Goal: Information Seeking & Learning: Learn about a topic

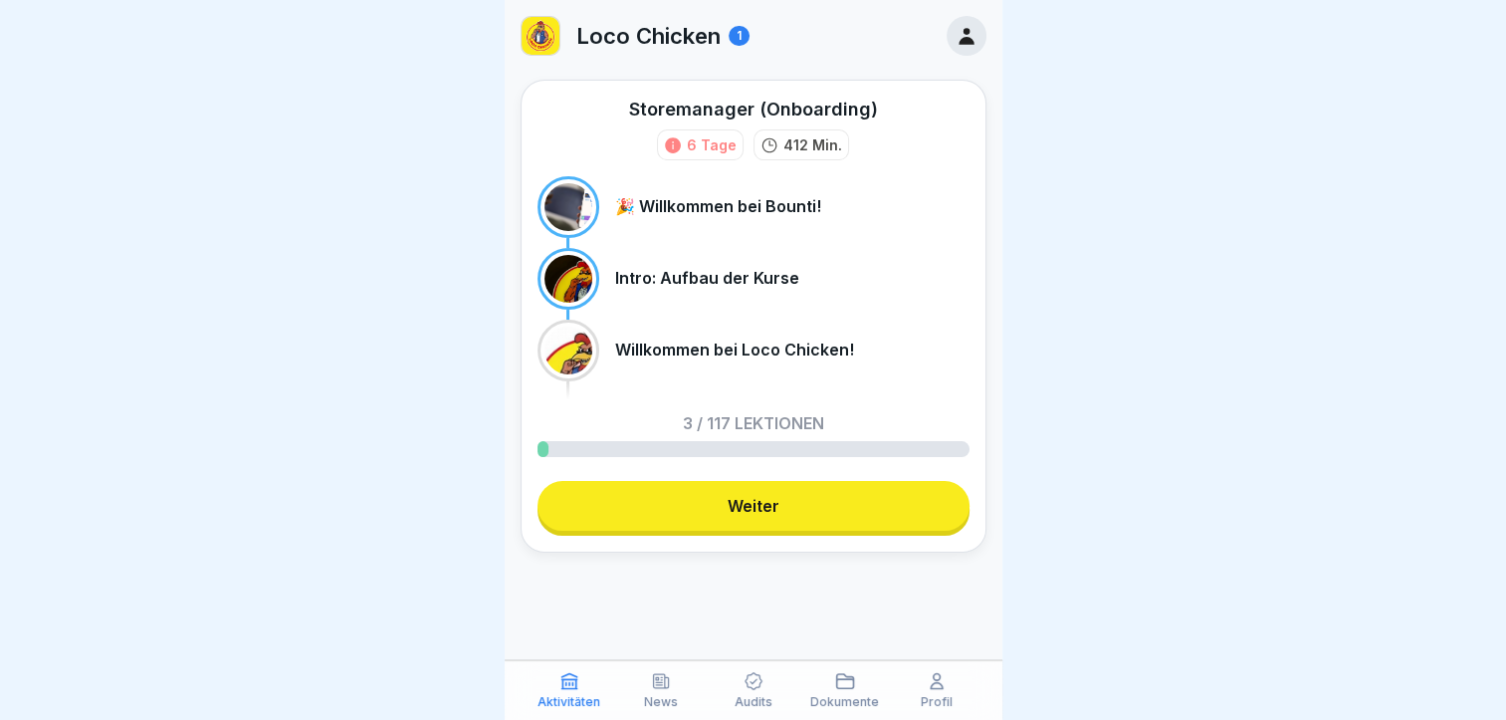
click at [719, 500] on link "Weiter" at bounding box center [753, 506] width 432 height 50
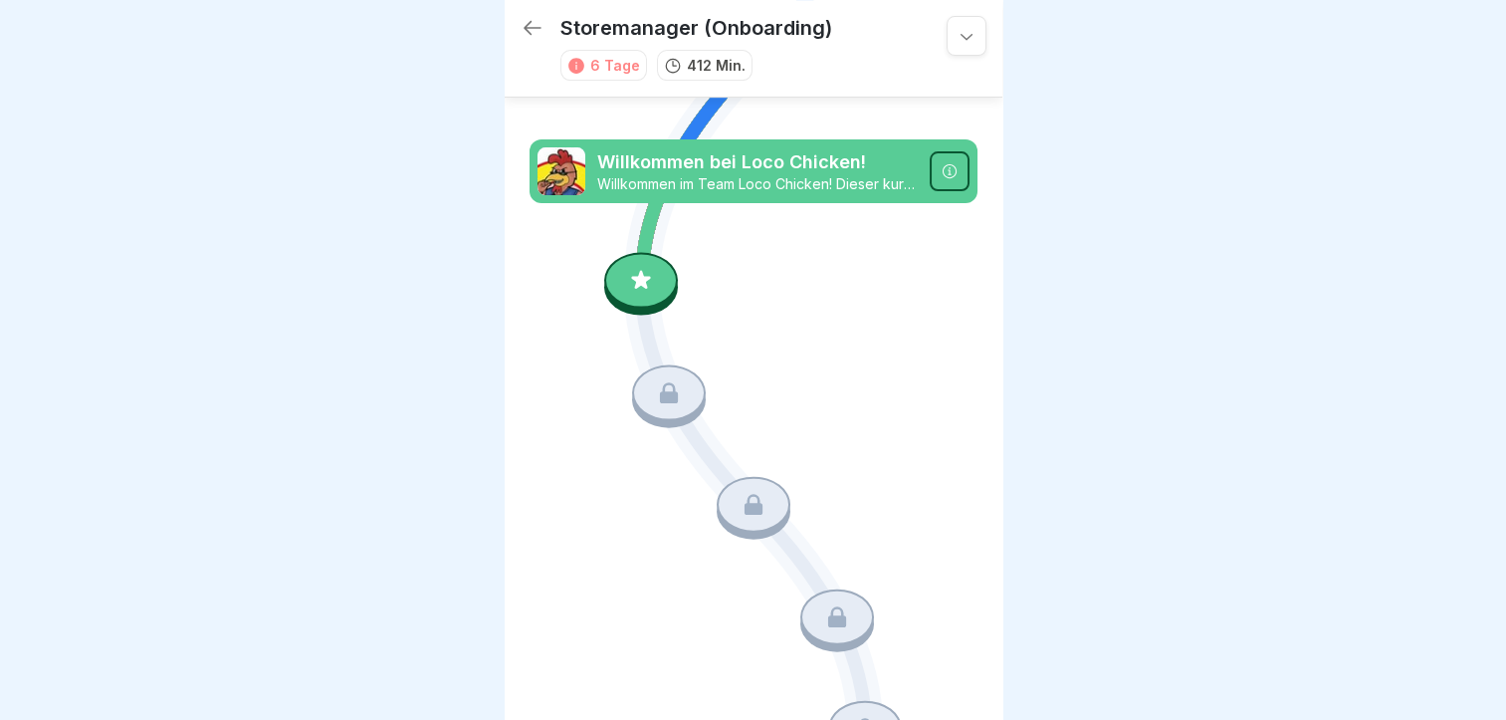
scroll to position [596, 0]
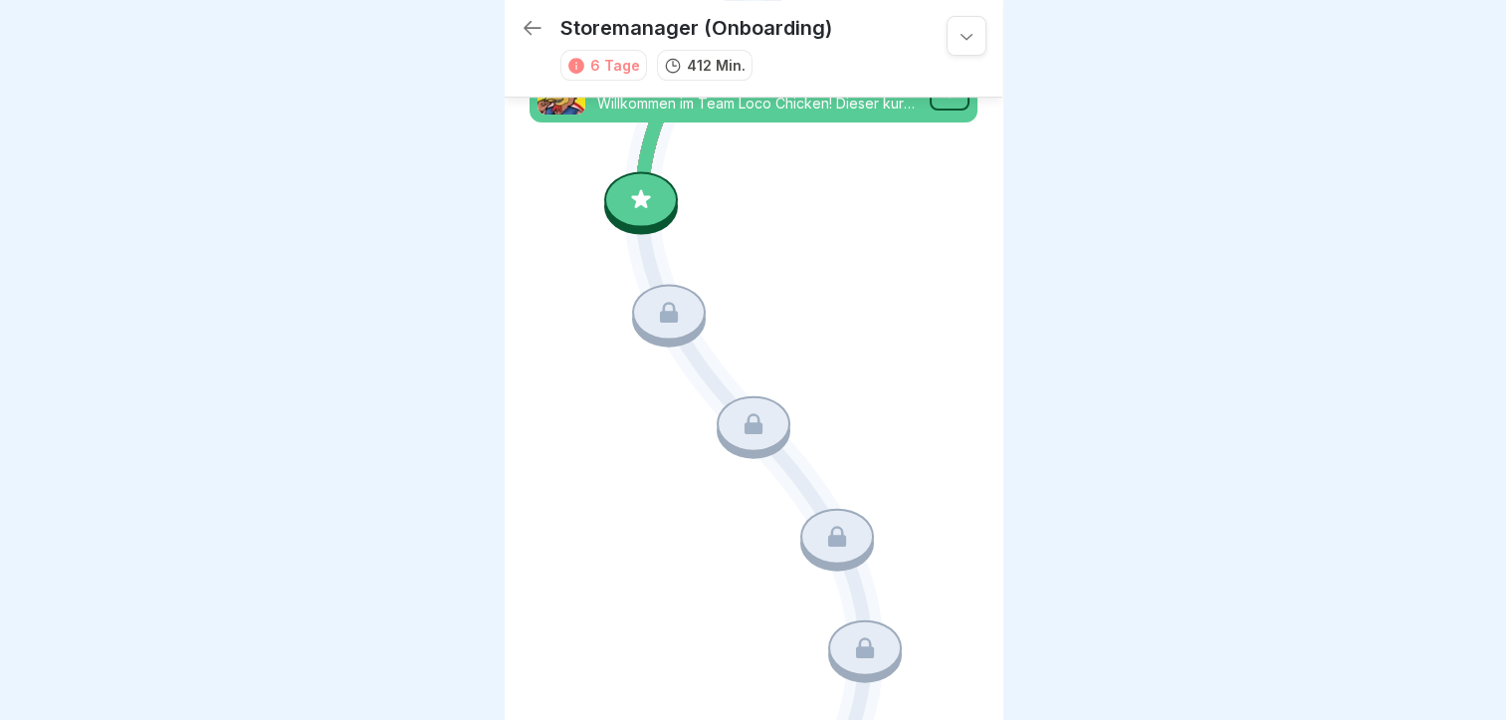
click at [628, 187] on icon at bounding box center [641, 199] width 26 height 26
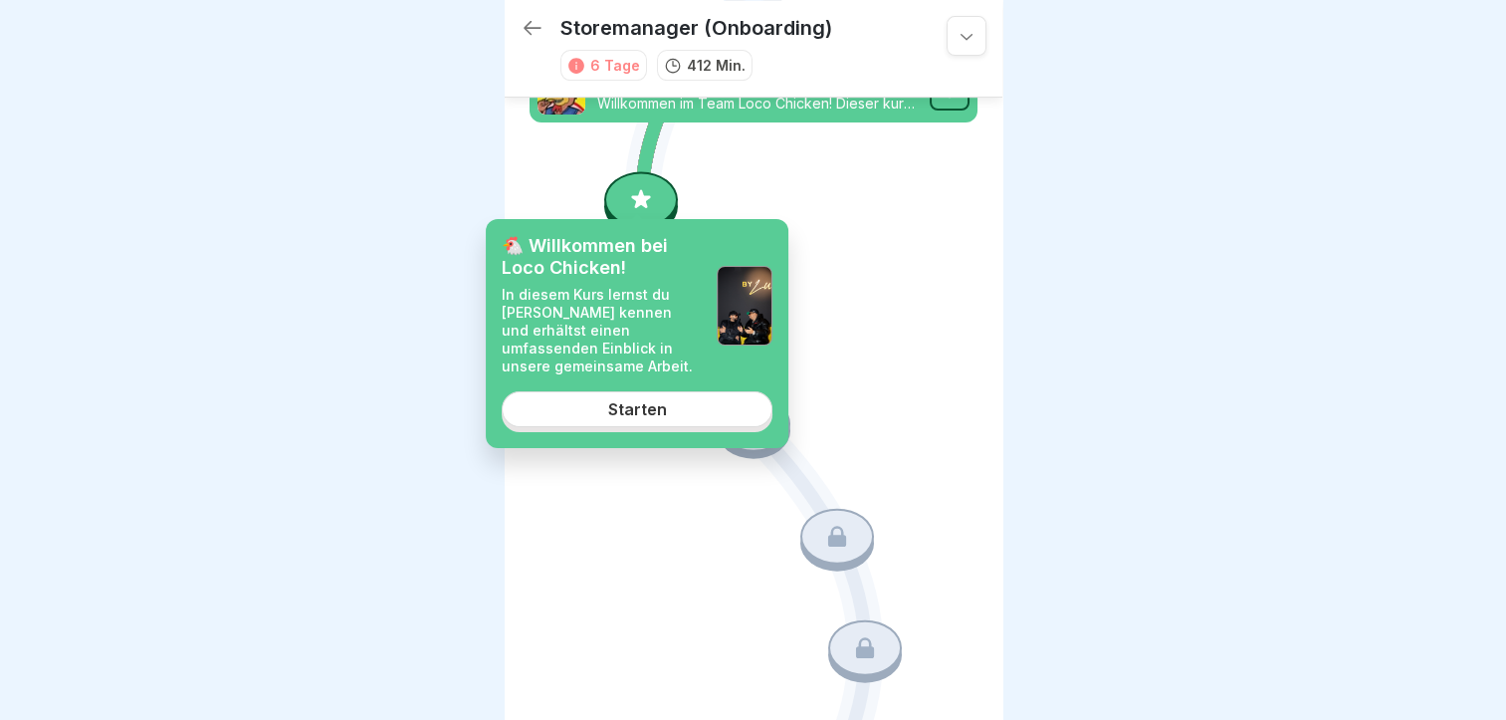
click at [638, 392] on link "Starten" at bounding box center [637, 409] width 271 height 36
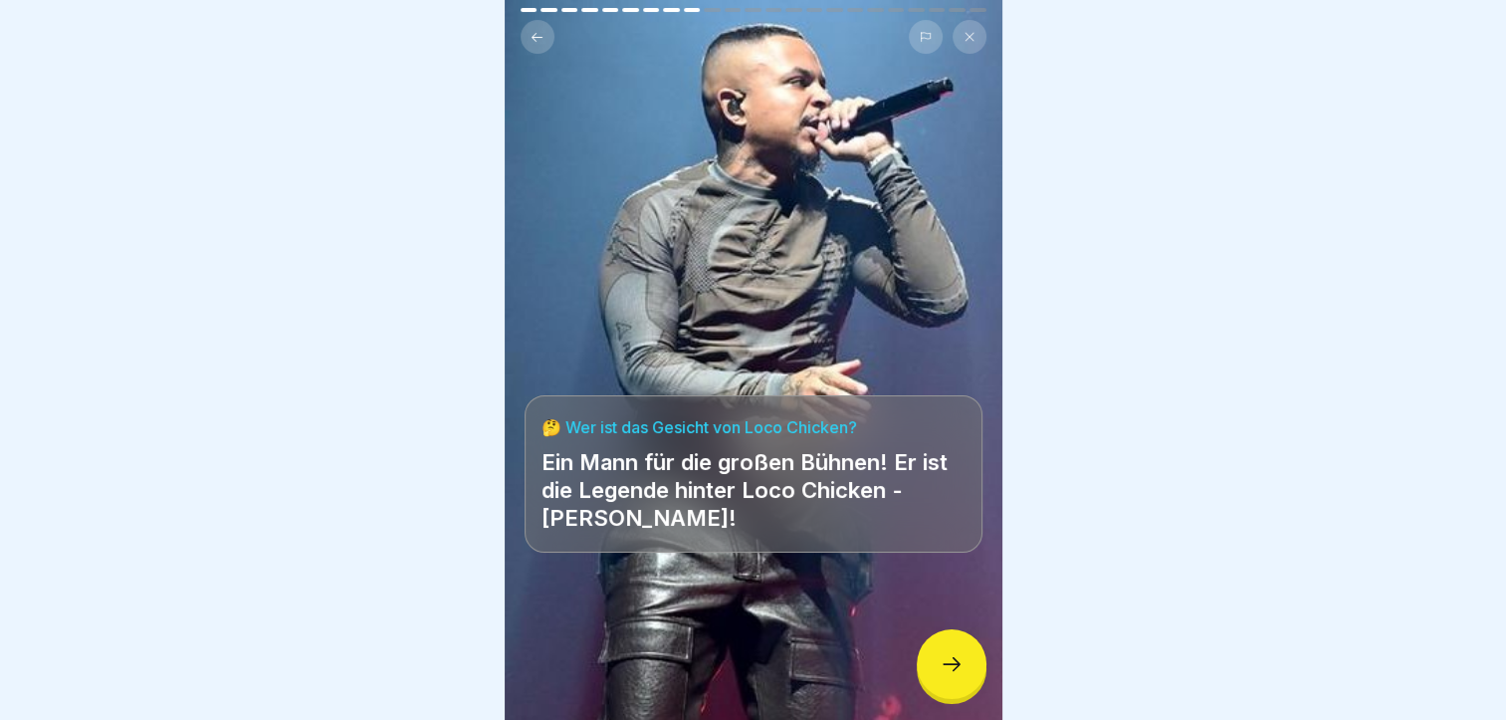
click at [940, 692] on div at bounding box center [952, 664] width 70 height 70
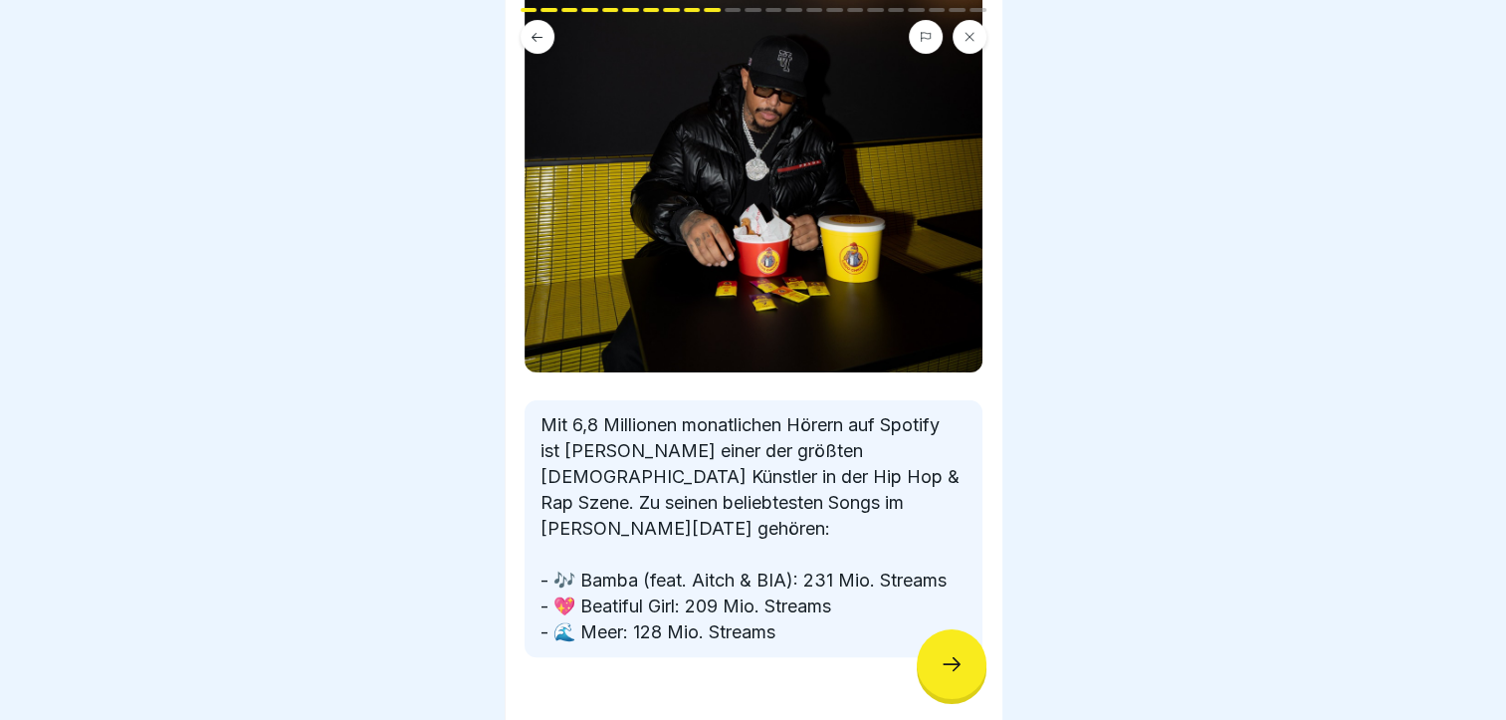
scroll to position [487, 0]
click at [959, 676] on icon at bounding box center [951, 664] width 24 height 24
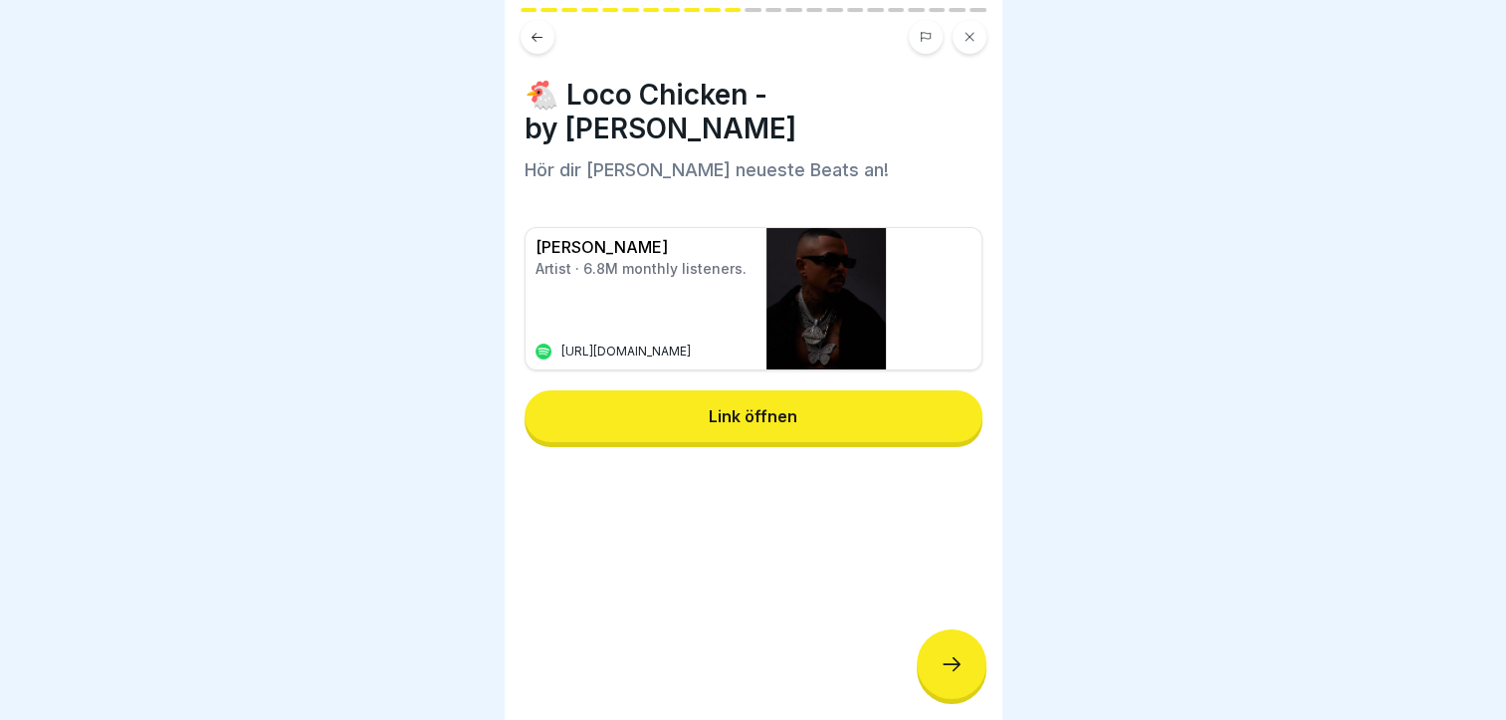
scroll to position [15, 0]
click at [939, 671] on icon at bounding box center [951, 664] width 24 height 24
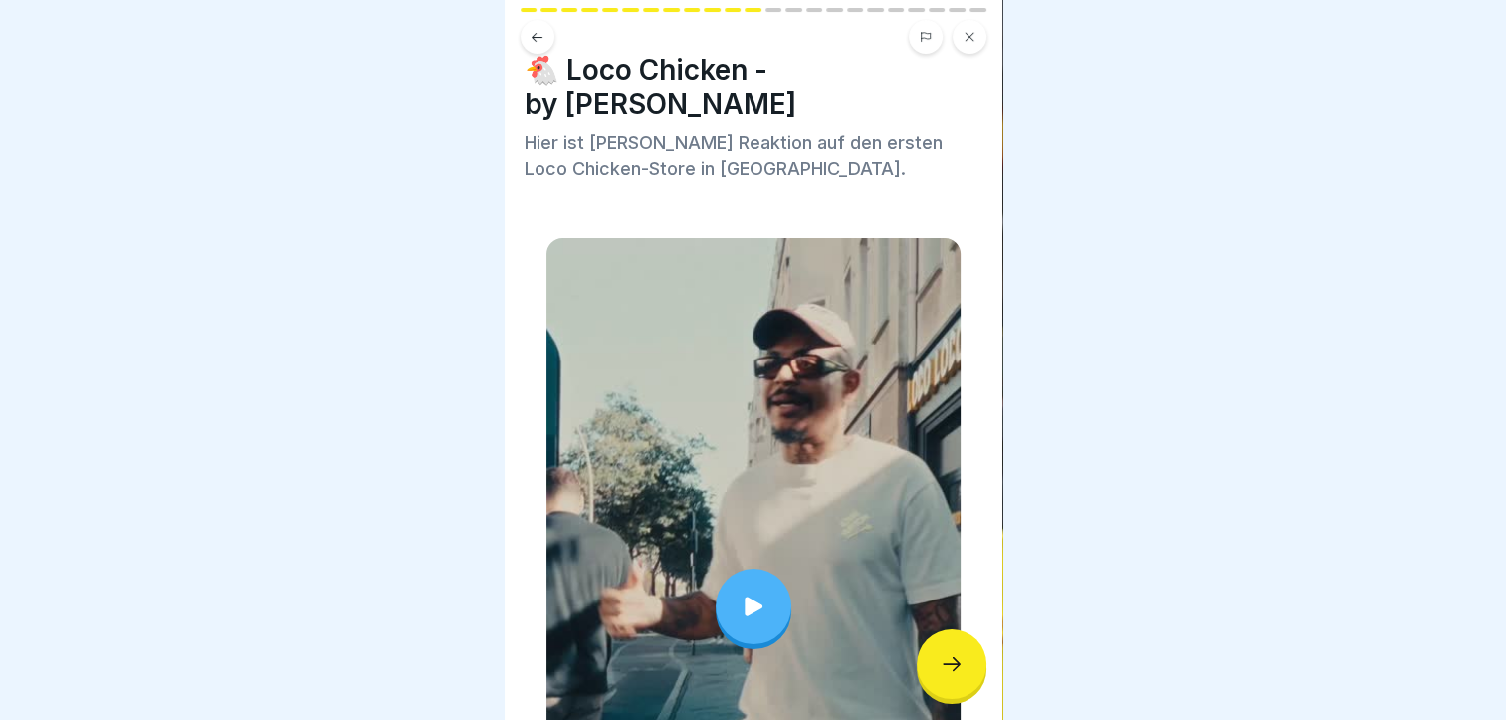
scroll to position [0, 0]
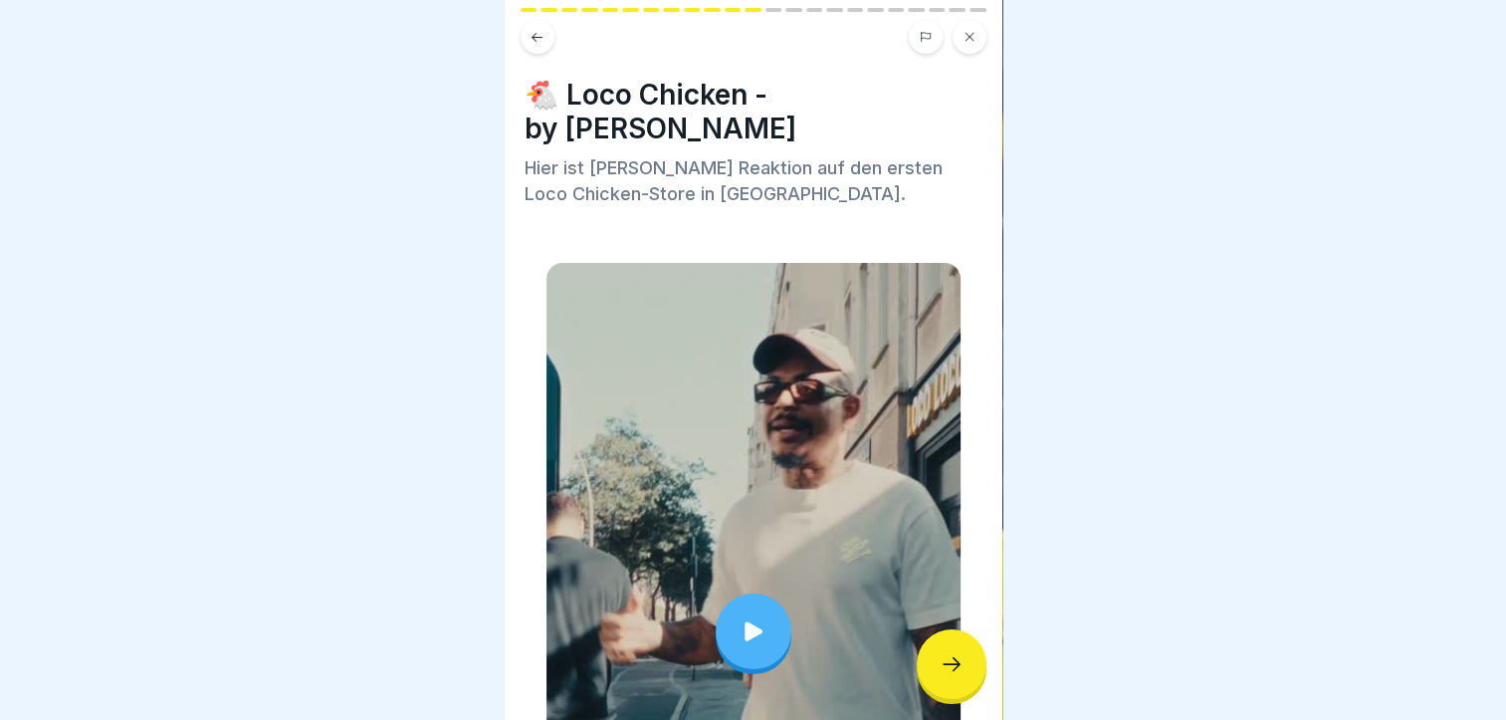
click at [936, 694] on div at bounding box center [952, 664] width 70 height 70
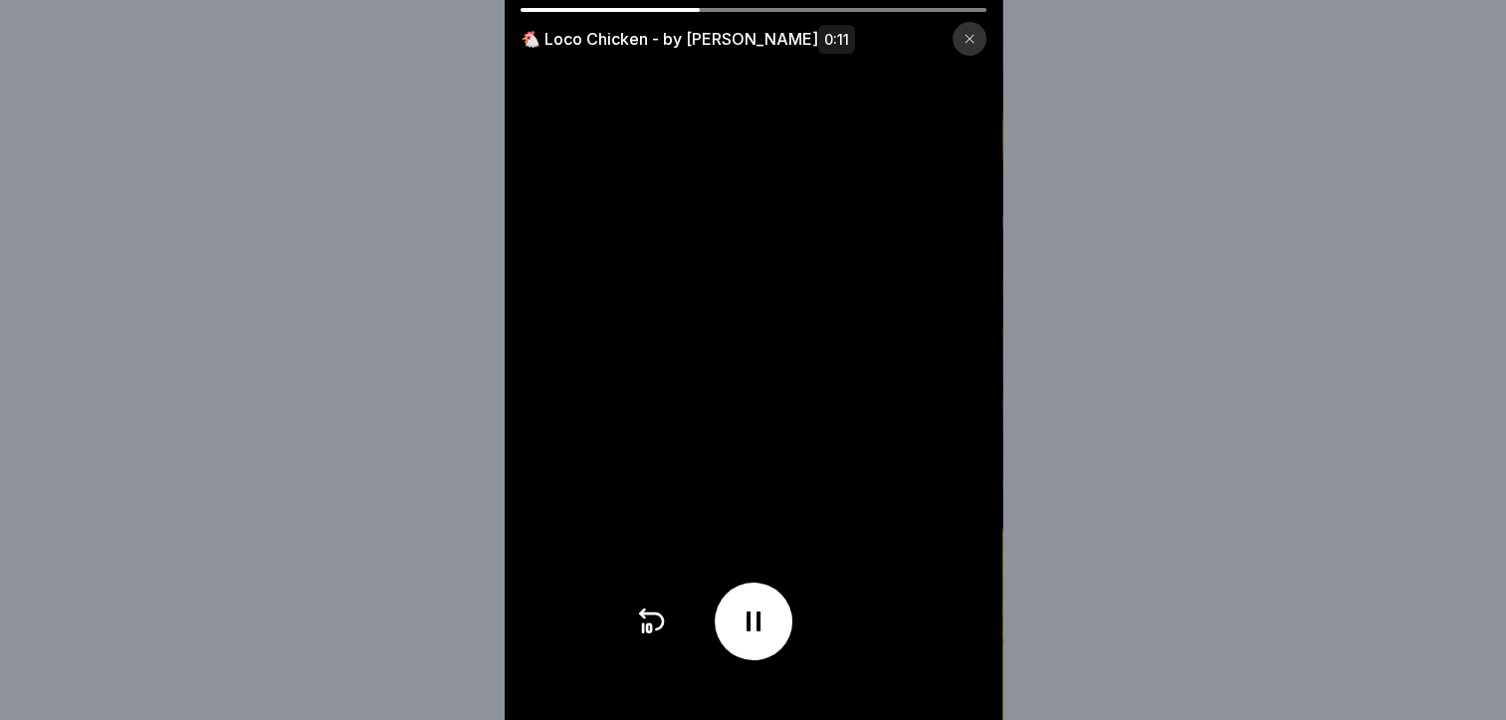
click at [1073, 534] on div "🐔 Loco Chicken - by [PERSON_NAME] 0:11" at bounding box center [753, 360] width 1506 height 720
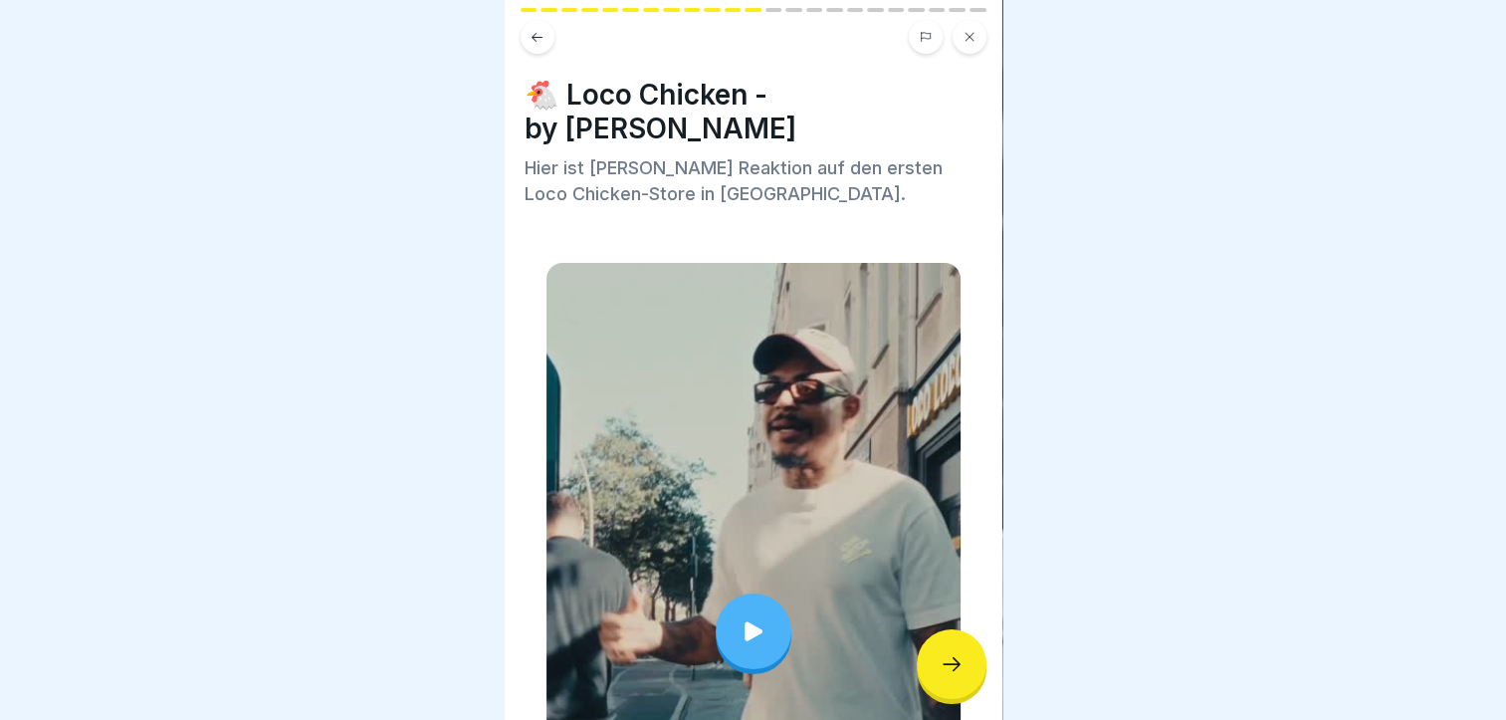
click at [739, 617] on icon at bounding box center [753, 631] width 28 height 28
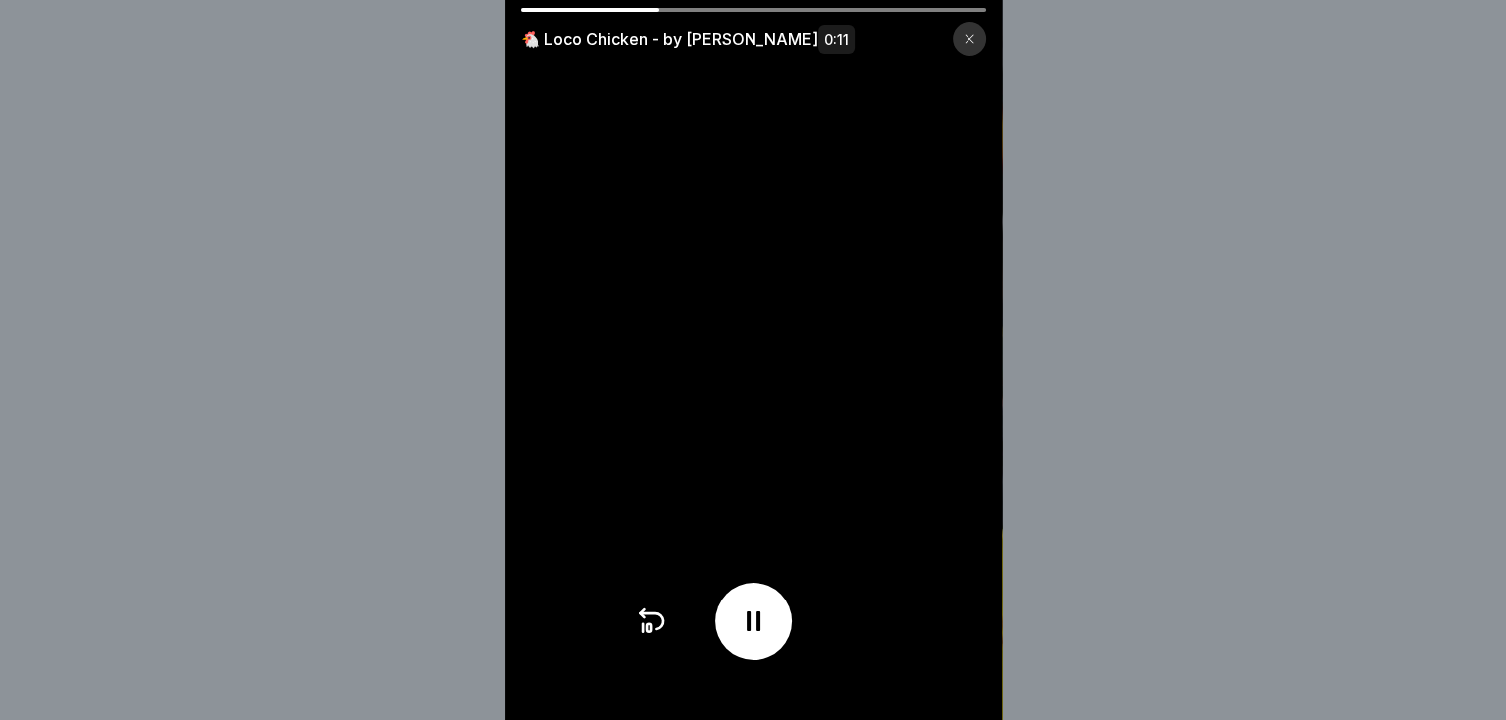
scroll to position [15, 0]
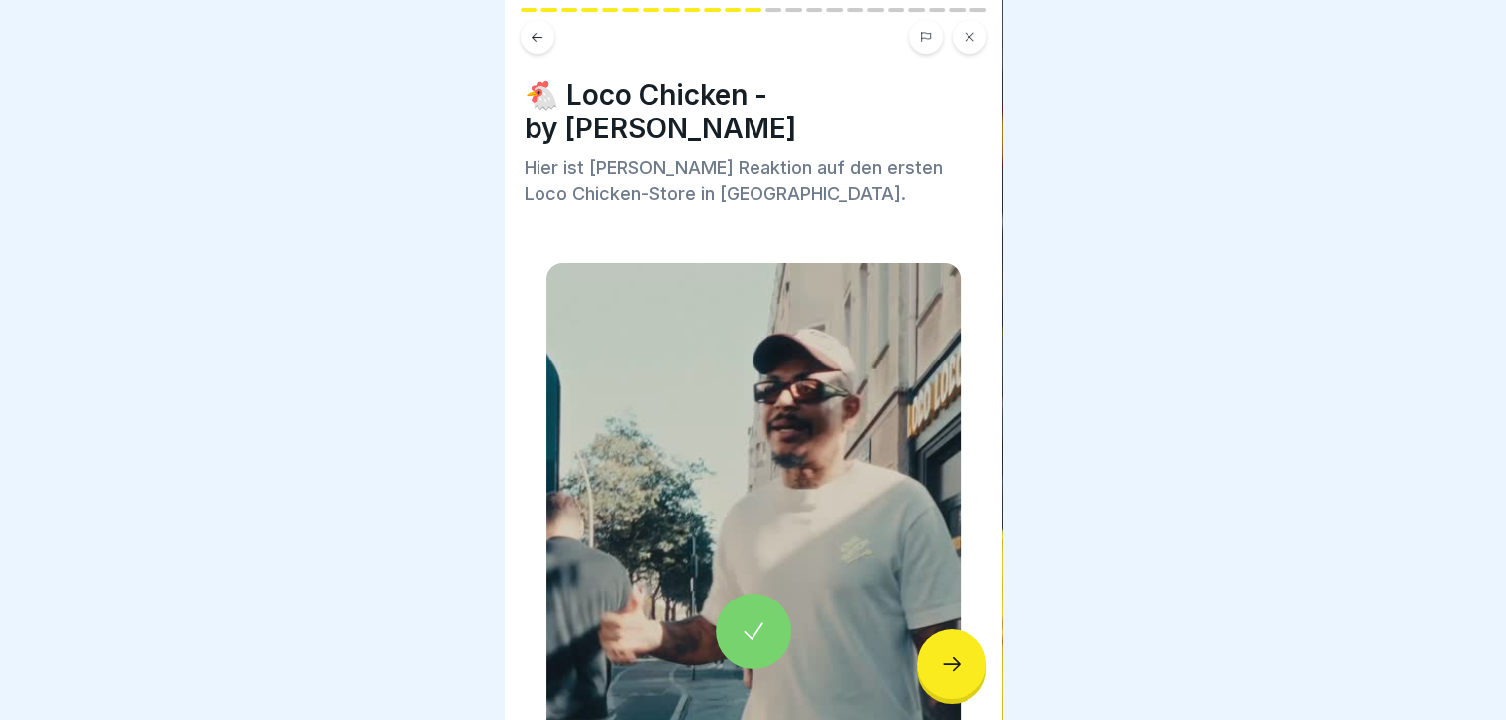
click at [953, 658] on icon at bounding box center [951, 664] width 24 height 24
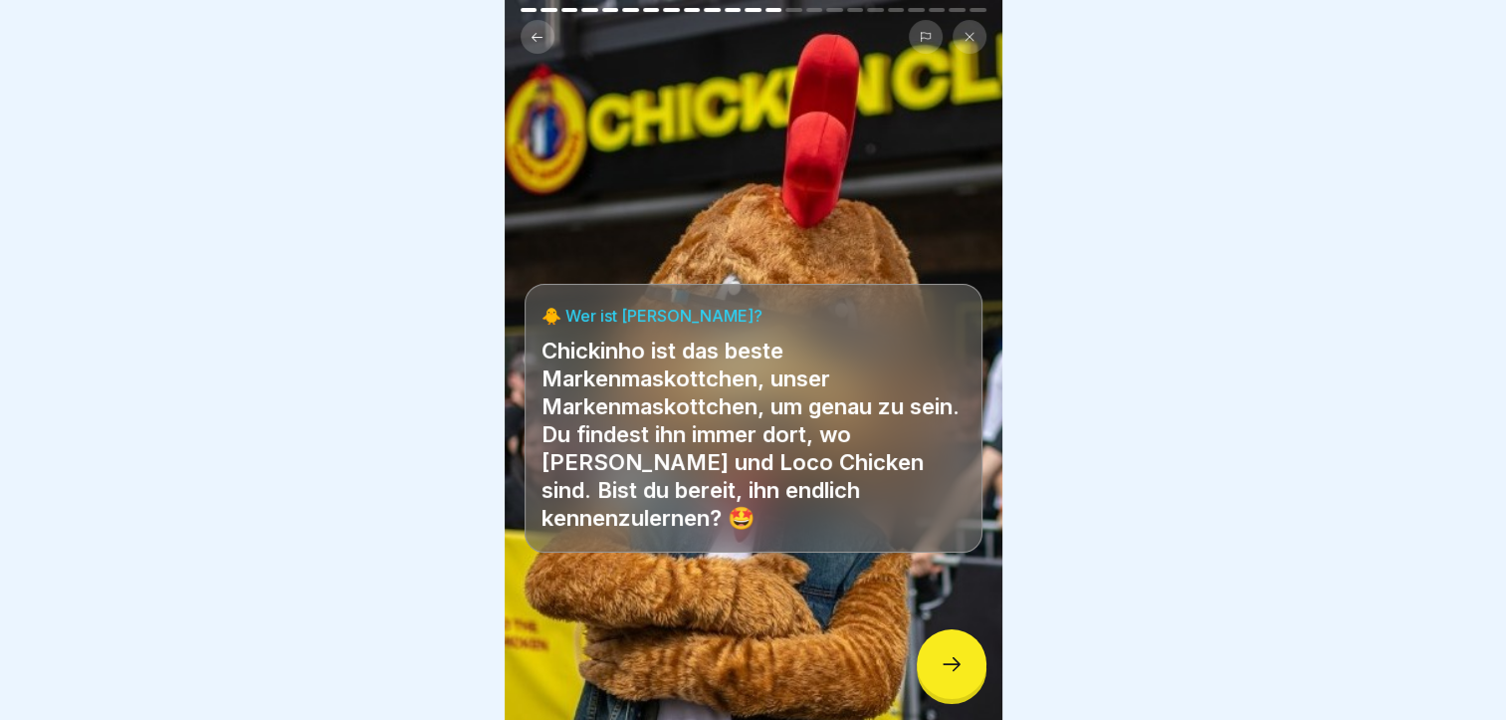
click at [953, 658] on icon at bounding box center [951, 664] width 24 height 24
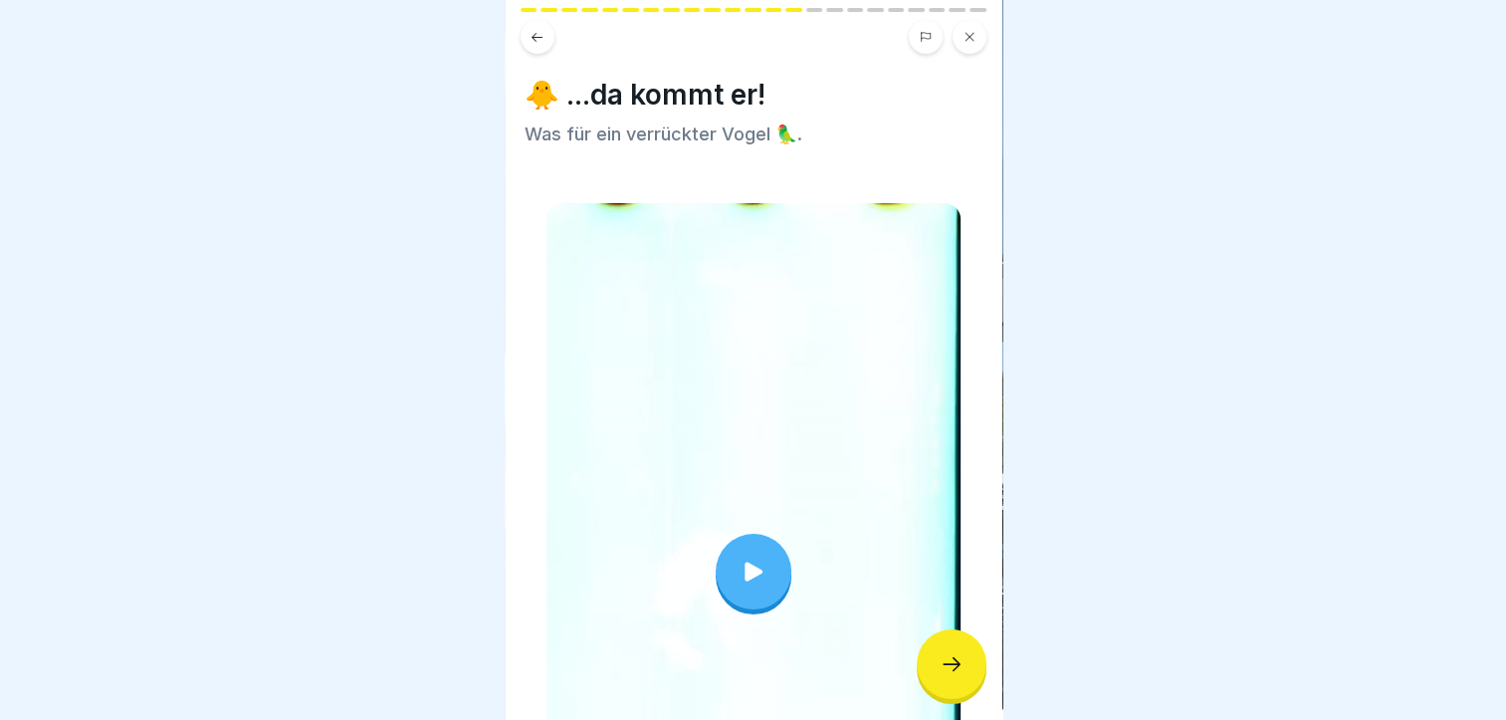
click at [748, 557] on icon at bounding box center [753, 571] width 28 height 28
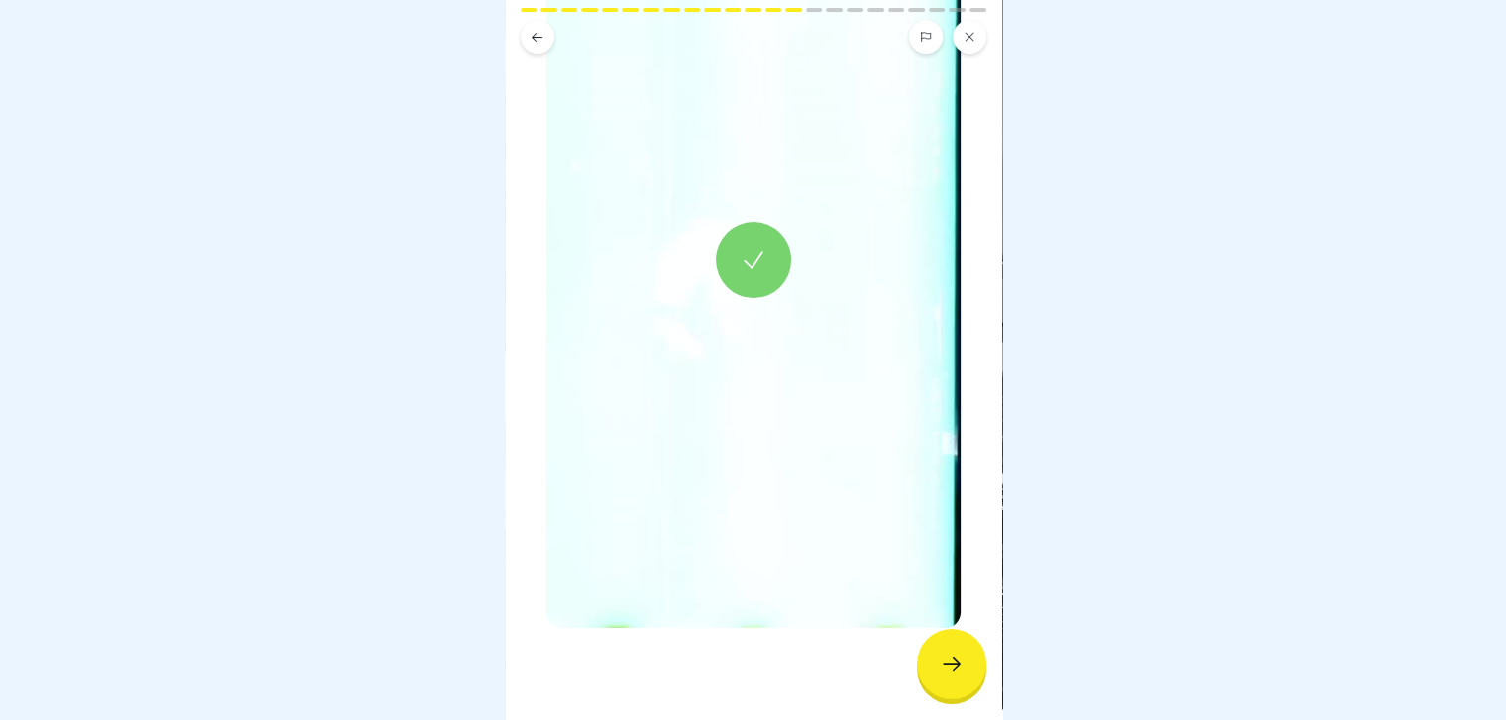
click at [957, 648] on div at bounding box center [952, 664] width 70 height 70
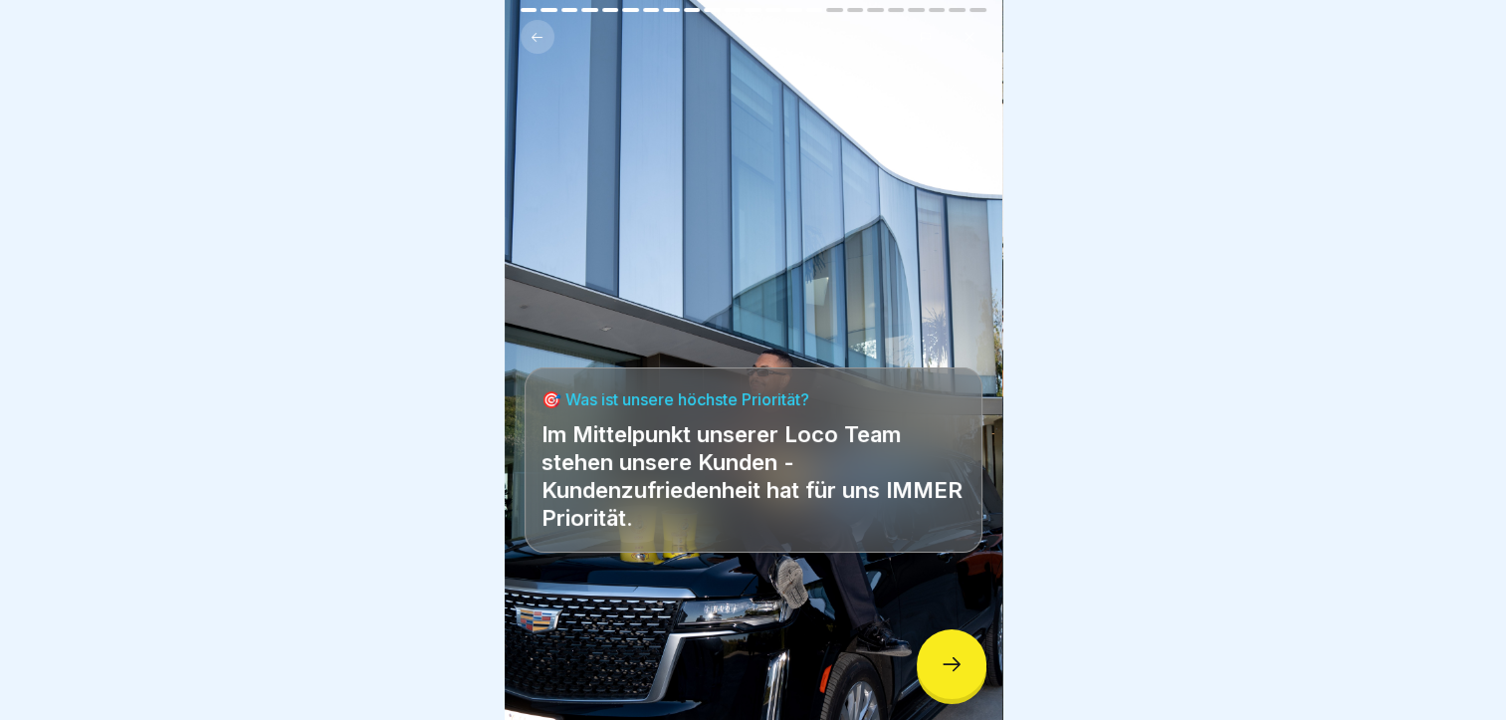
scroll to position [0, 0]
click at [961, 693] on div at bounding box center [952, 664] width 70 height 70
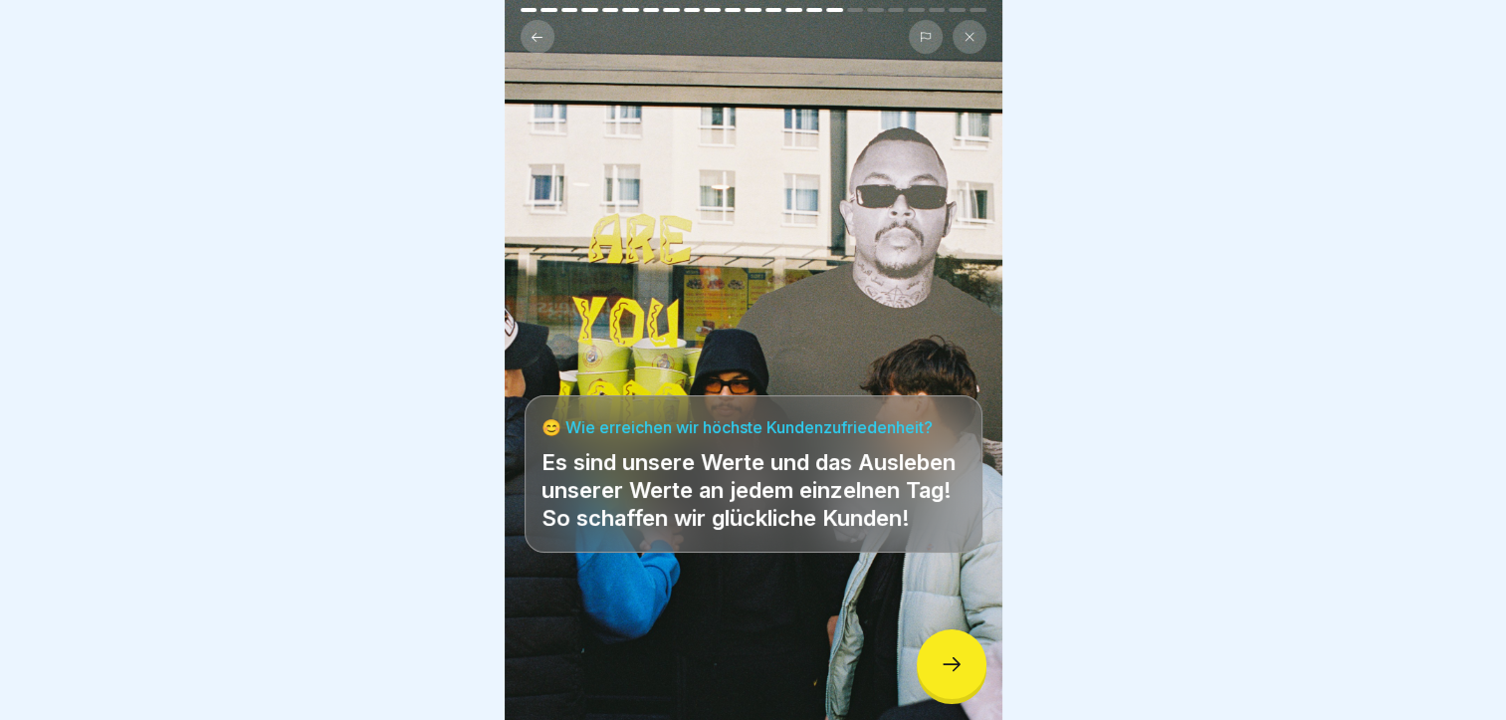
click at [961, 693] on div at bounding box center [952, 664] width 70 height 70
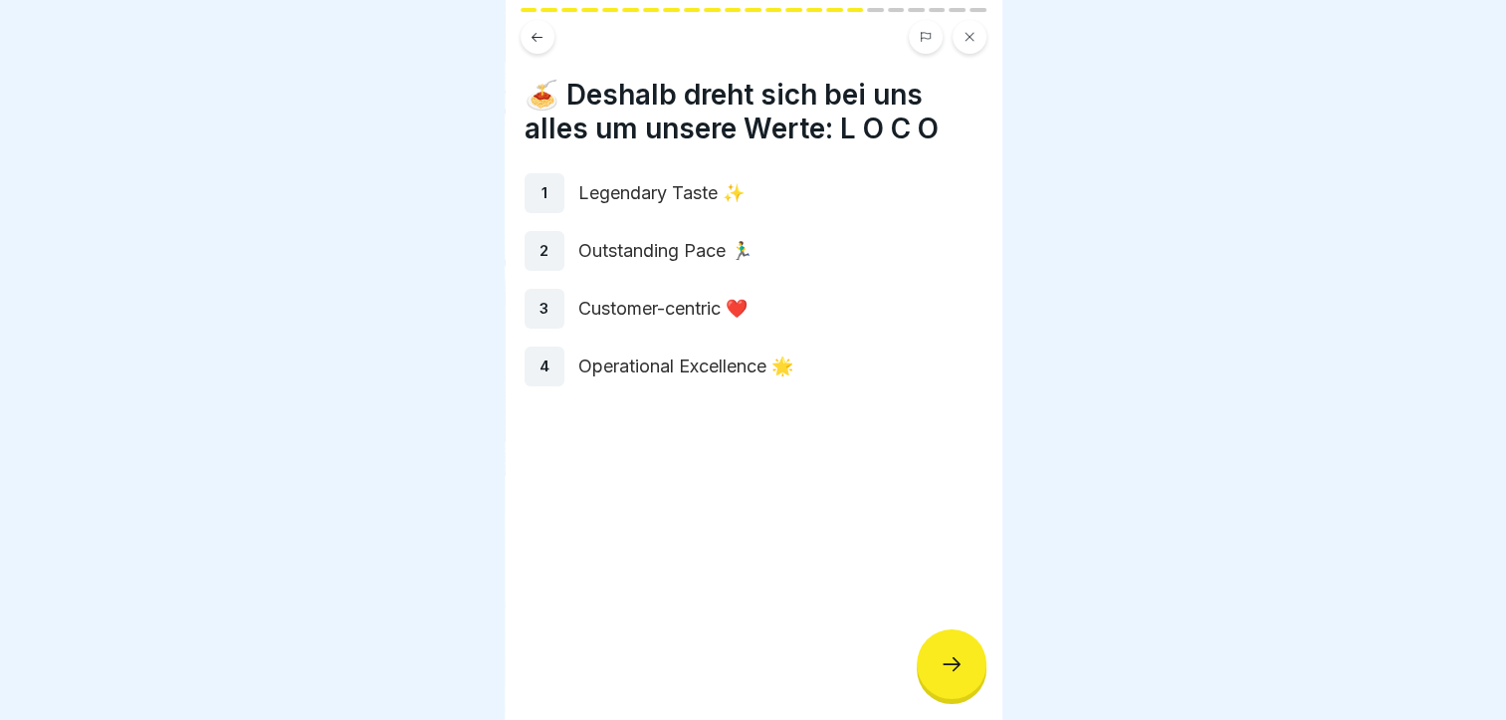
click at [961, 693] on div at bounding box center [952, 664] width 70 height 70
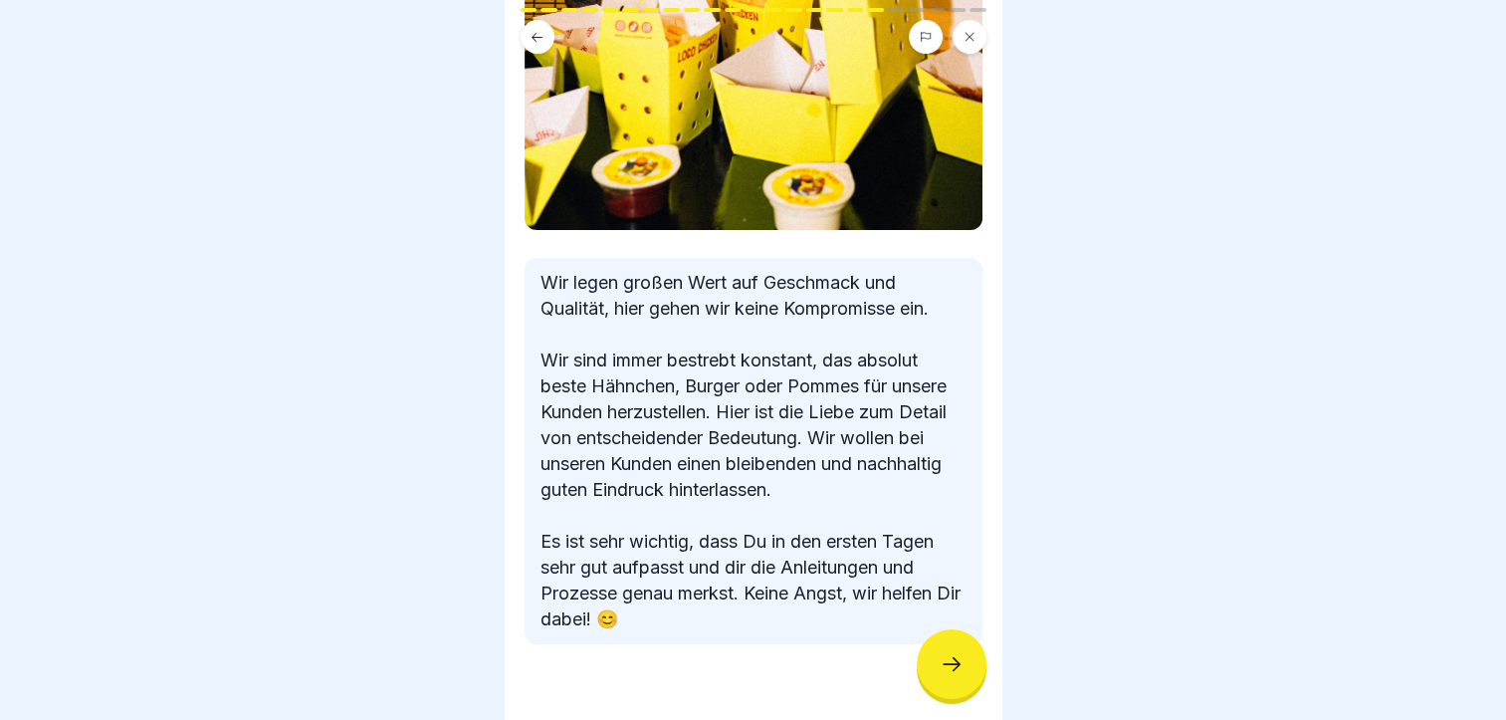
scroll to position [564, 0]
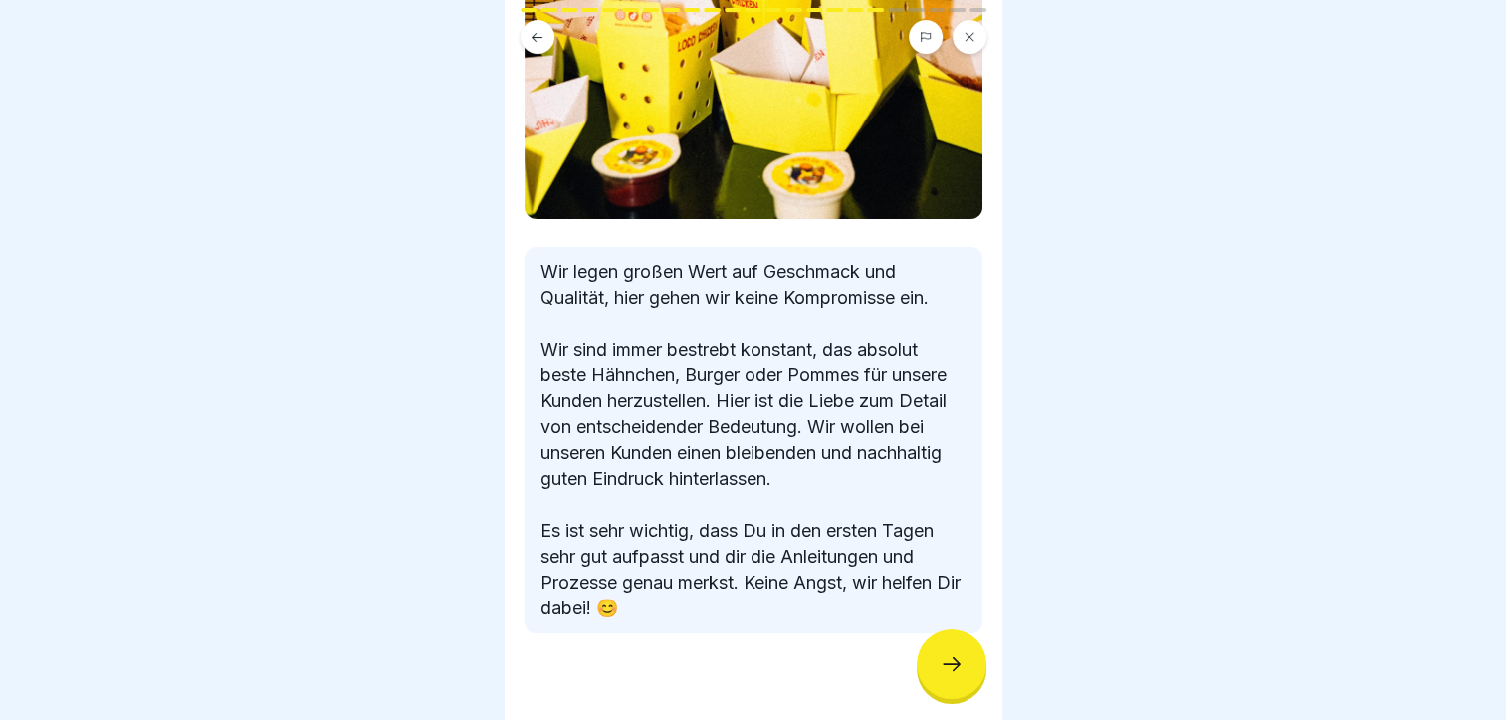
click at [945, 676] on icon at bounding box center [951, 664] width 24 height 24
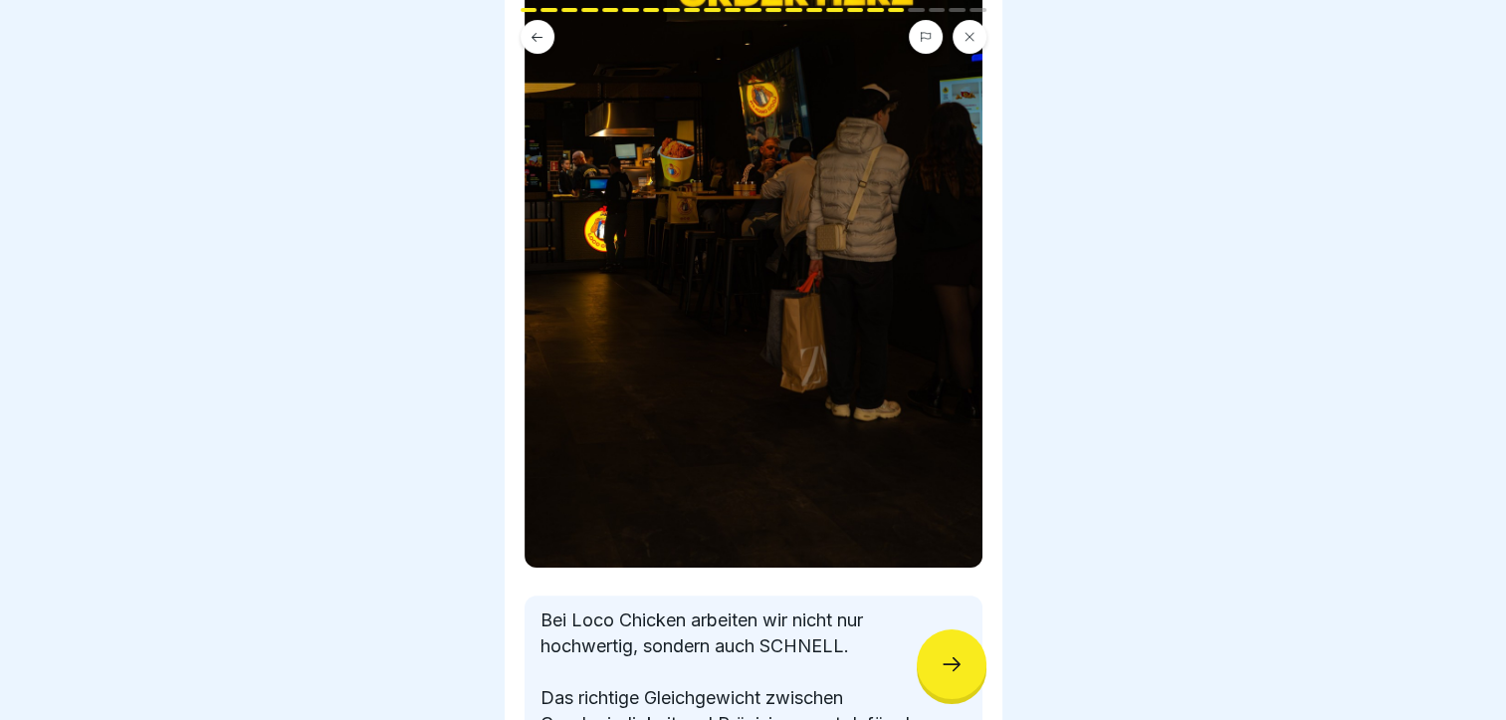
scroll to position [671, 0]
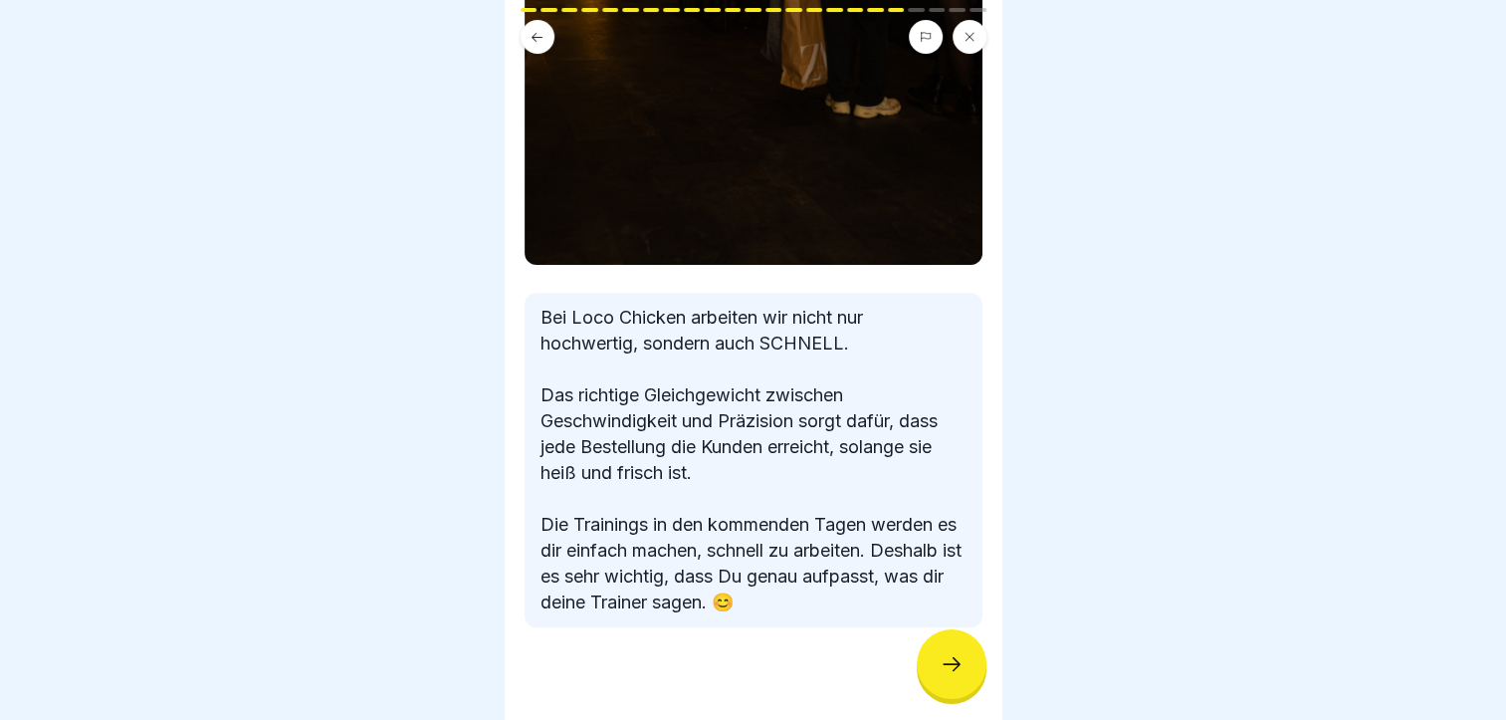
click at [934, 682] on div at bounding box center [952, 664] width 70 height 70
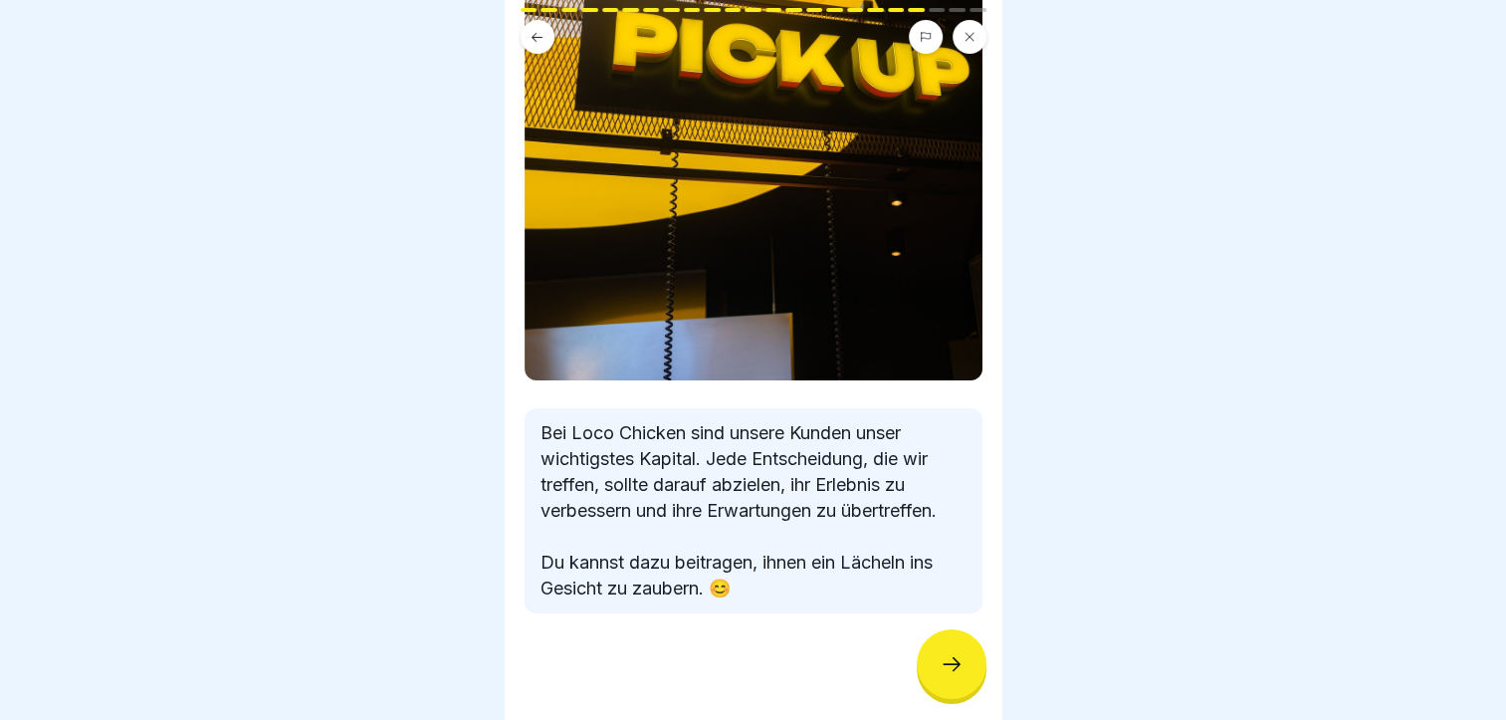
scroll to position [390, 0]
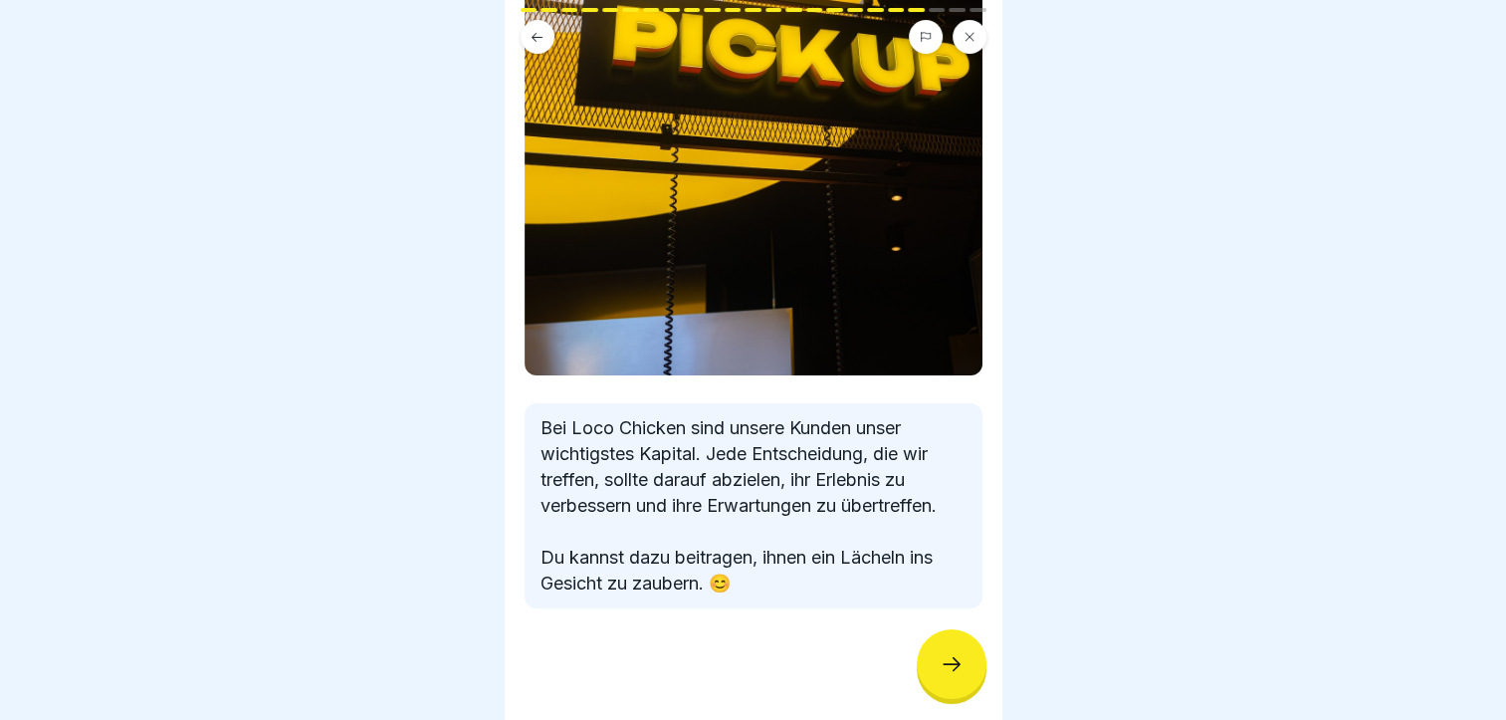
click at [940, 676] on icon at bounding box center [951, 664] width 24 height 24
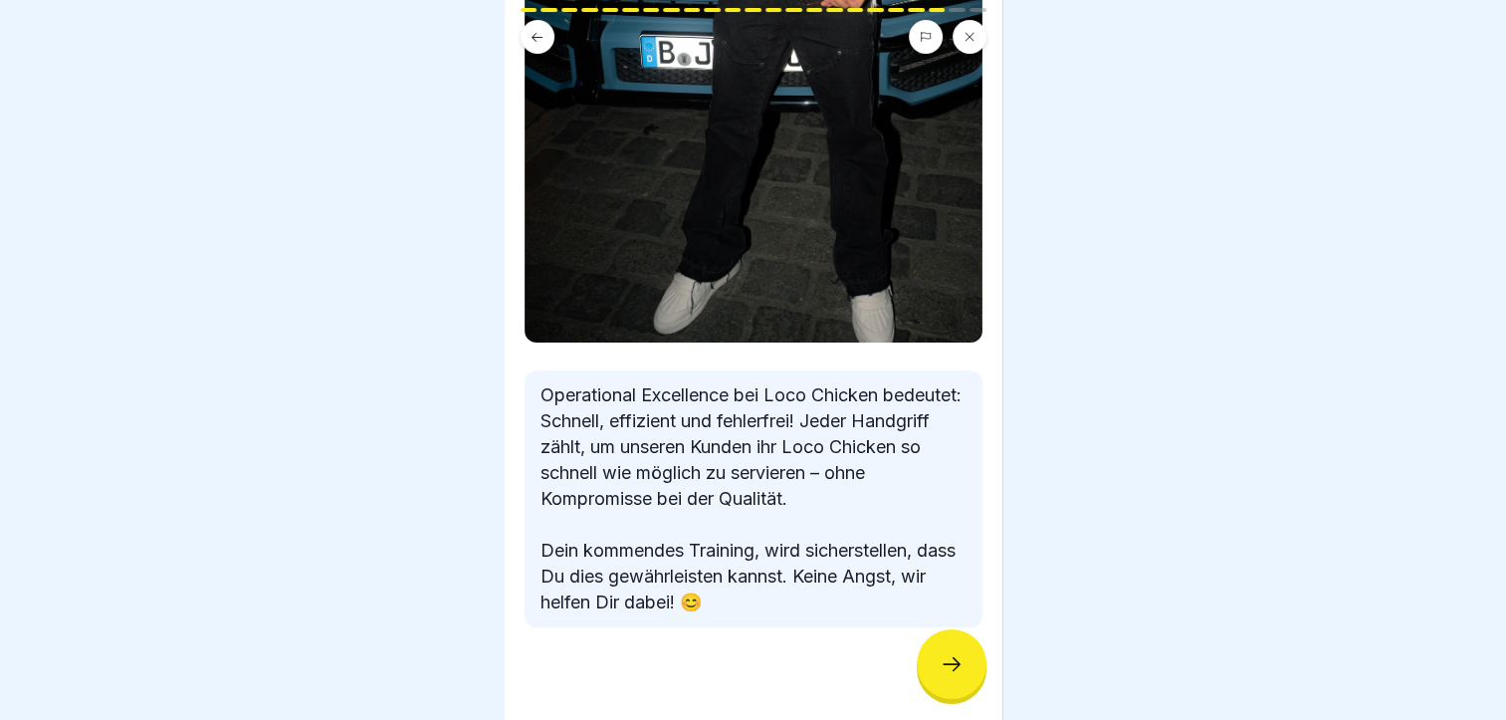
scroll to position [15, 0]
click at [954, 671] on icon at bounding box center [951, 664] width 24 height 24
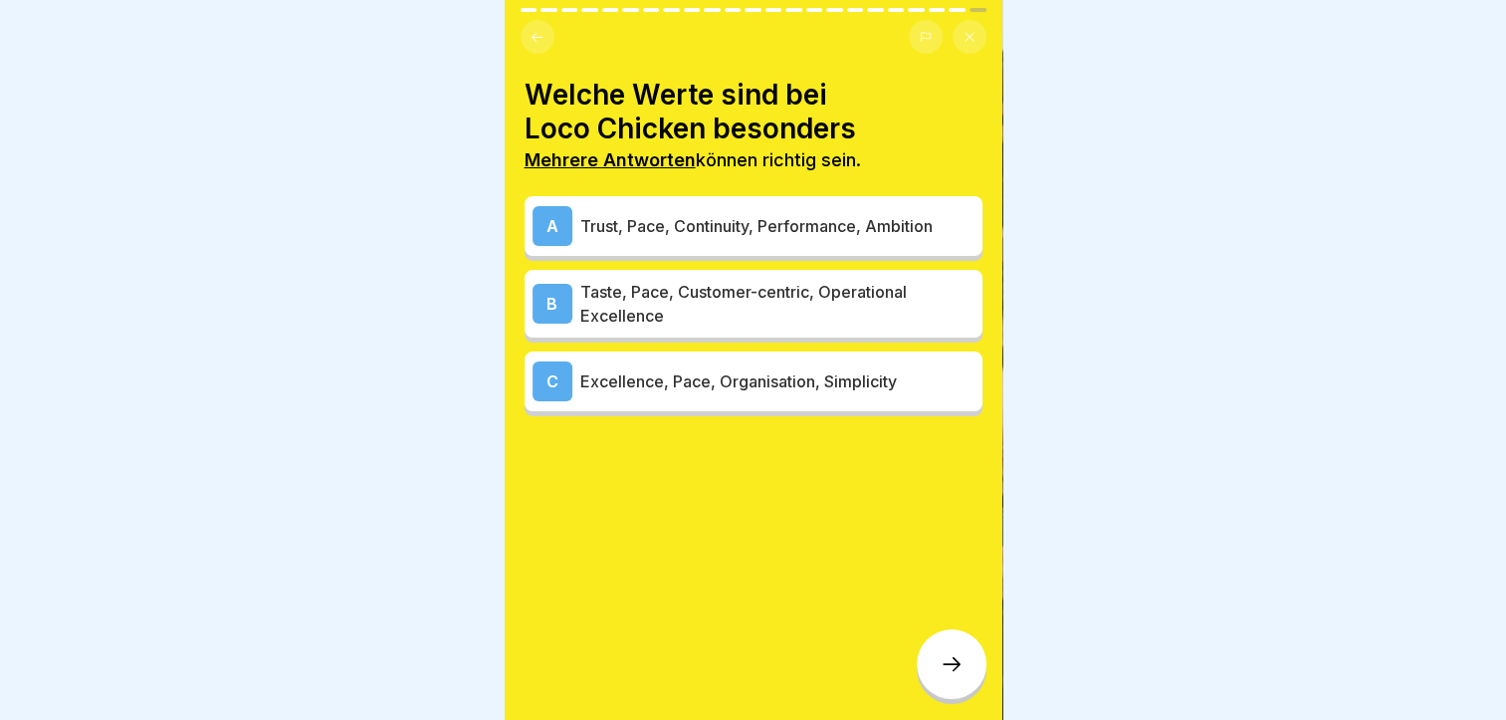
click at [595, 371] on p "Excellence, Pace, Organisation, Simplicity" at bounding box center [777, 381] width 394 height 24
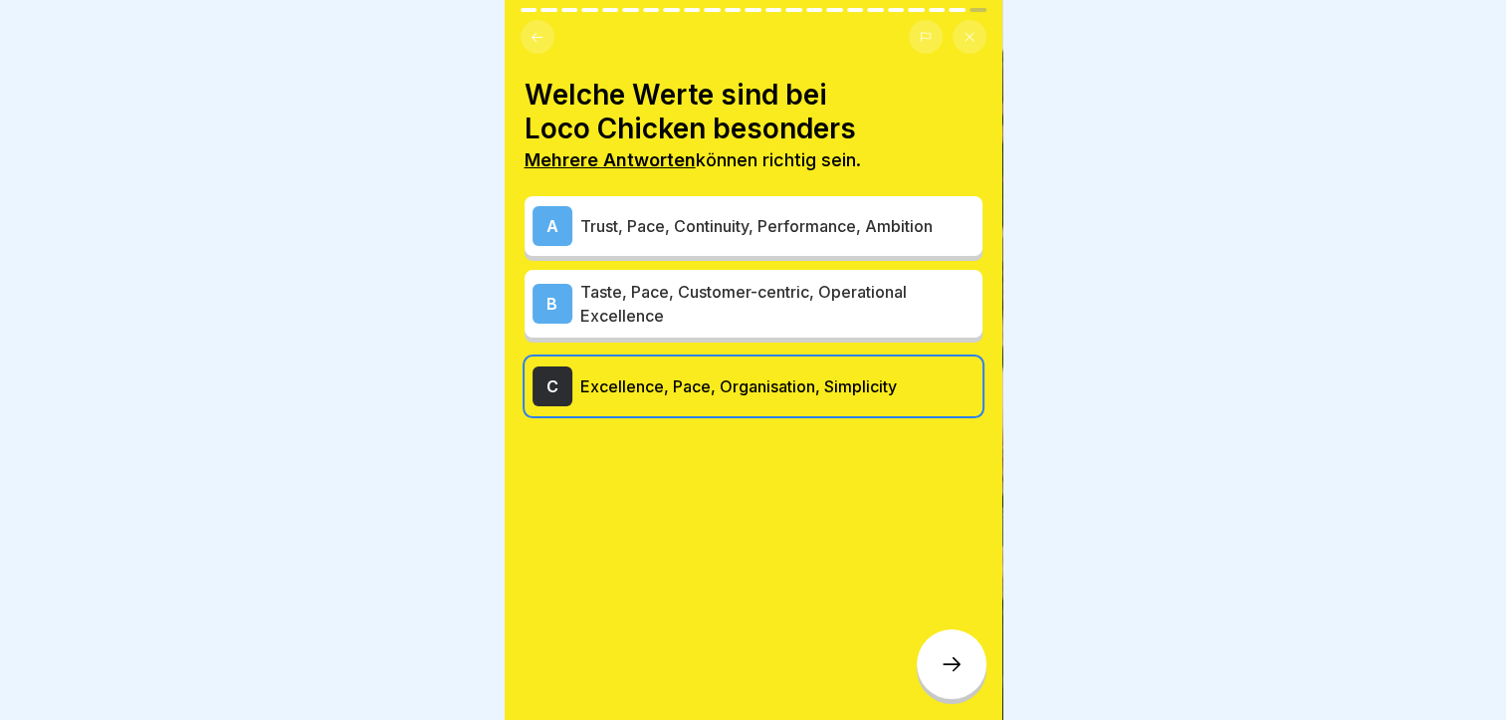
click at [566, 284] on div "B" at bounding box center [552, 304] width 40 height 40
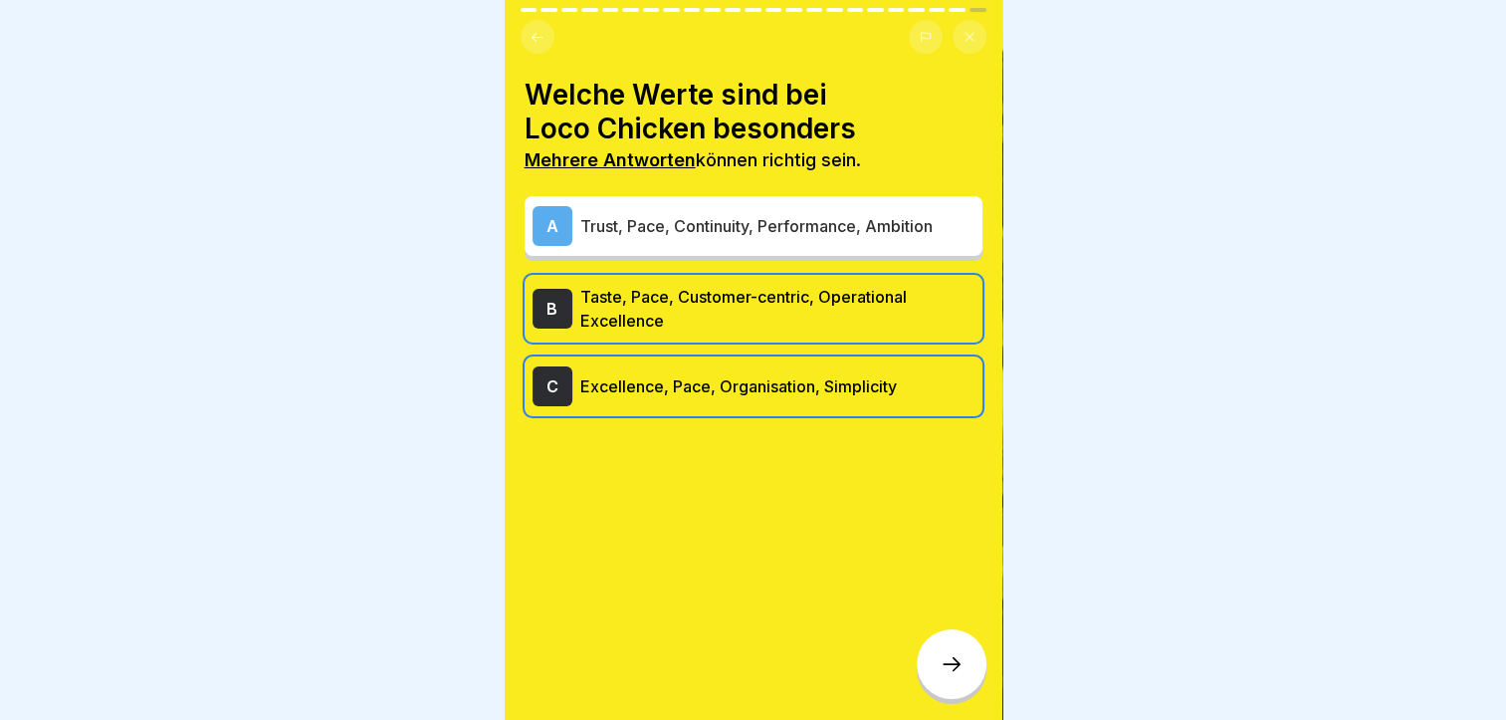
click at [537, 229] on div "A" at bounding box center [552, 226] width 40 height 40
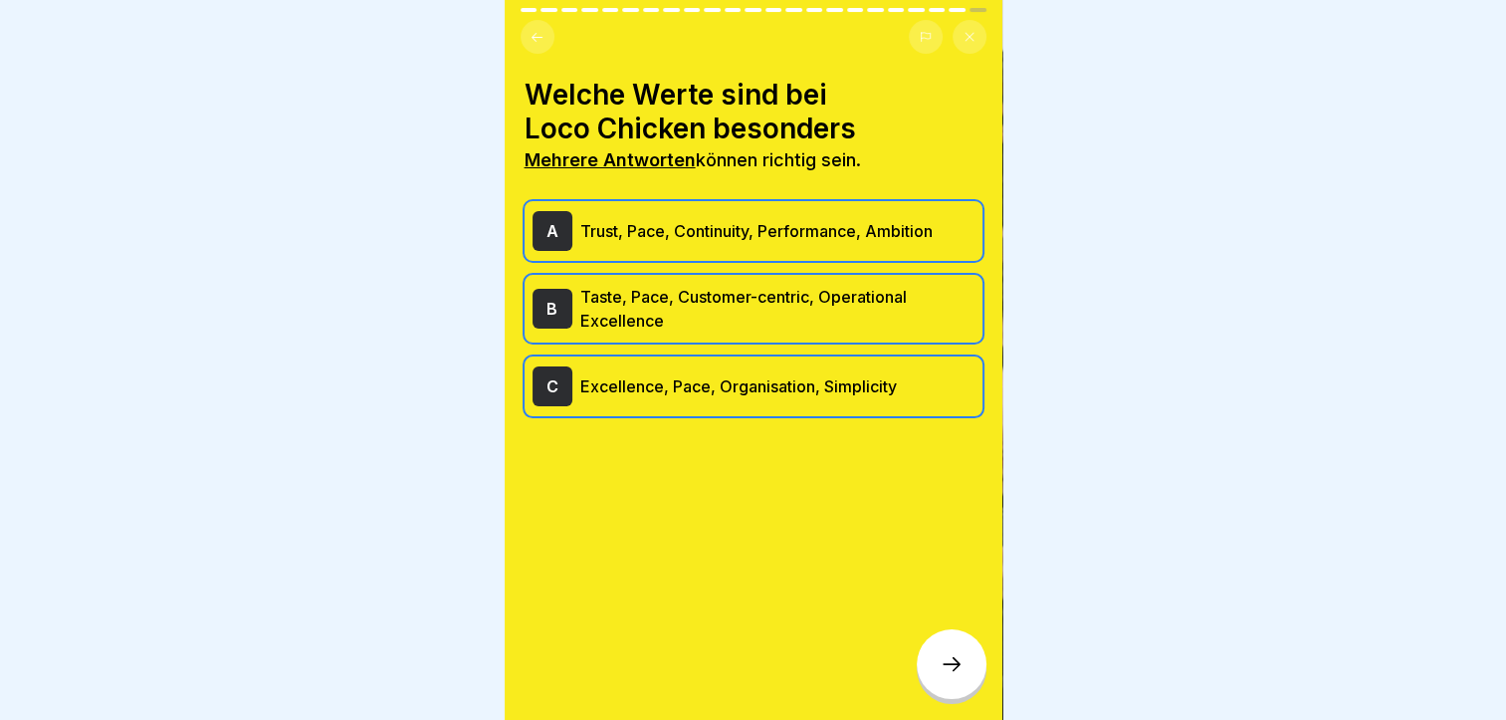
click at [951, 658] on icon at bounding box center [951, 664] width 24 height 24
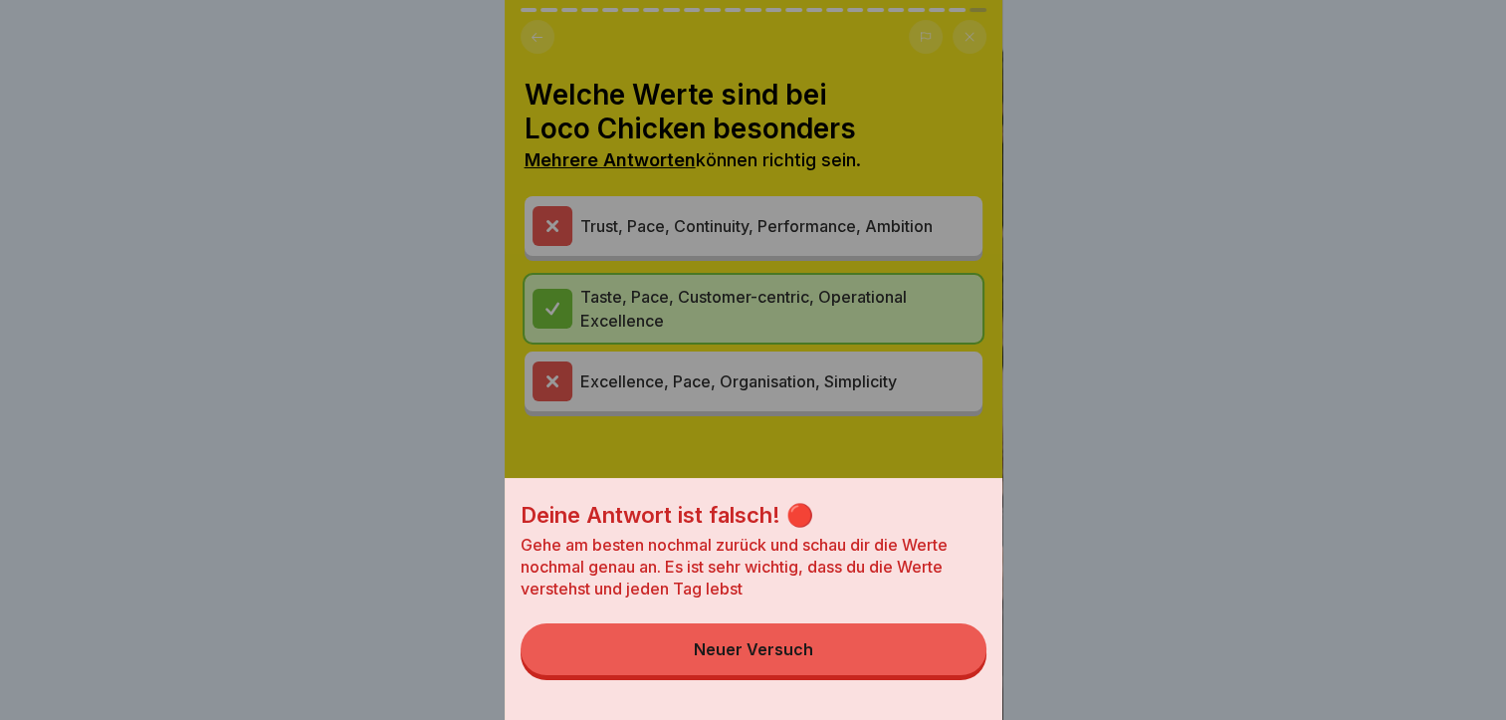
click at [737, 675] on button "Neuer Versuch" at bounding box center [753, 649] width 466 height 52
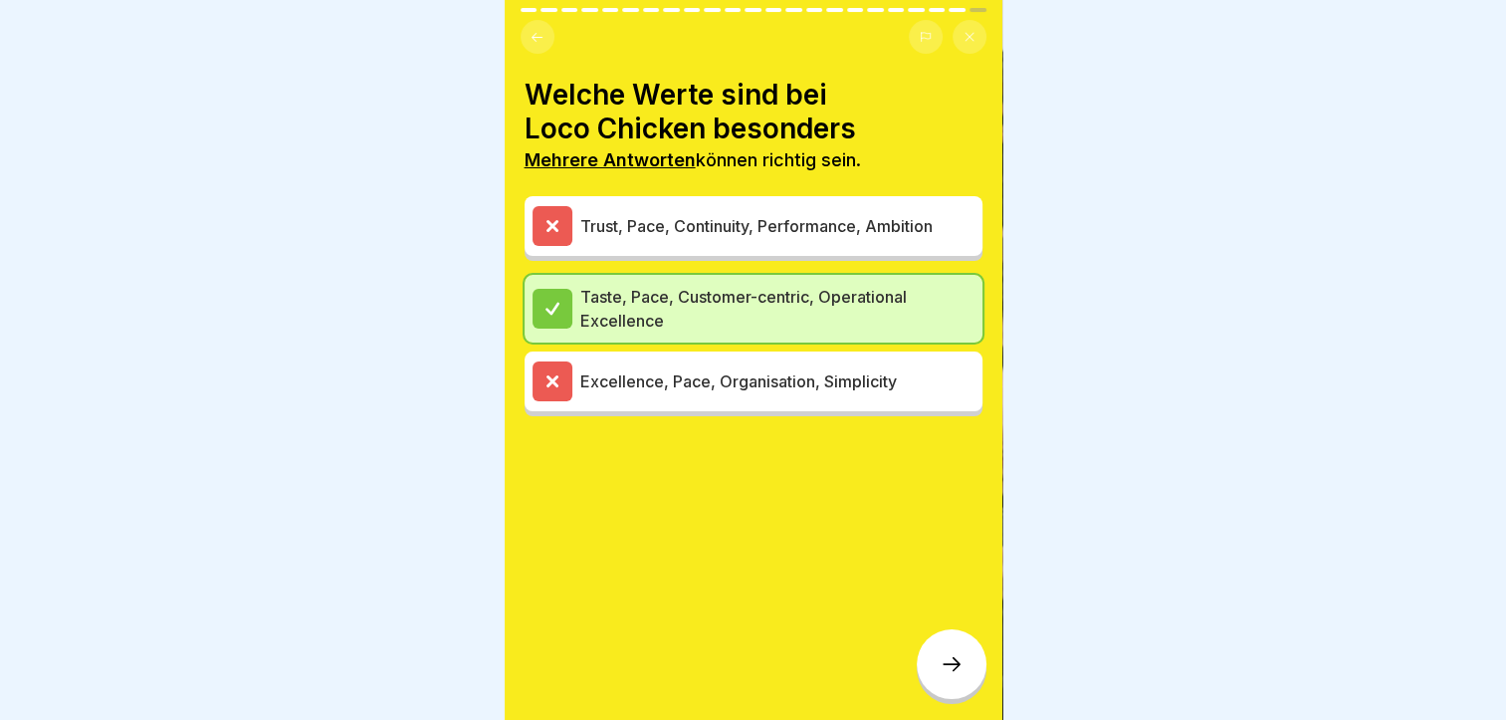
click at [694, 285] on p "Taste, Pace, Customer-centric, Operational Excellence" at bounding box center [777, 309] width 394 height 48
click at [935, 661] on div at bounding box center [952, 664] width 70 height 70
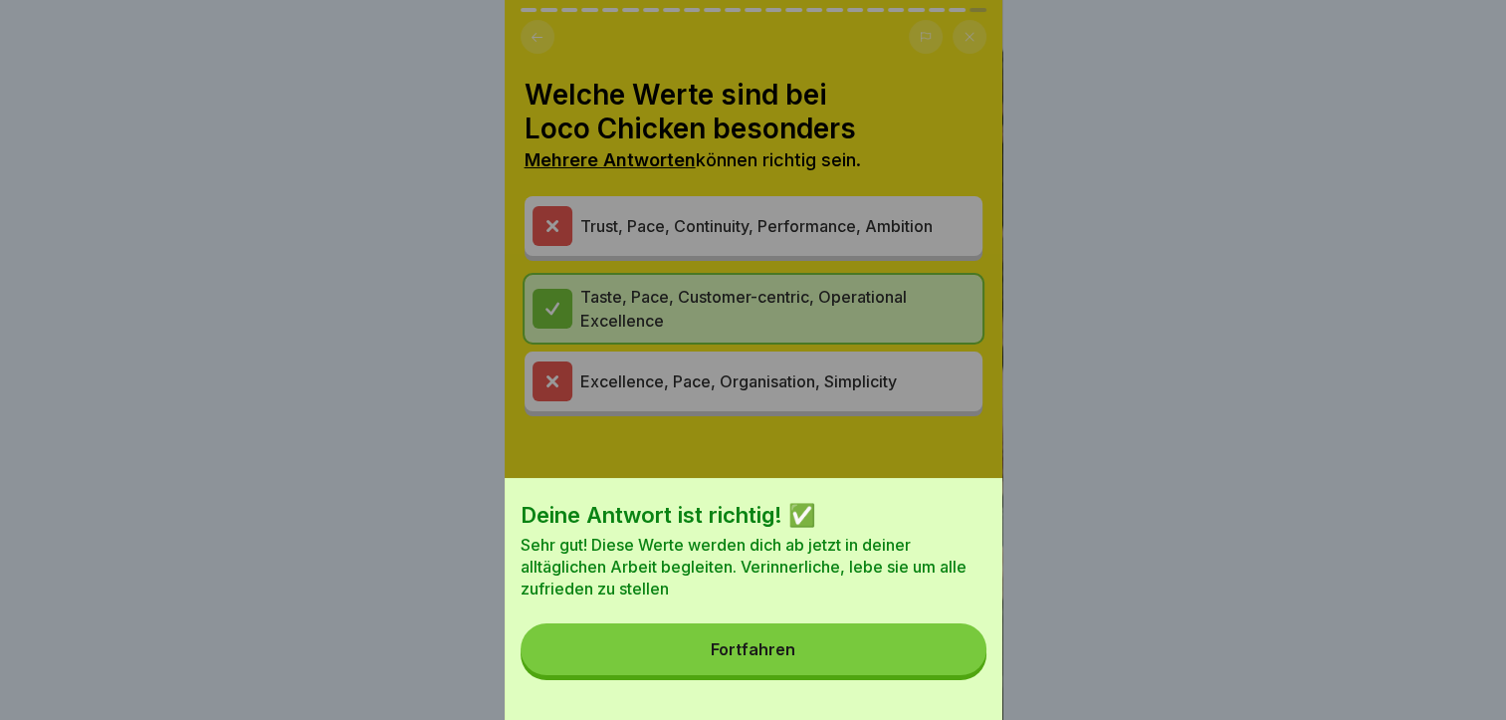
click at [766, 651] on button "Fortfahren" at bounding box center [753, 649] width 466 height 52
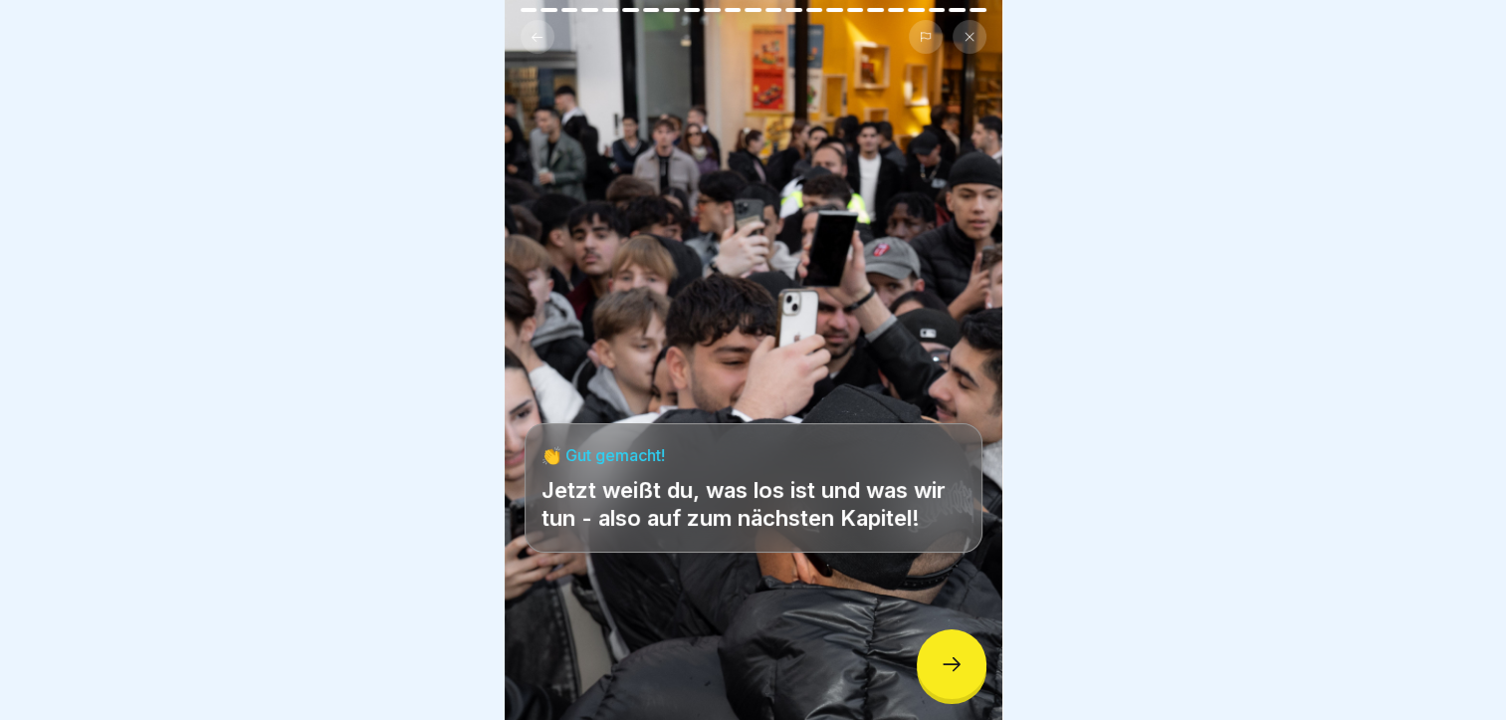
click at [959, 657] on icon at bounding box center [951, 664] width 24 height 24
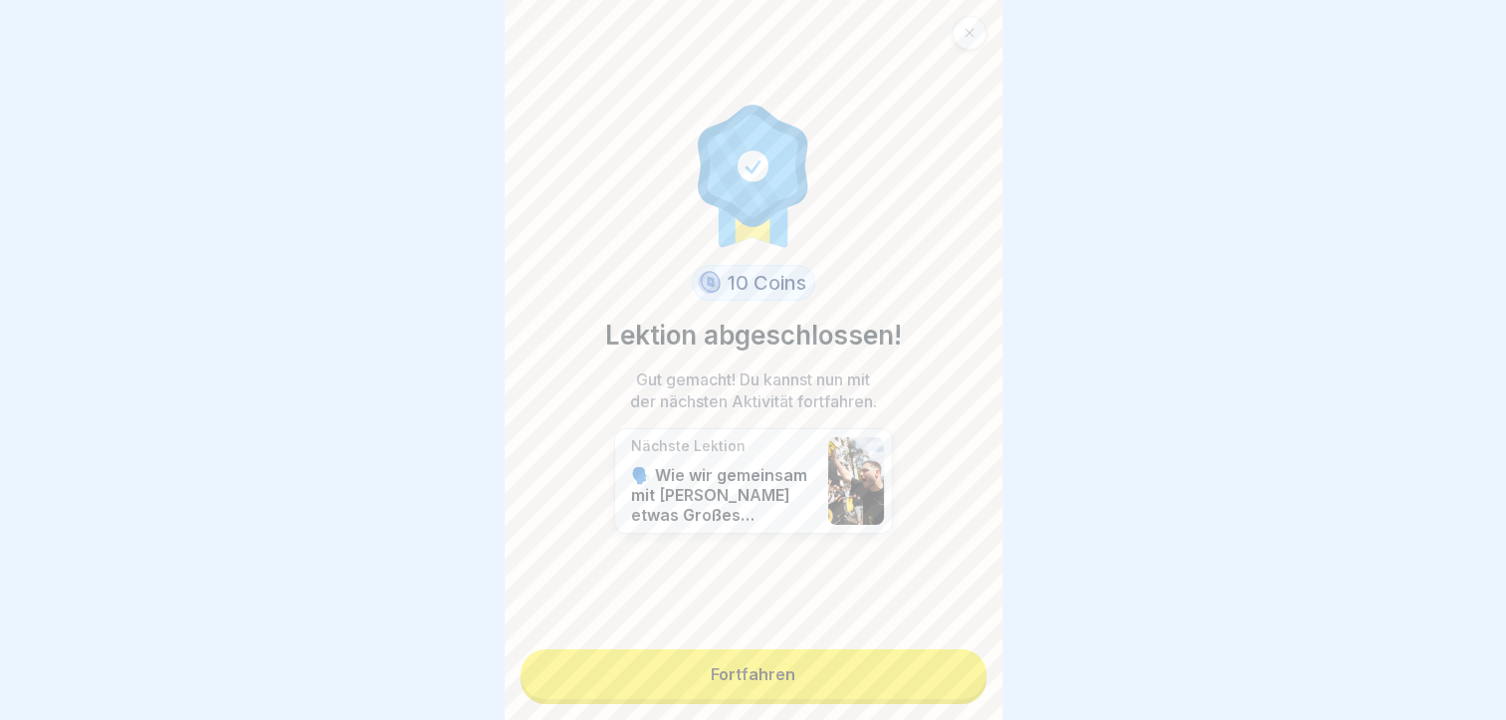
click at [862, 649] on link "Fortfahren" at bounding box center [753, 674] width 466 height 50
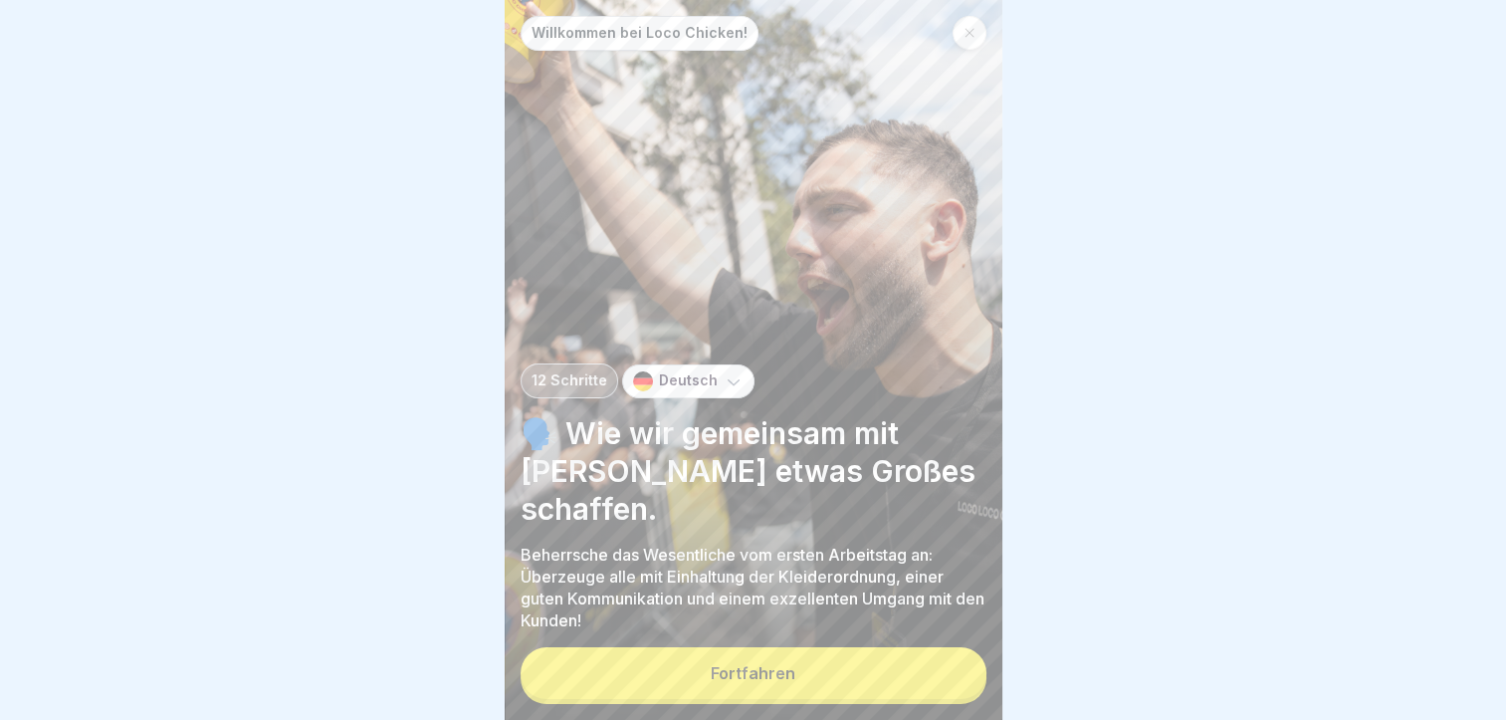
click at [760, 660] on button "Fortfahren" at bounding box center [753, 673] width 466 height 52
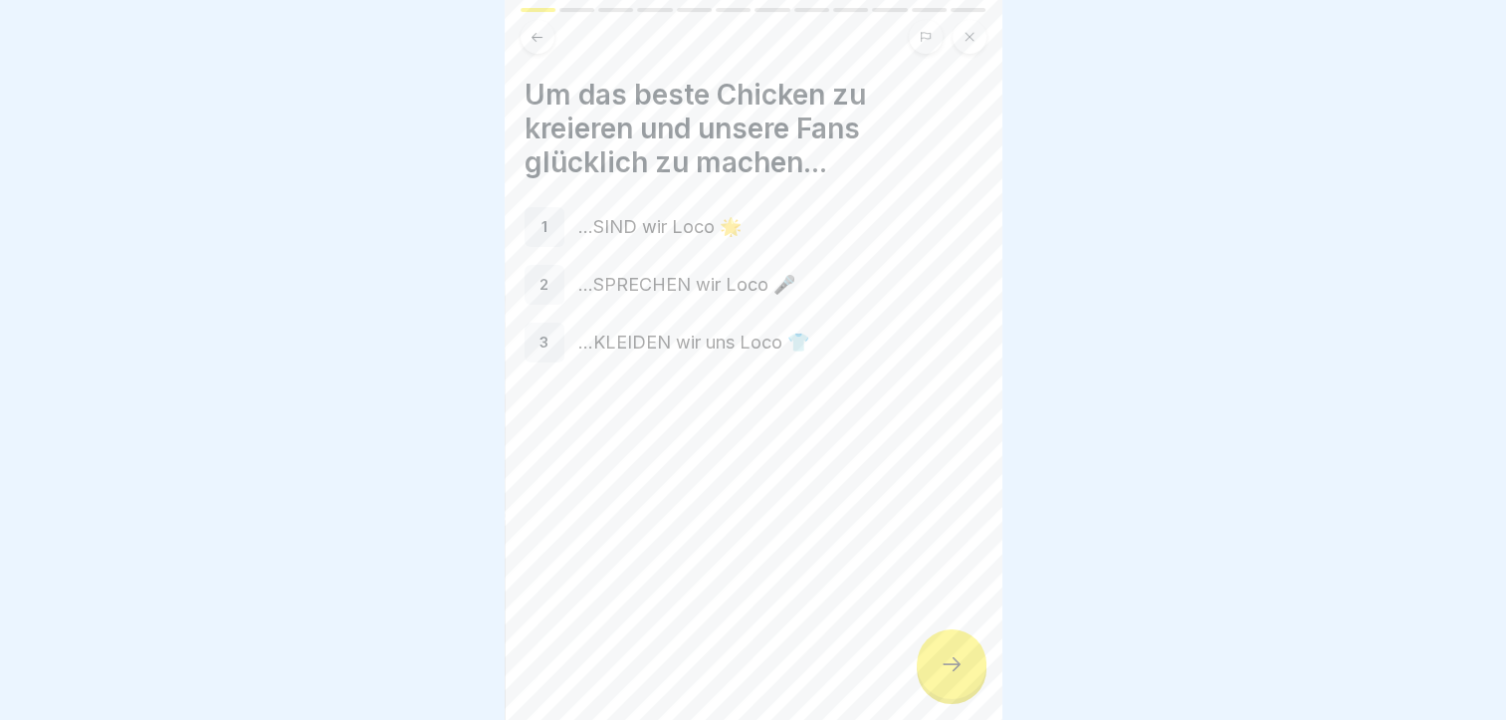
click at [955, 655] on icon at bounding box center [951, 664] width 24 height 24
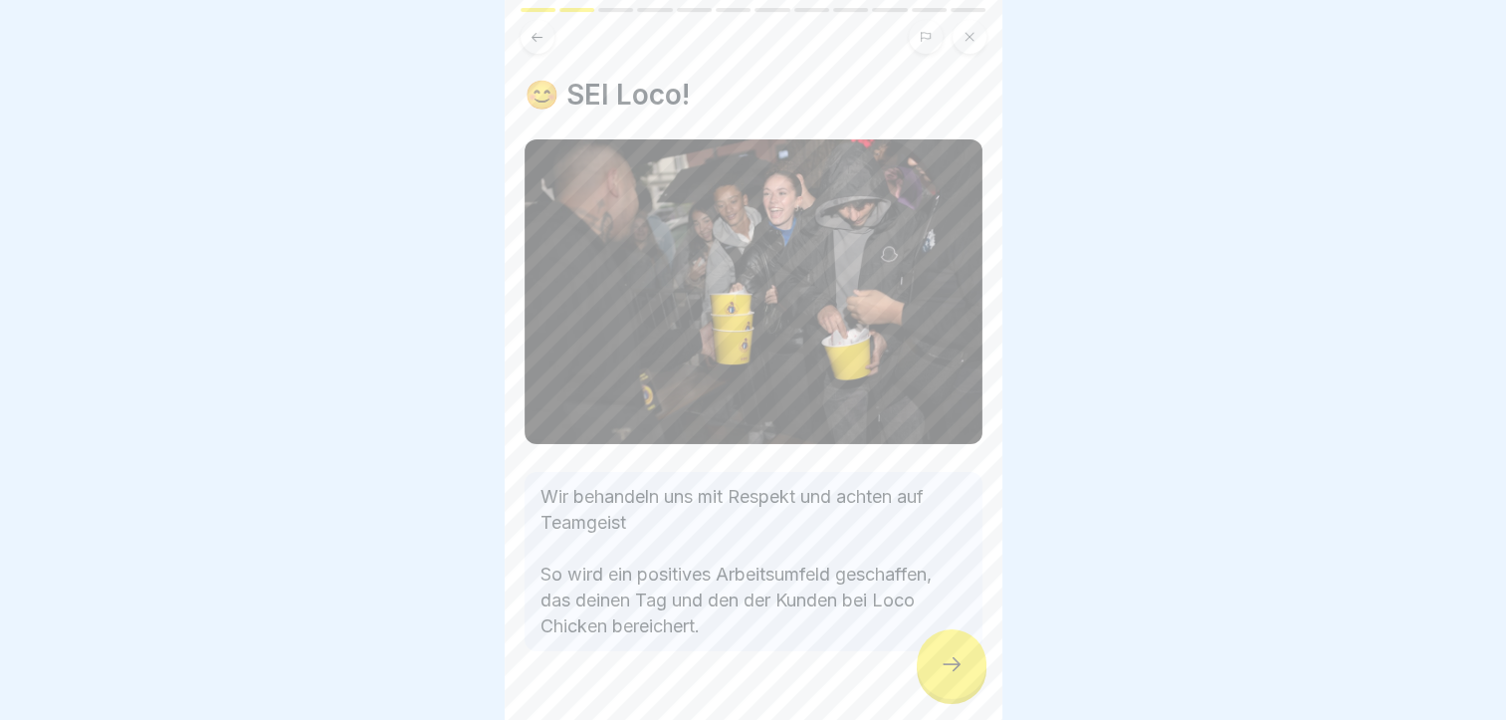
click at [955, 655] on icon at bounding box center [951, 664] width 24 height 24
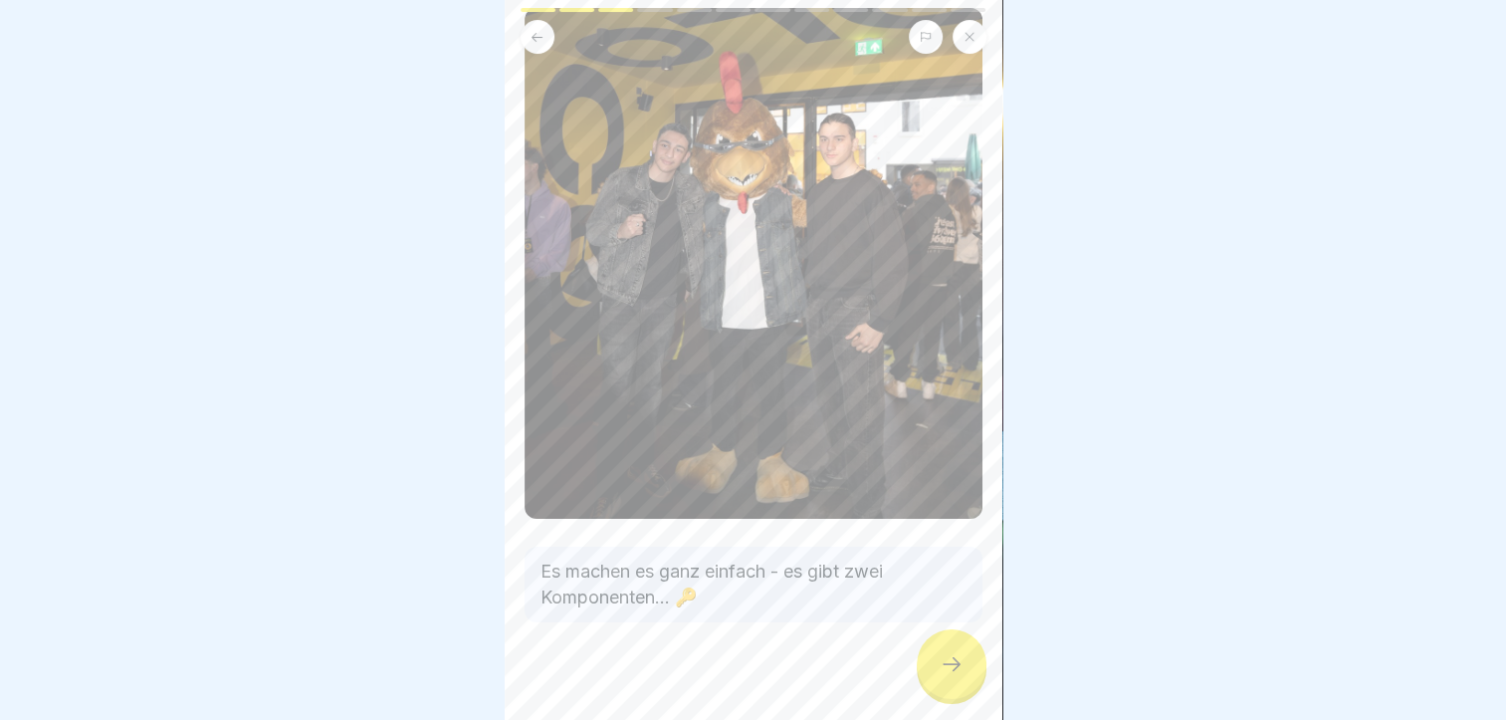
scroll to position [135, 0]
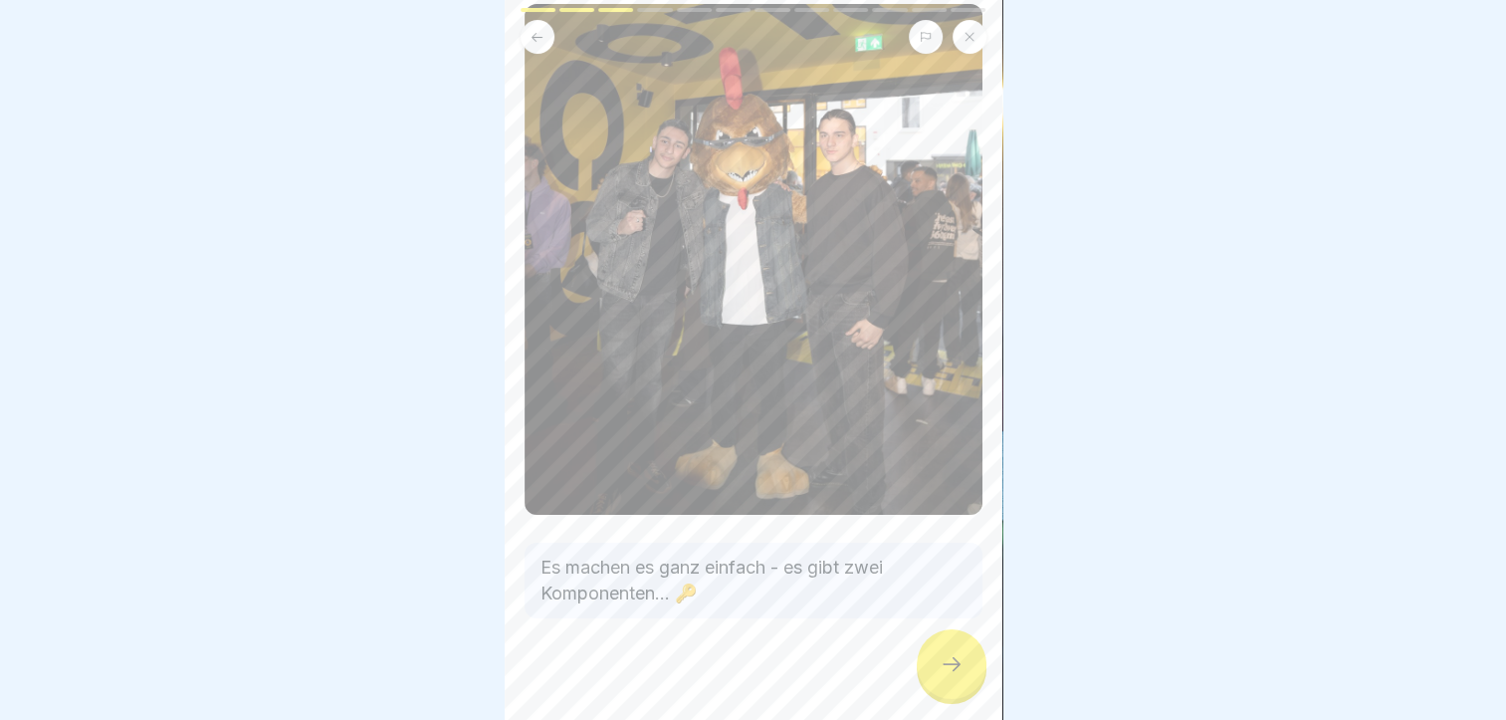
click at [930, 688] on div at bounding box center [952, 664] width 70 height 70
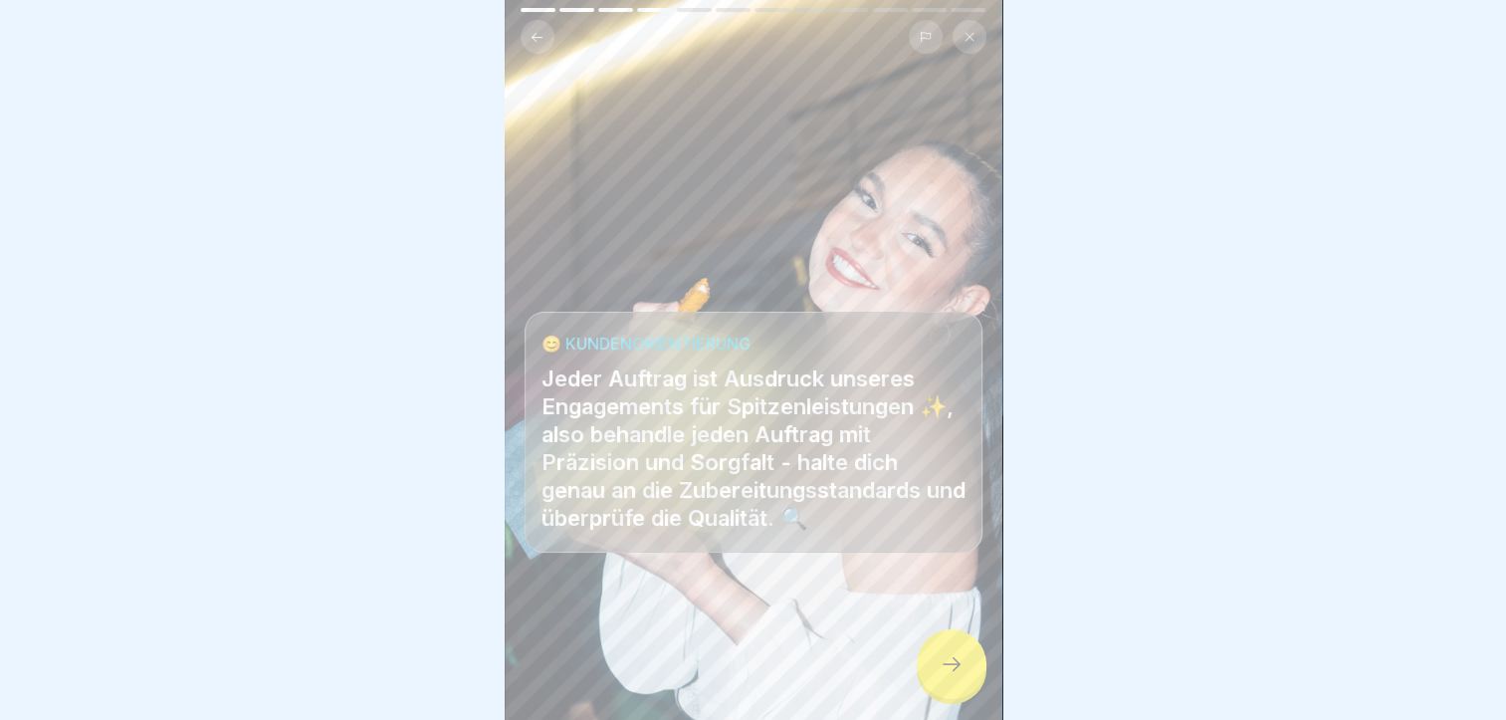
click at [959, 675] on icon at bounding box center [951, 664] width 24 height 24
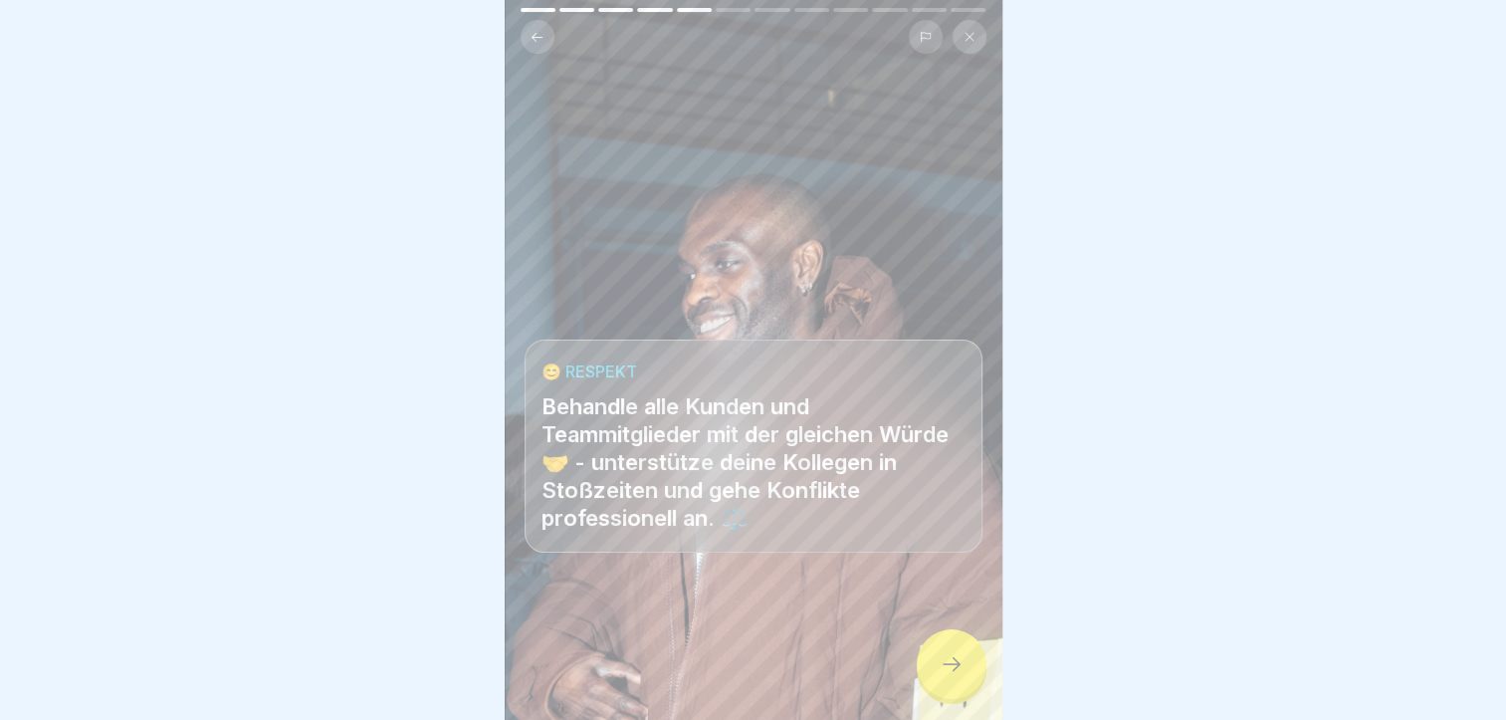
drag, startPoint x: 959, startPoint y: 675, endPoint x: 1077, endPoint y: 408, distance: 291.4
click at [1077, 408] on body "Willkommen bei Loco Chicken! 12 Schritte Deutsch 🗣️ Wie wir gemeinsam mit Loco …" at bounding box center [753, 360] width 1506 height 720
click at [943, 647] on div at bounding box center [952, 664] width 70 height 70
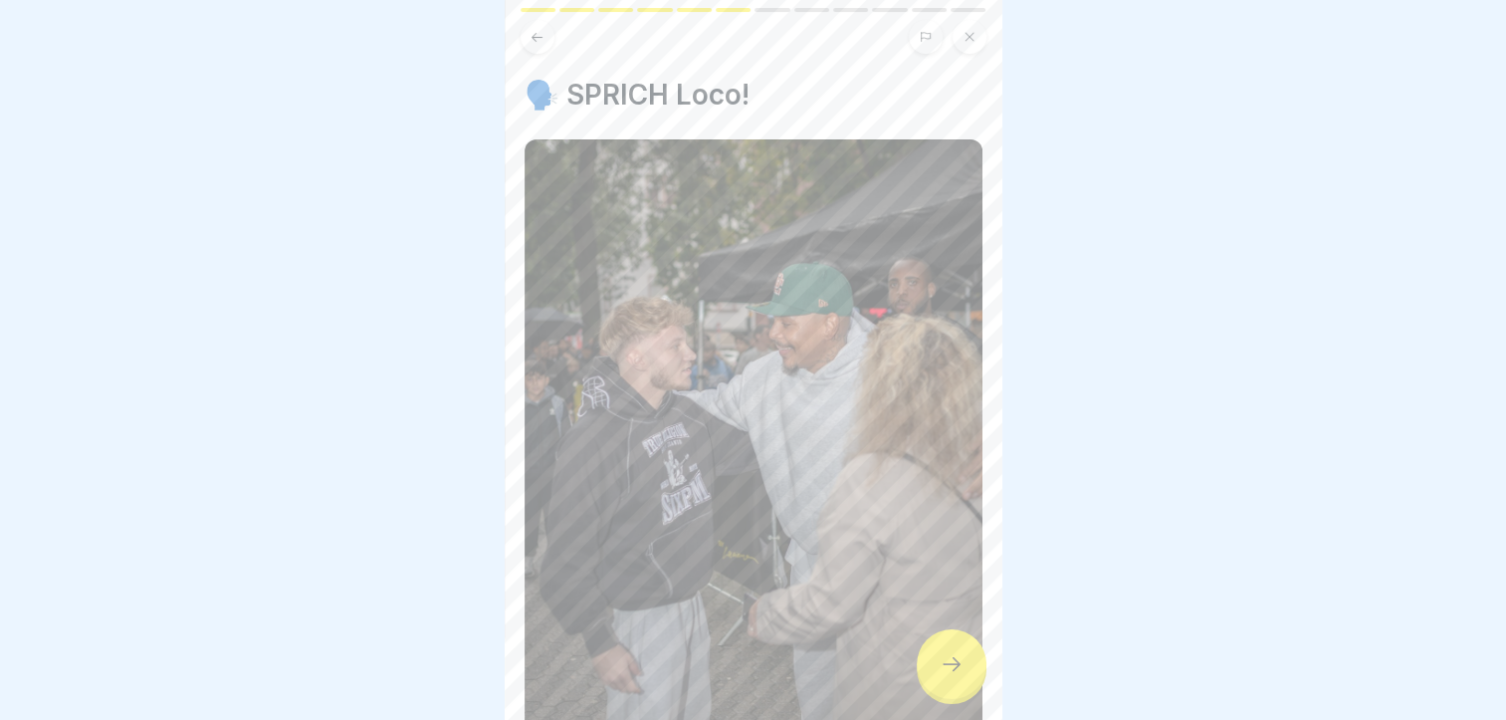
scroll to position [384, 0]
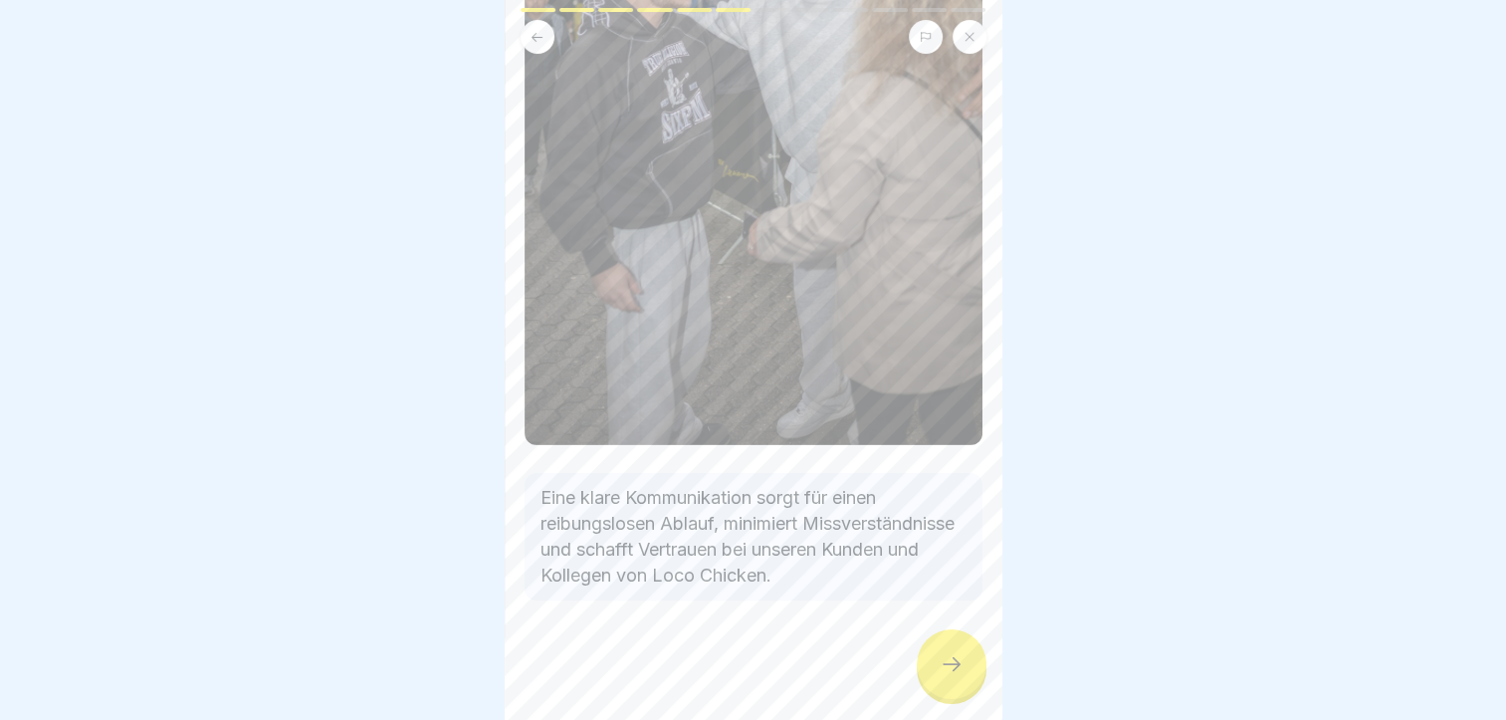
click at [939, 641] on div at bounding box center [952, 664] width 70 height 70
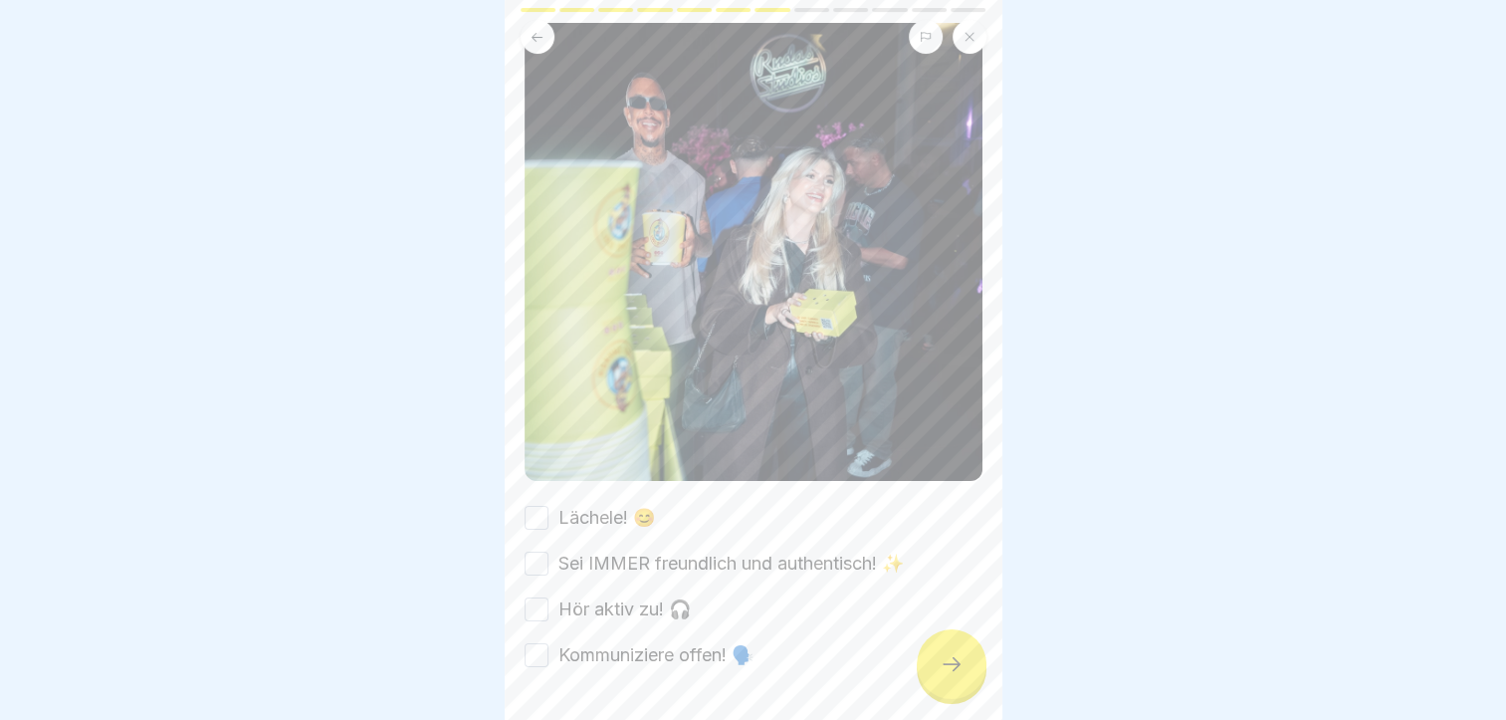
scroll to position [282, 0]
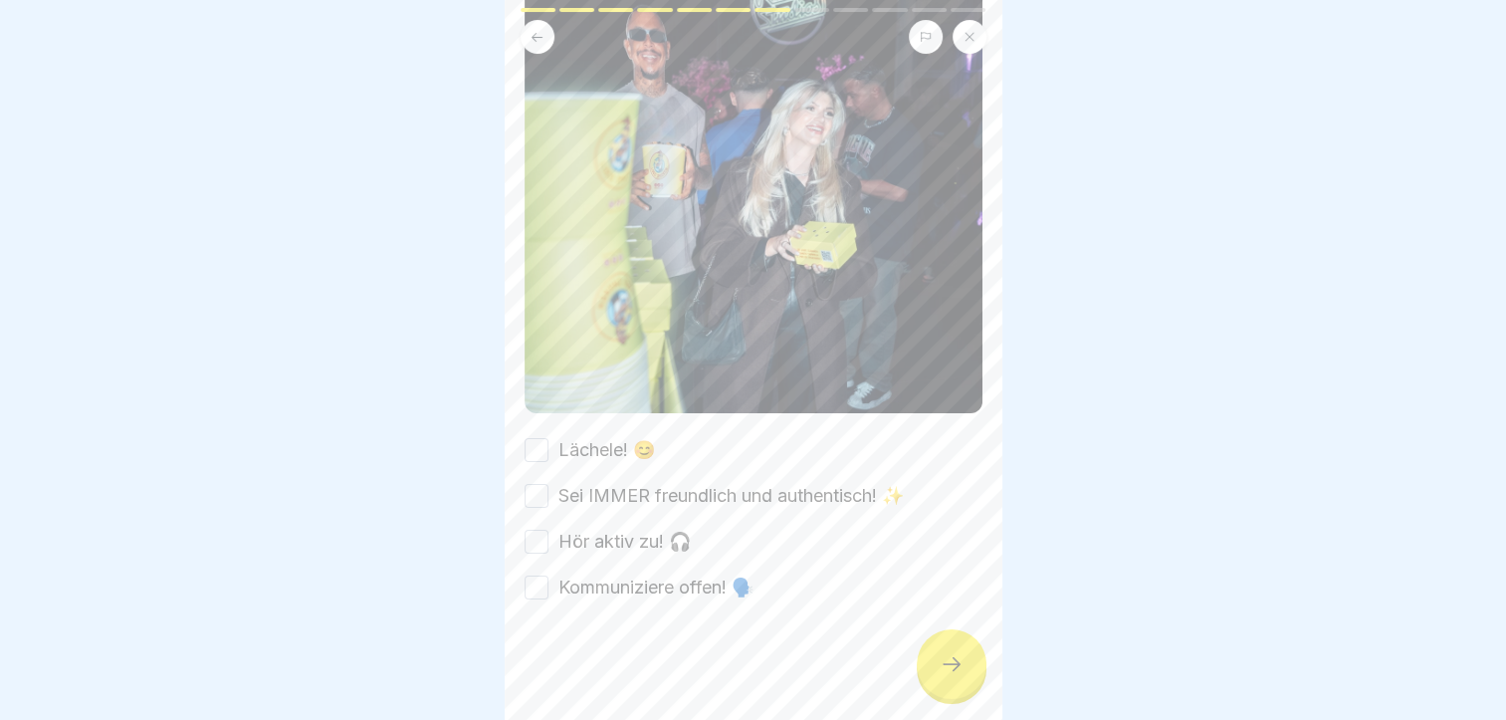
click at [538, 484] on button "Sei IMMER freundlich und authentisch! ✨" at bounding box center [536, 496] width 24 height 24
click at [539, 529] on button "Hör aktiv zu! 🎧" at bounding box center [536, 541] width 24 height 24
click at [544, 438] on button "Lächele! 😊" at bounding box center [536, 450] width 24 height 24
click at [539, 575] on button "Kommuniziere offen! 🗣️" at bounding box center [536, 587] width 24 height 24
click at [928, 651] on div at bounding box center [952, 664] width 70 height 70
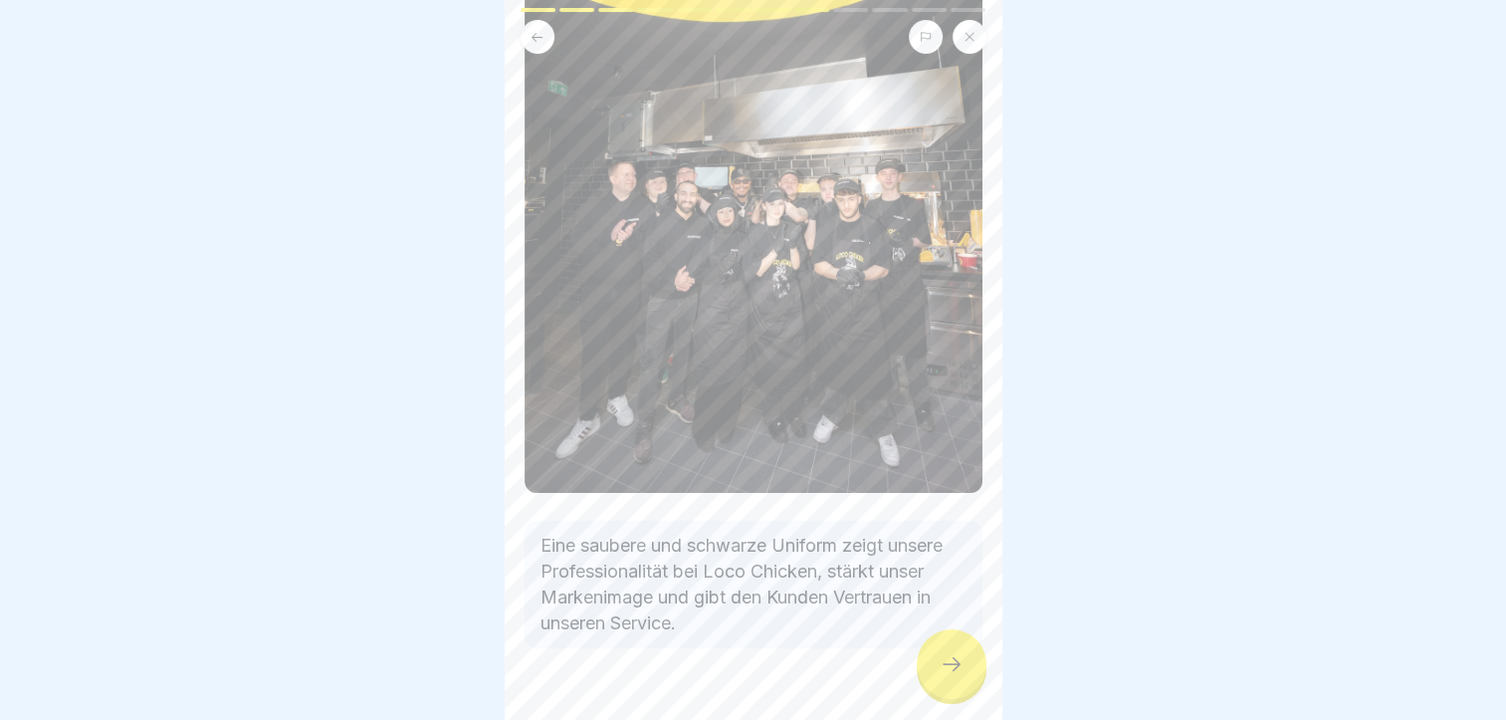
scroll to position [358, 0]
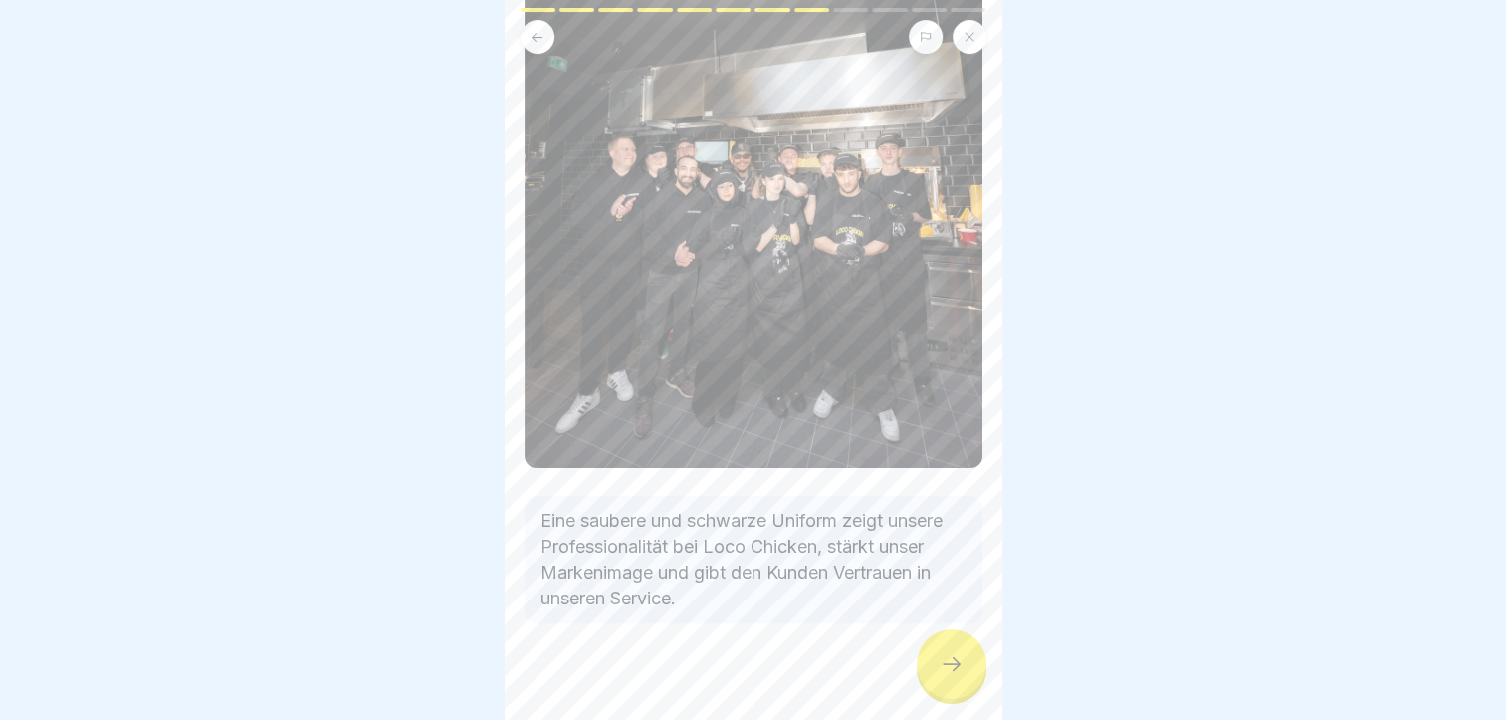
click at [951, 653] on div at bounding box center [952, 664] width 70 height 70
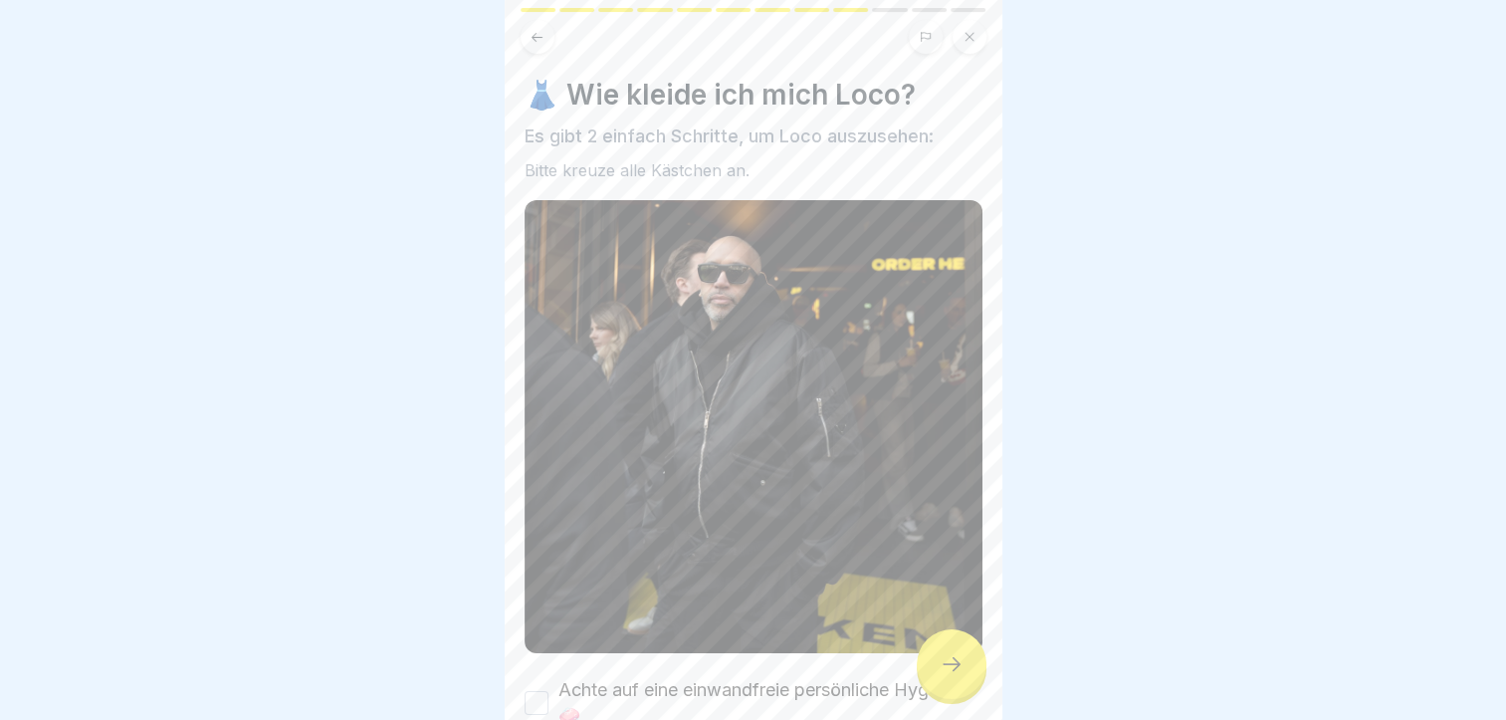
click at [729, 506] on img at bounding box center [753, 426] width 458 height 452
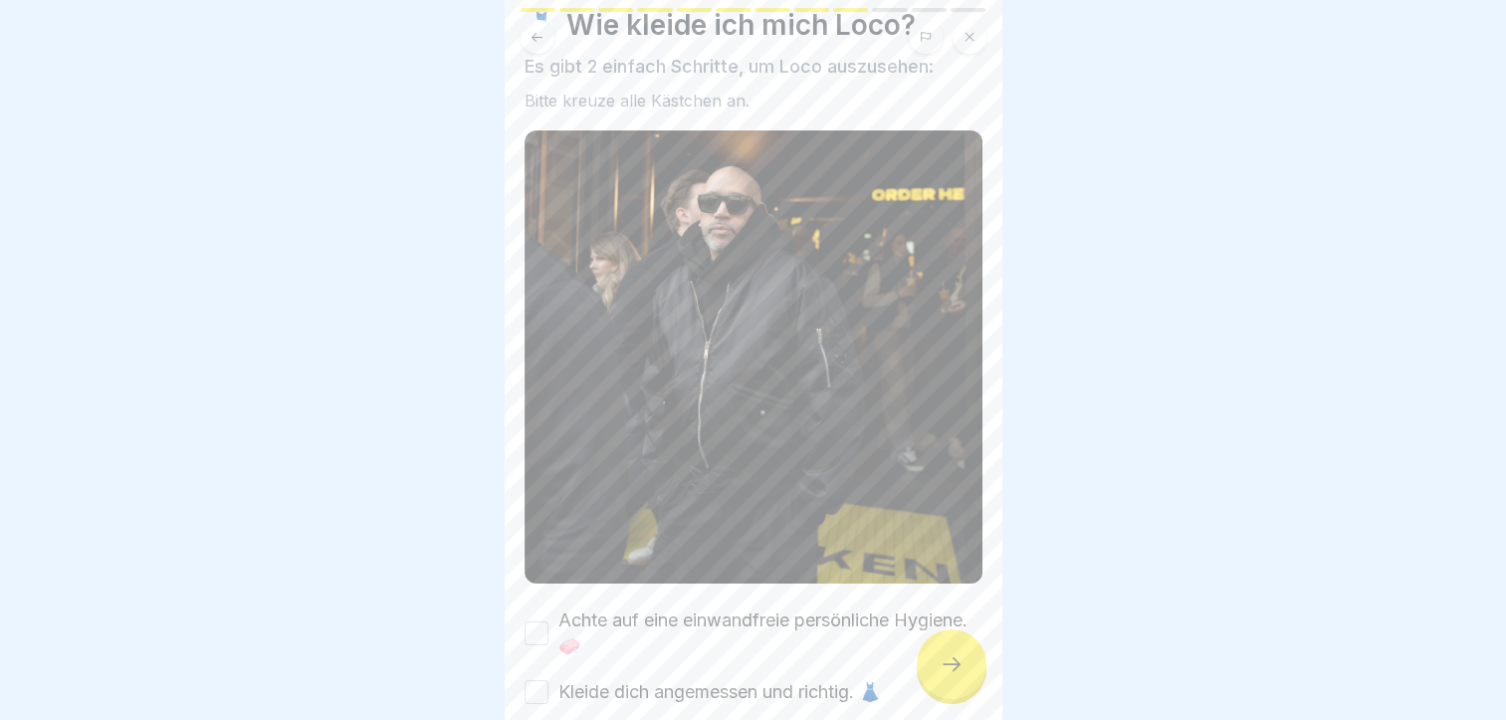
scroll to position [158, 0]
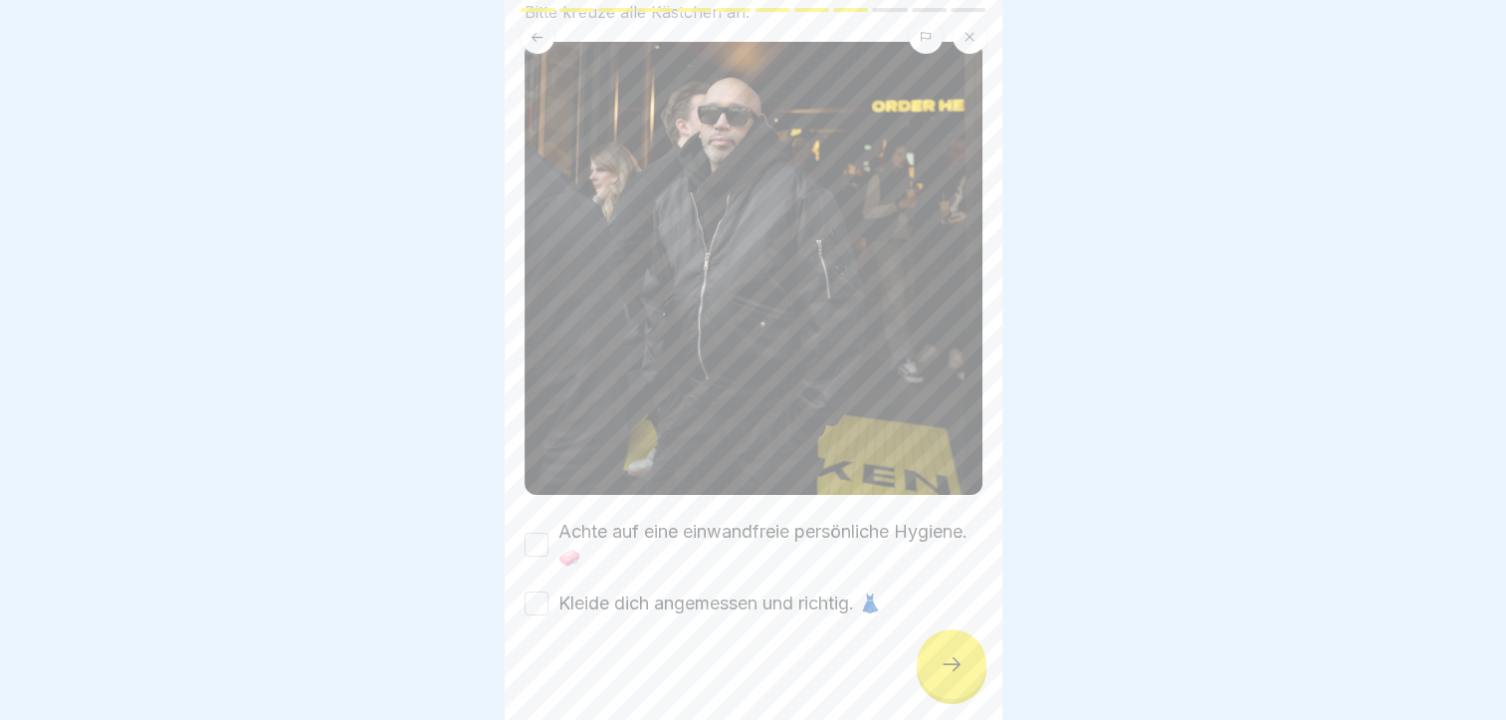
click at [531, 532] on button "Achte auf eine einwandfreie persönliche Hygiene. 🧼" at bounding box center [536, 544] width 24 height 24
click at [542, 591] on button "Kleide dich angemessen und richtig. 👗" at bounding box center [536, 603] width 24 height 24
click at [941, 680] on div at bounding box center [952, 664] width 70 height 70
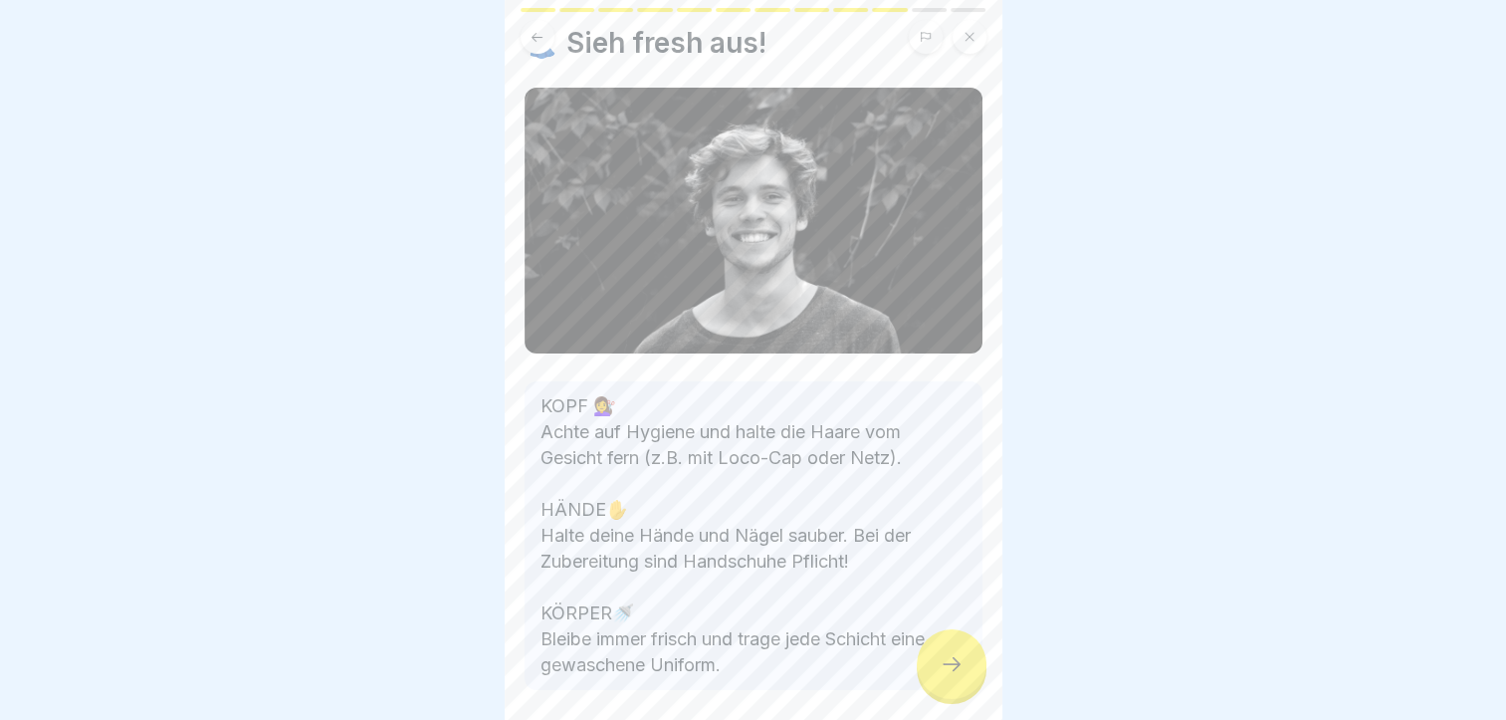
scroll to position [131, 0]
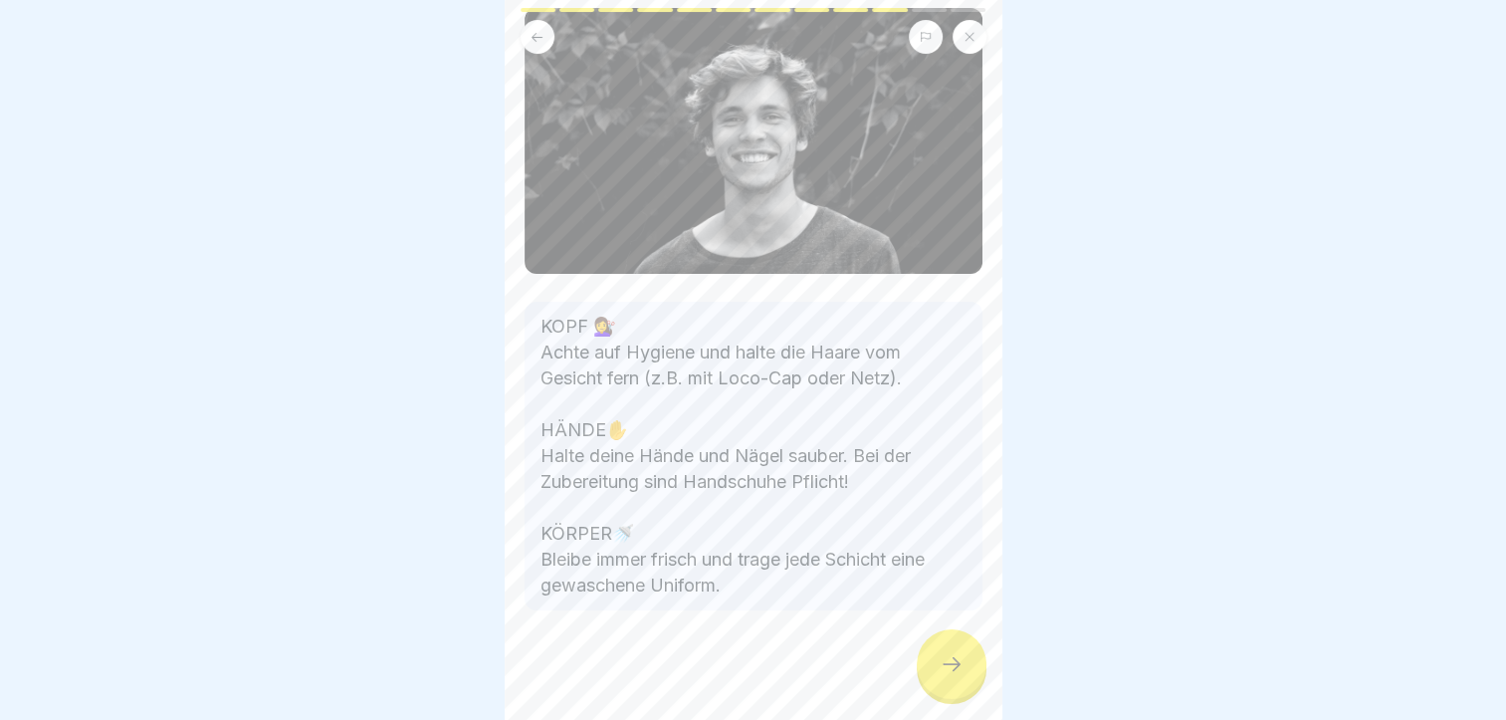
click at [956, 680] on div at bounding box center [952, 664] width 70 height 70
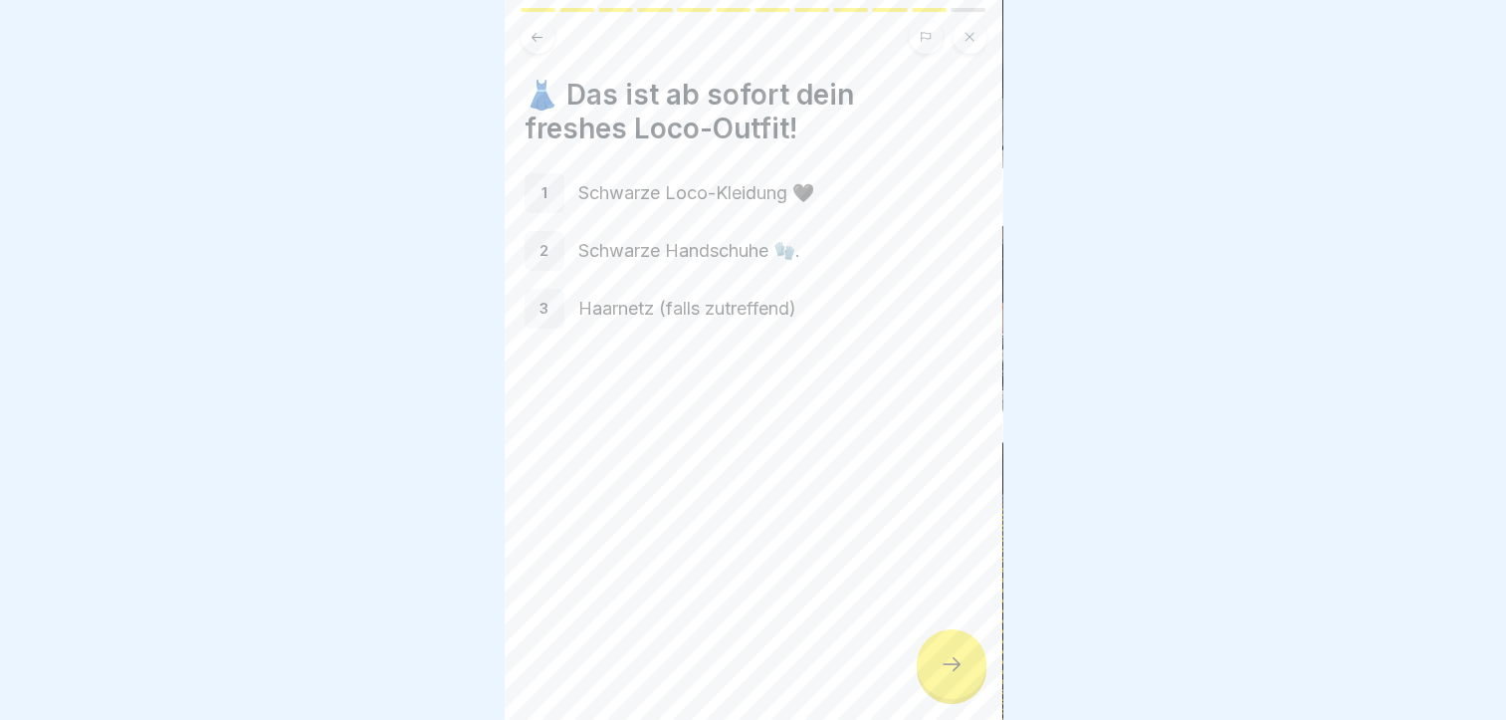
click at [947, 649] on div at bounding box center [952, 664] width 70 height 70
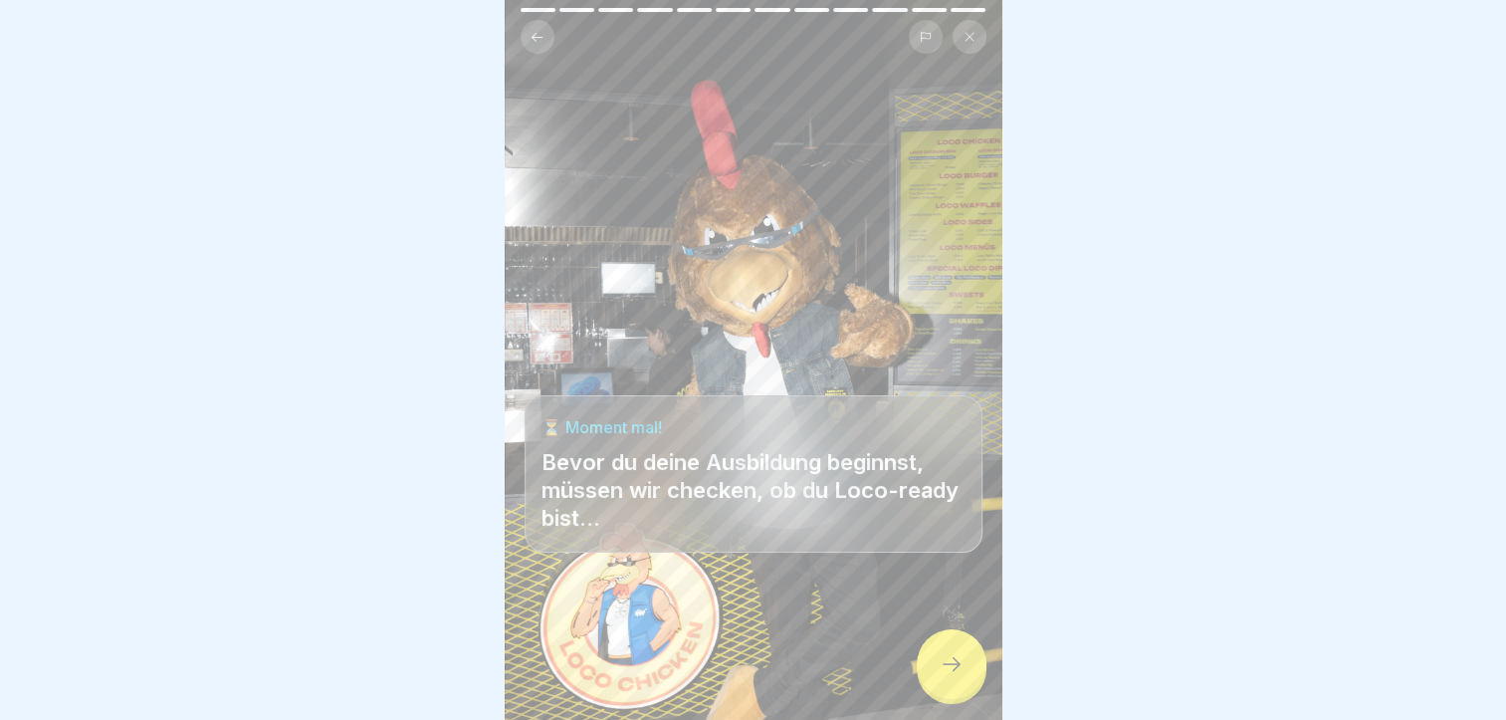
click at [981, 676] on div at bounding box center [952, 664] width 70 height 70
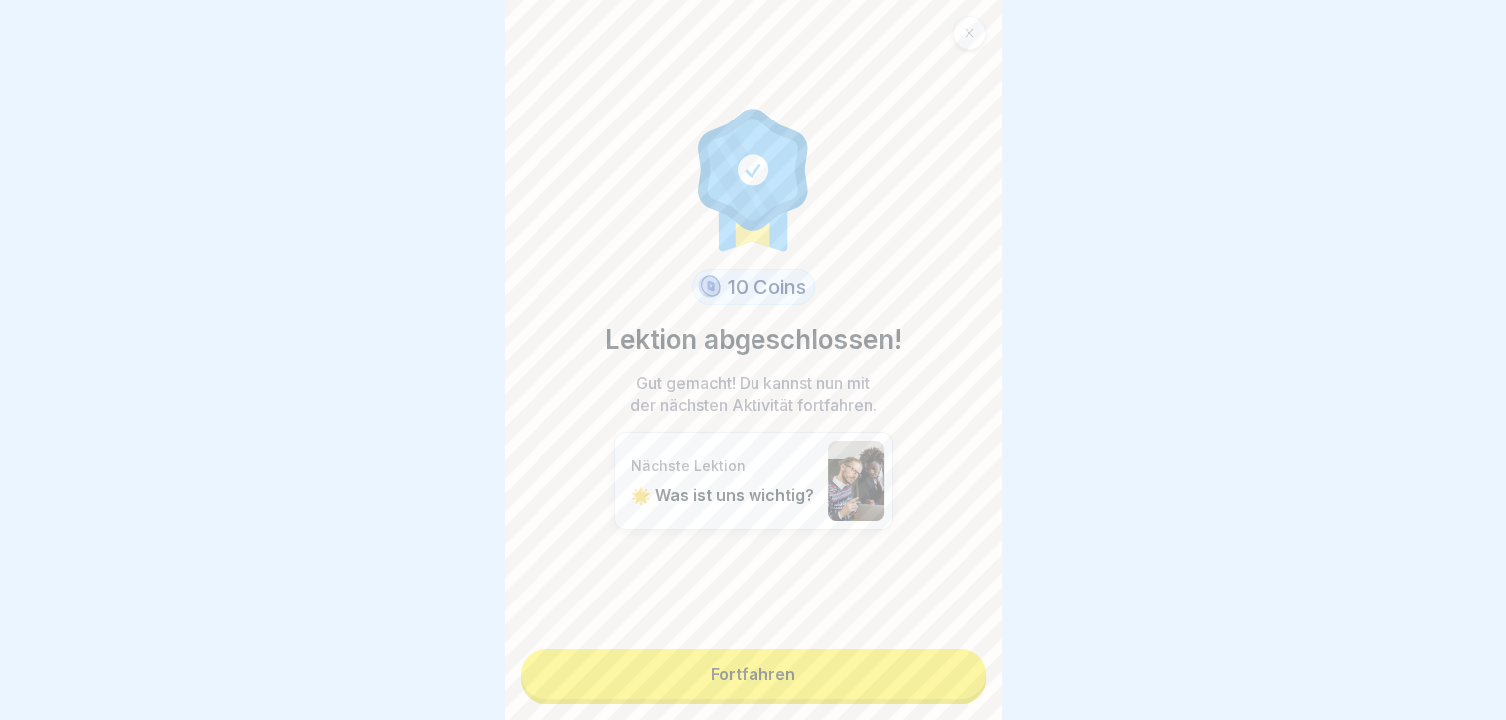
click at [732, 667] on link "Fortfahren" at bounding box center [753, 674] width 466 height 50
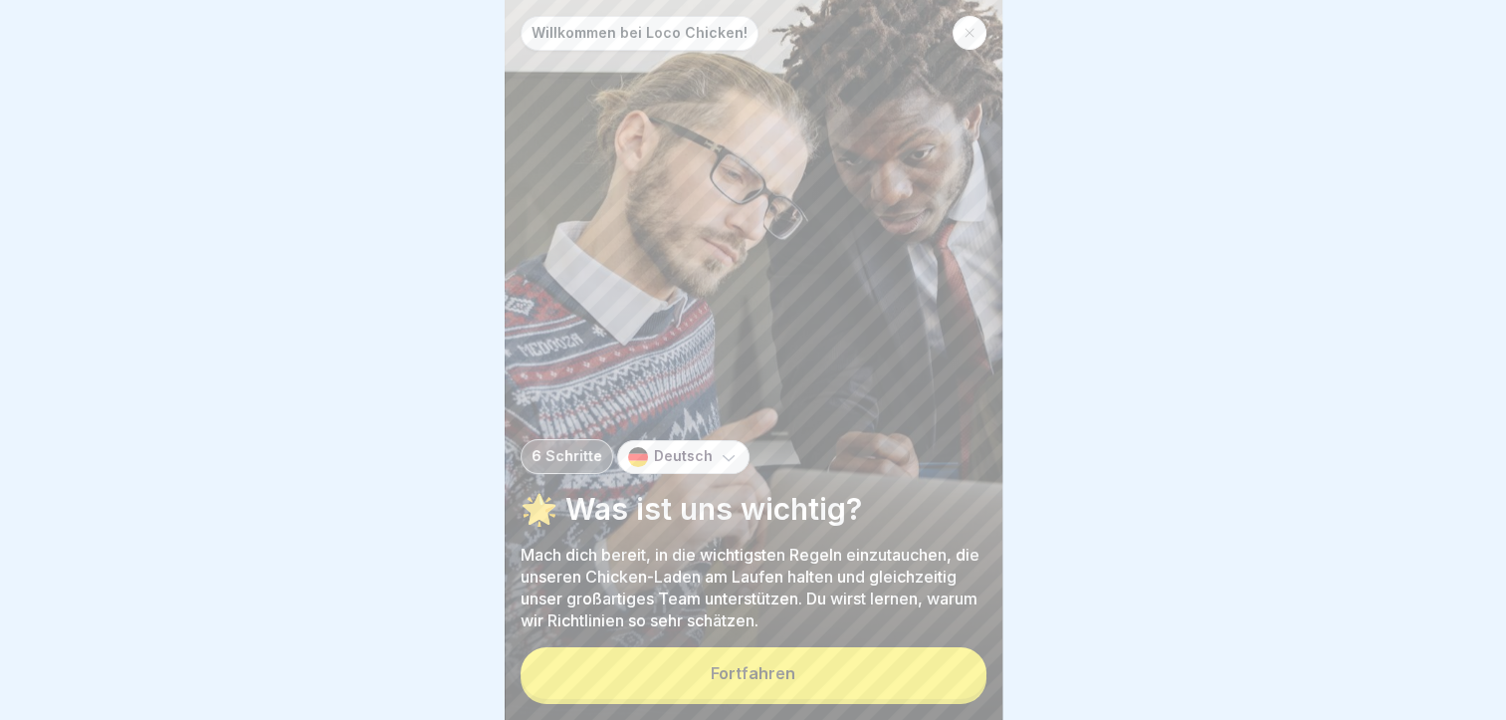
click at [732, 667] on div "Fortfahren" at bounding box center [753, 673] width 85 height 18
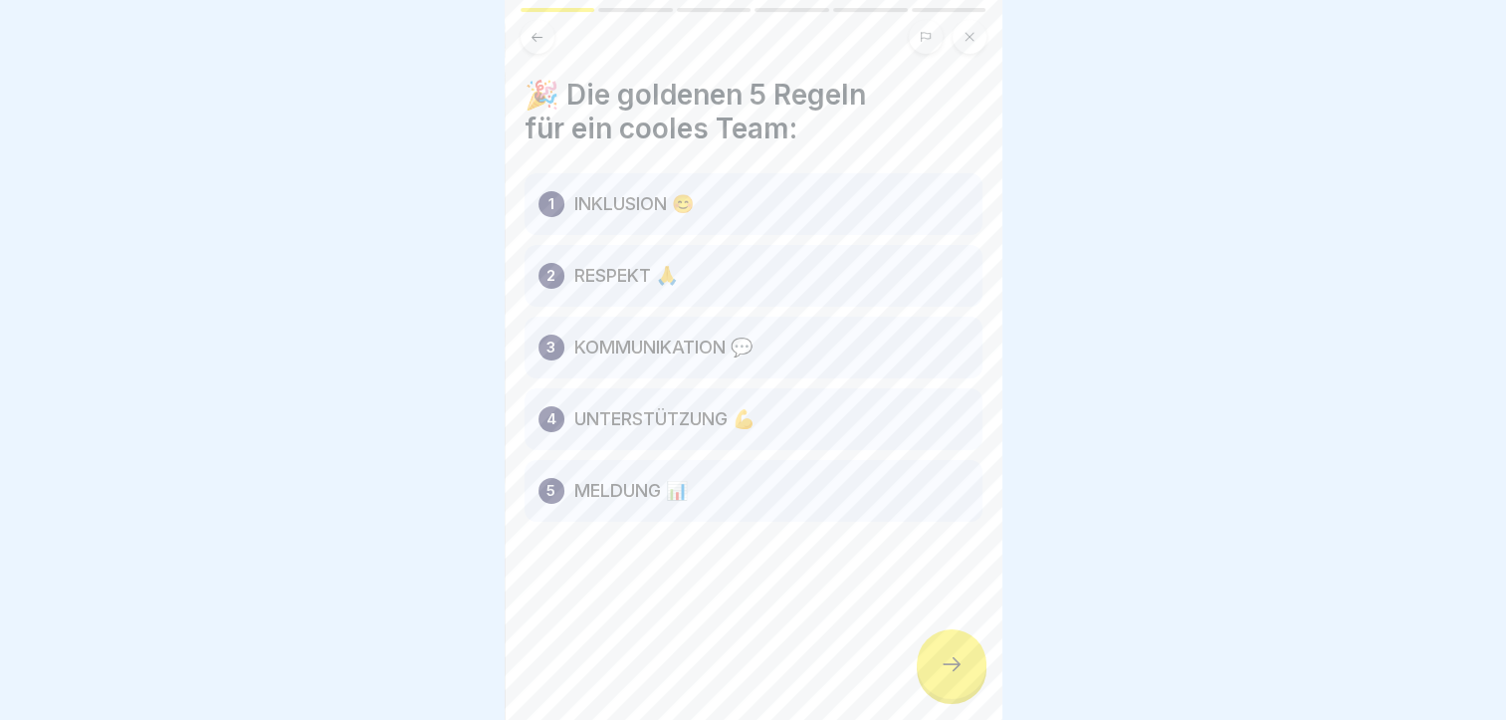
click at [951, 655] on icon at bounding box center [951, 664] width 24 height 24
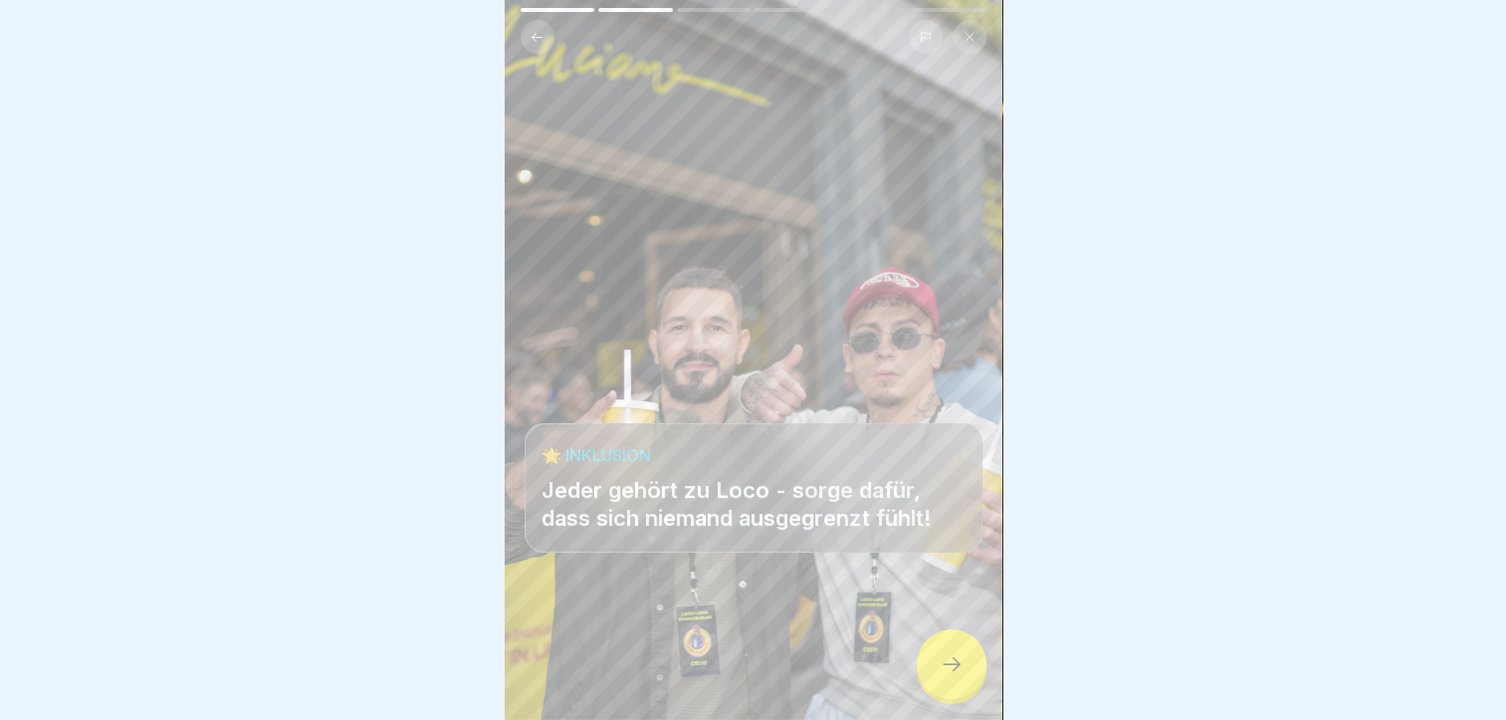
click at [951, 655] on icon at bounding box center [951, 664] width 24 height 24
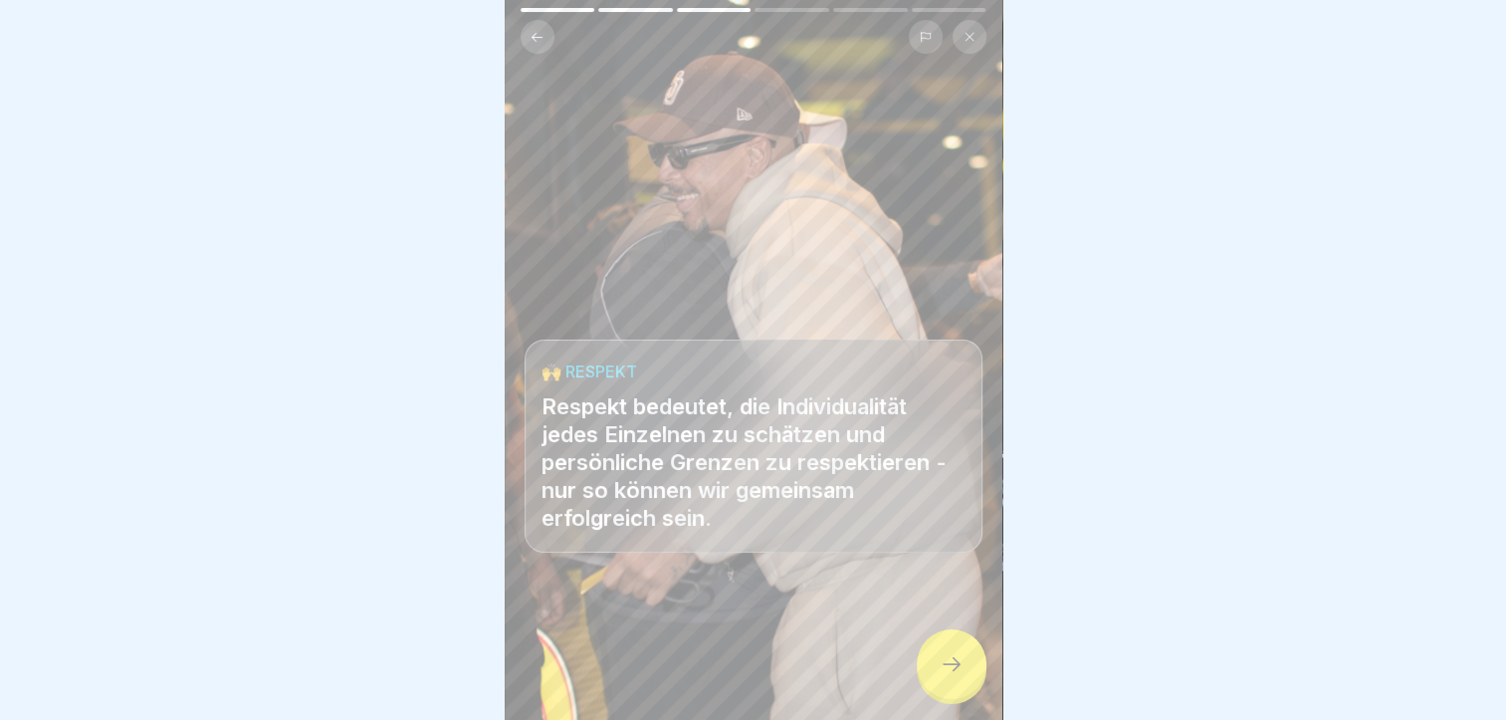
click at [947, 671] on icon at bounding box center [951, 664] width 24 height 24
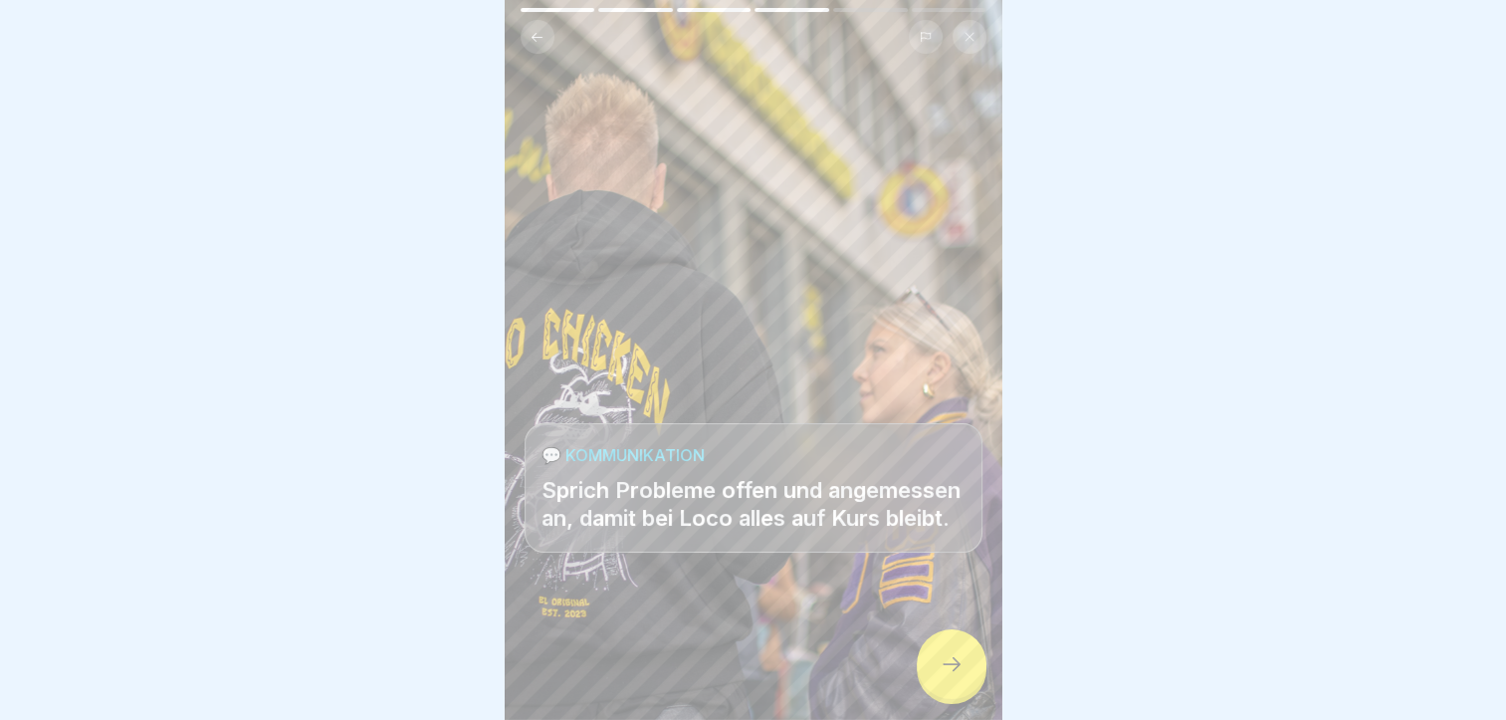
click at [947, 671] on icon at bounding box center [951, 664] width 24 height 24
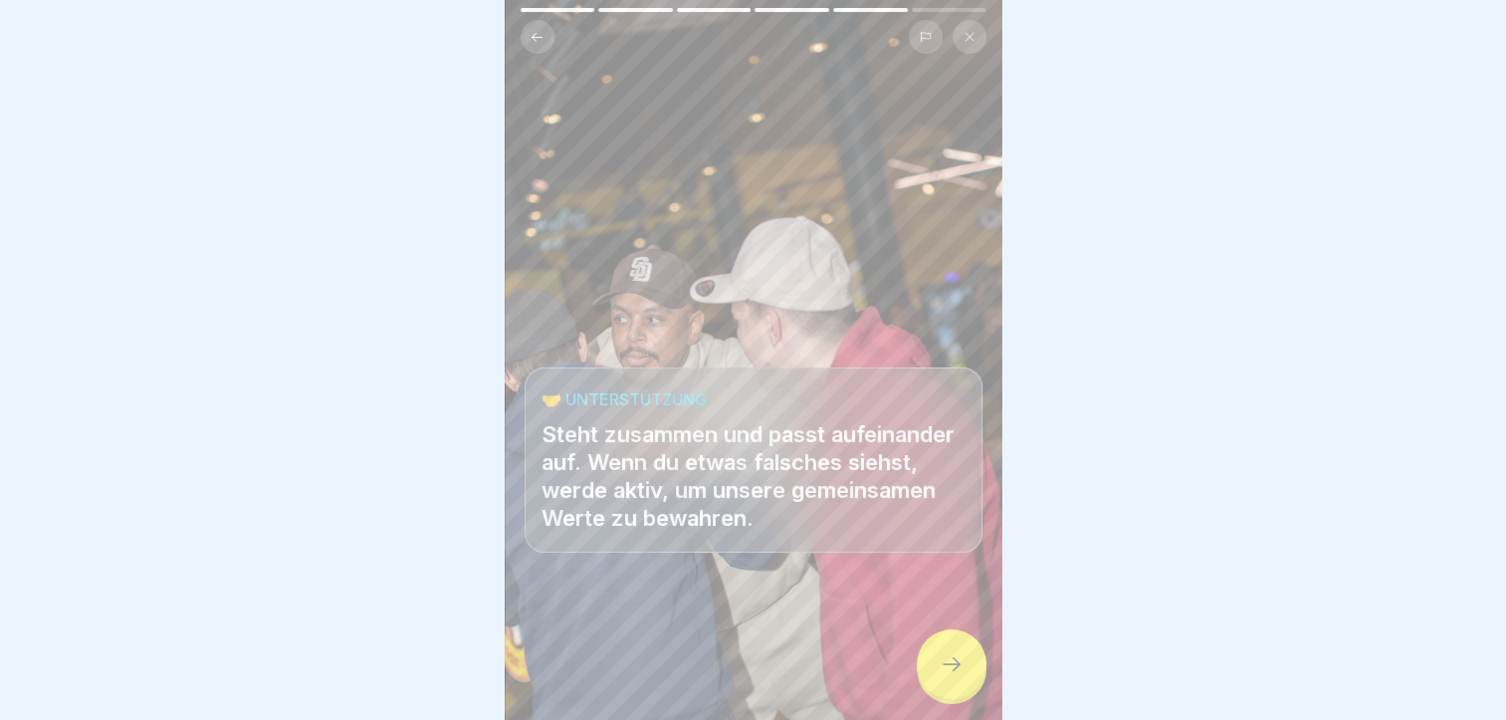
click at [538, 30] on icon at bounding box center [536, 37] width 15 height 15
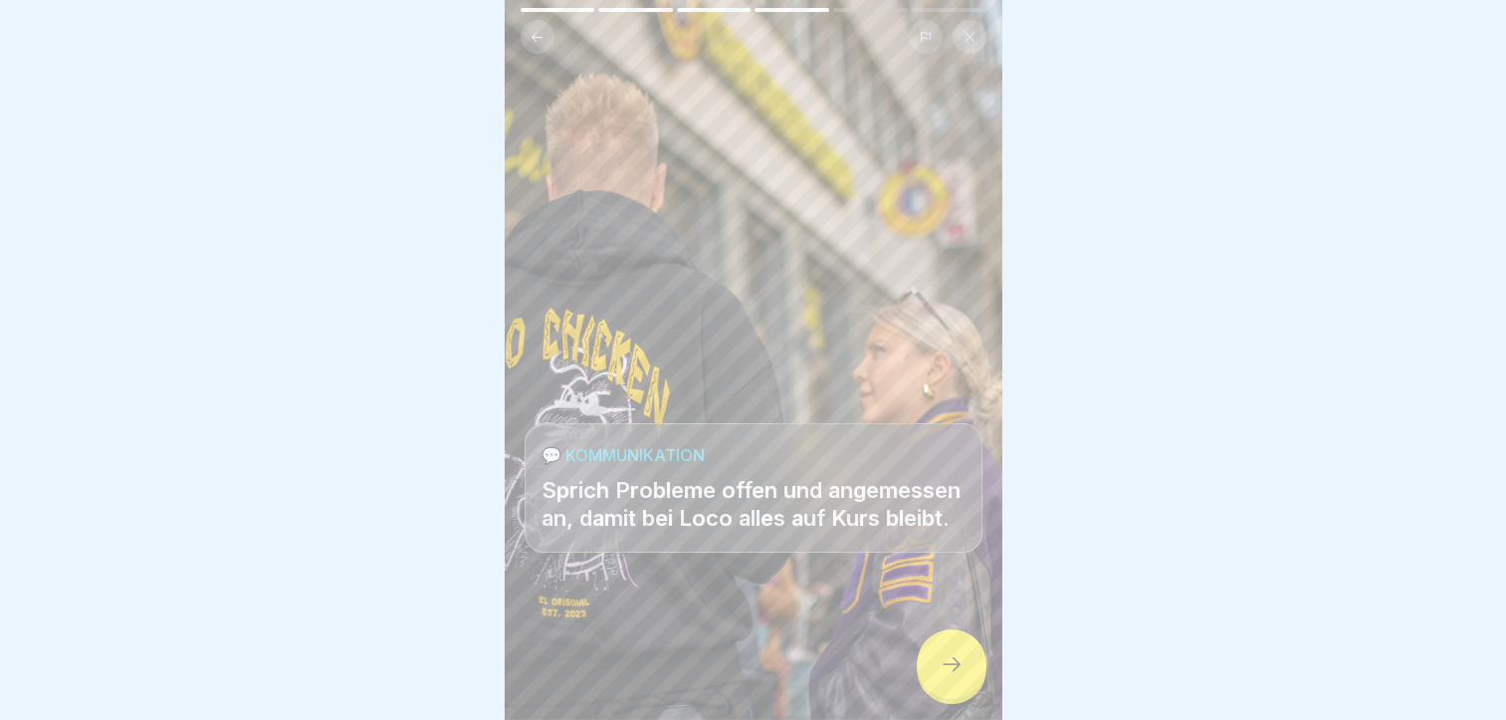
click at [929, 649] on div at bounding box center [952, 664] width 70 height 70
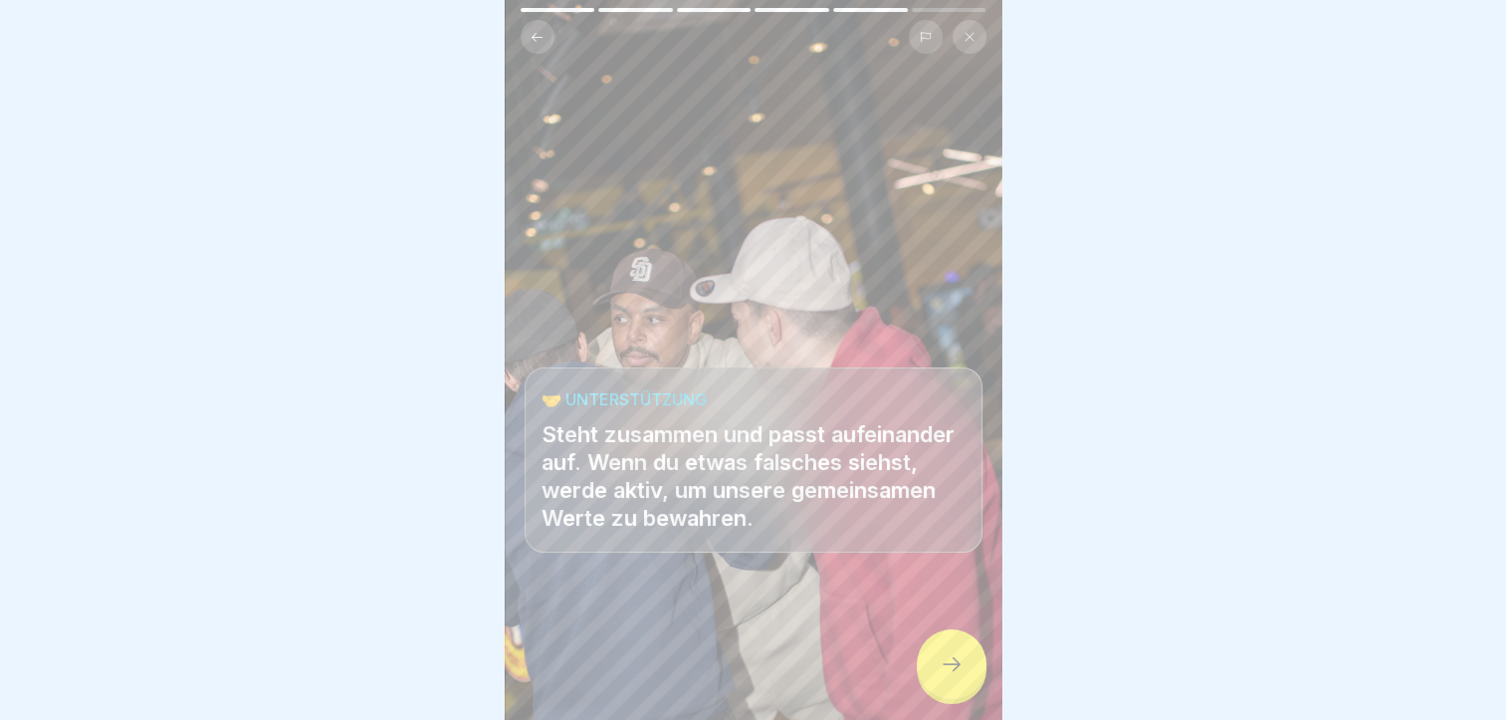
click at [929, 649] on div at bounding box center [952, 664] width 70 height 70
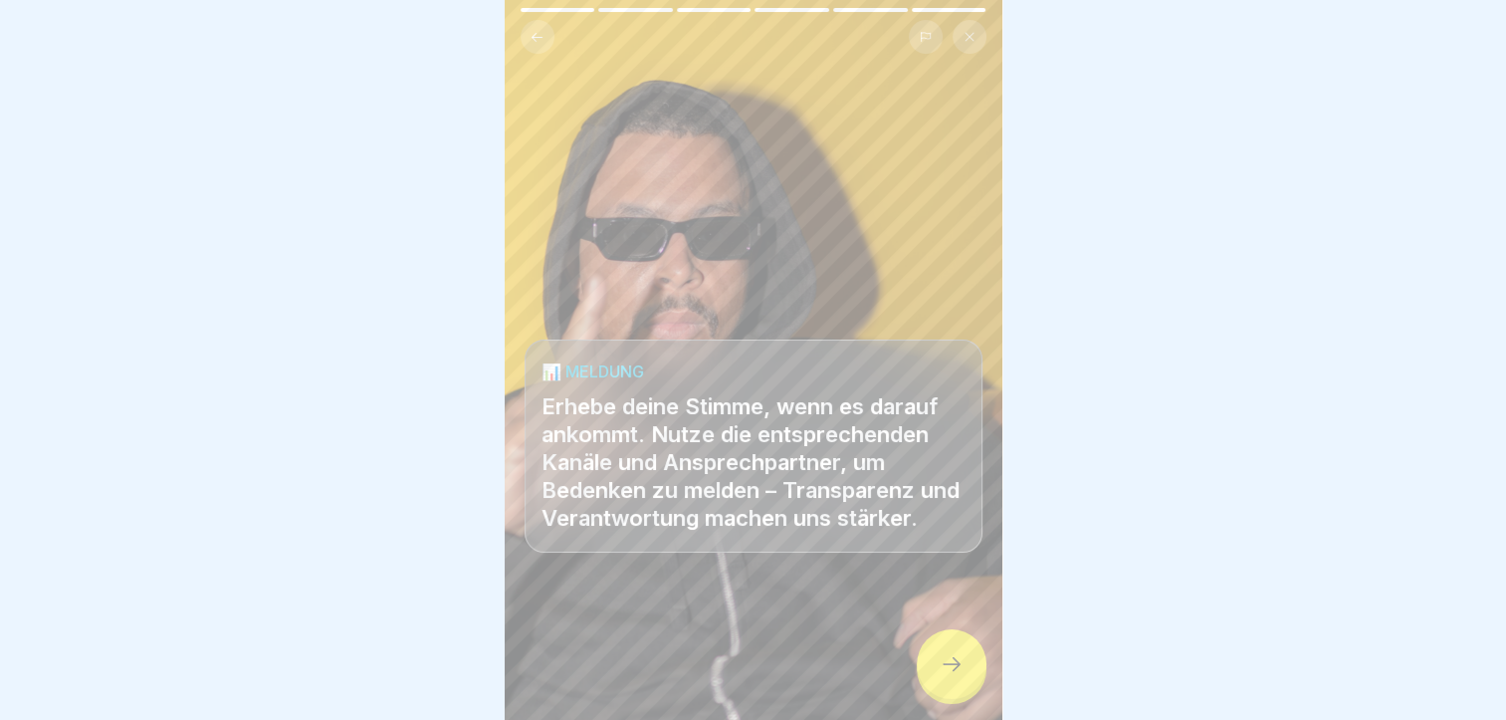
click at [945, 677] on div at bounding box center [952, 664] width 70 height 70
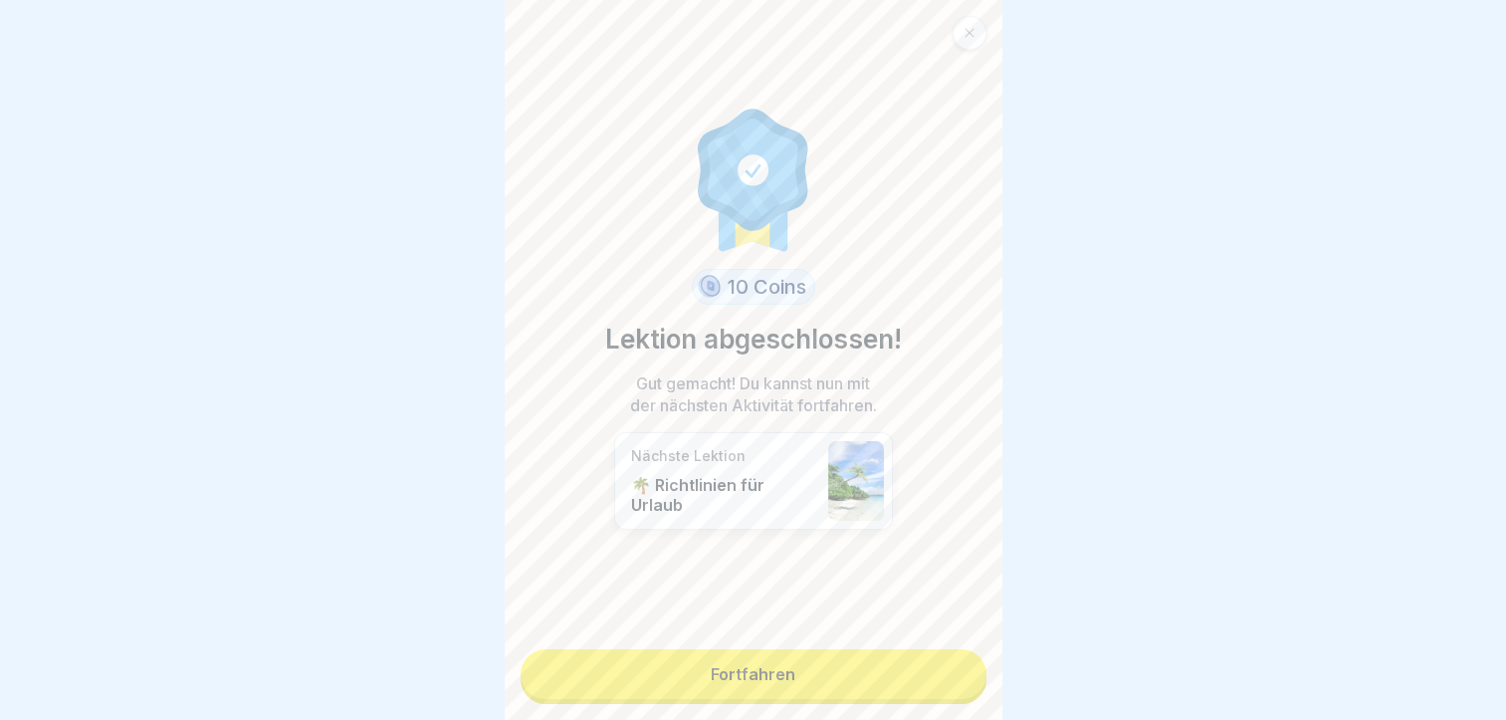
click at [857, 655] on link "Fortfahren" at bounding box center [753, 674] width 466 height 50
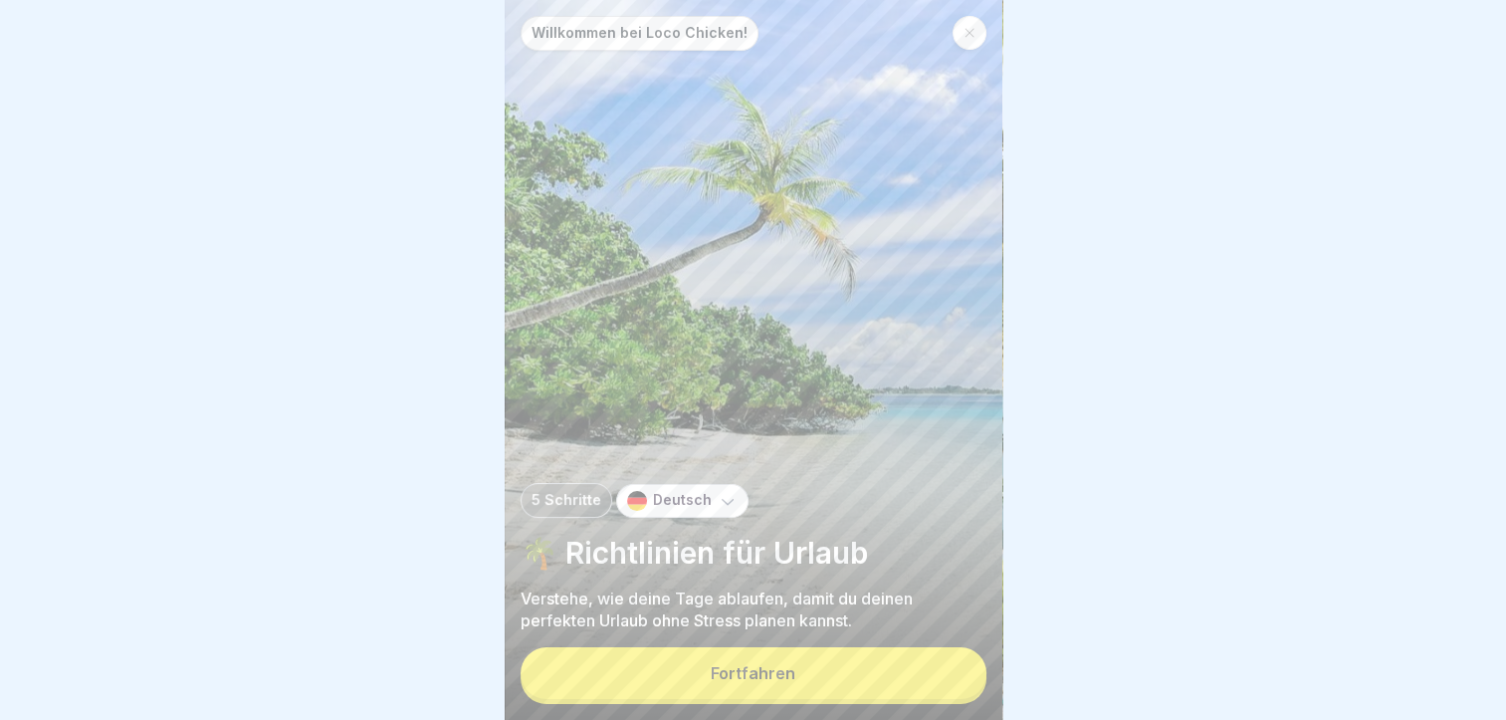
click at [857, 655] on button "Fortfahren" at bounding box center [753, 673] width 466 height 52
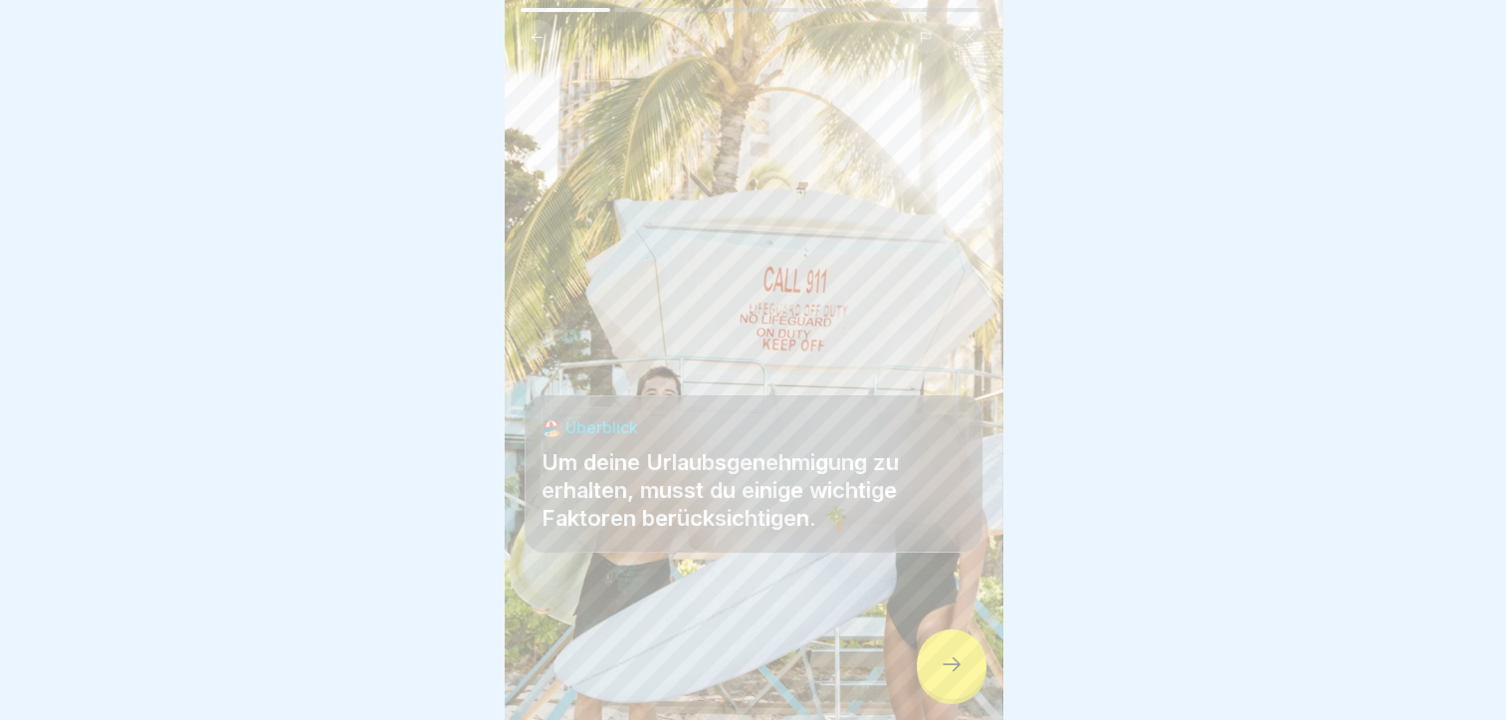
click at [943, 666] on icon at bounding box center [951, 664] width 24 height 24
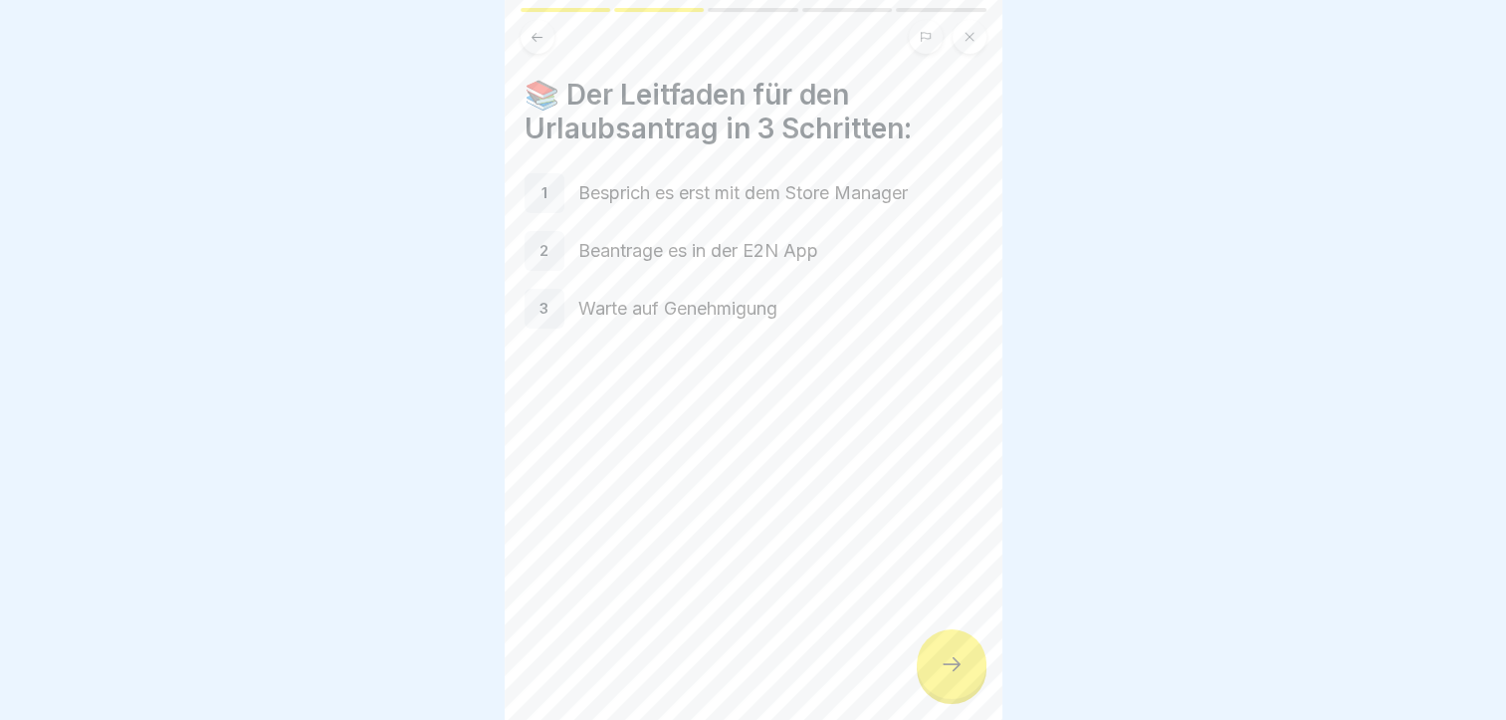
click at [947, 677] on div at bounding box center [952, 664] width 70 height 70
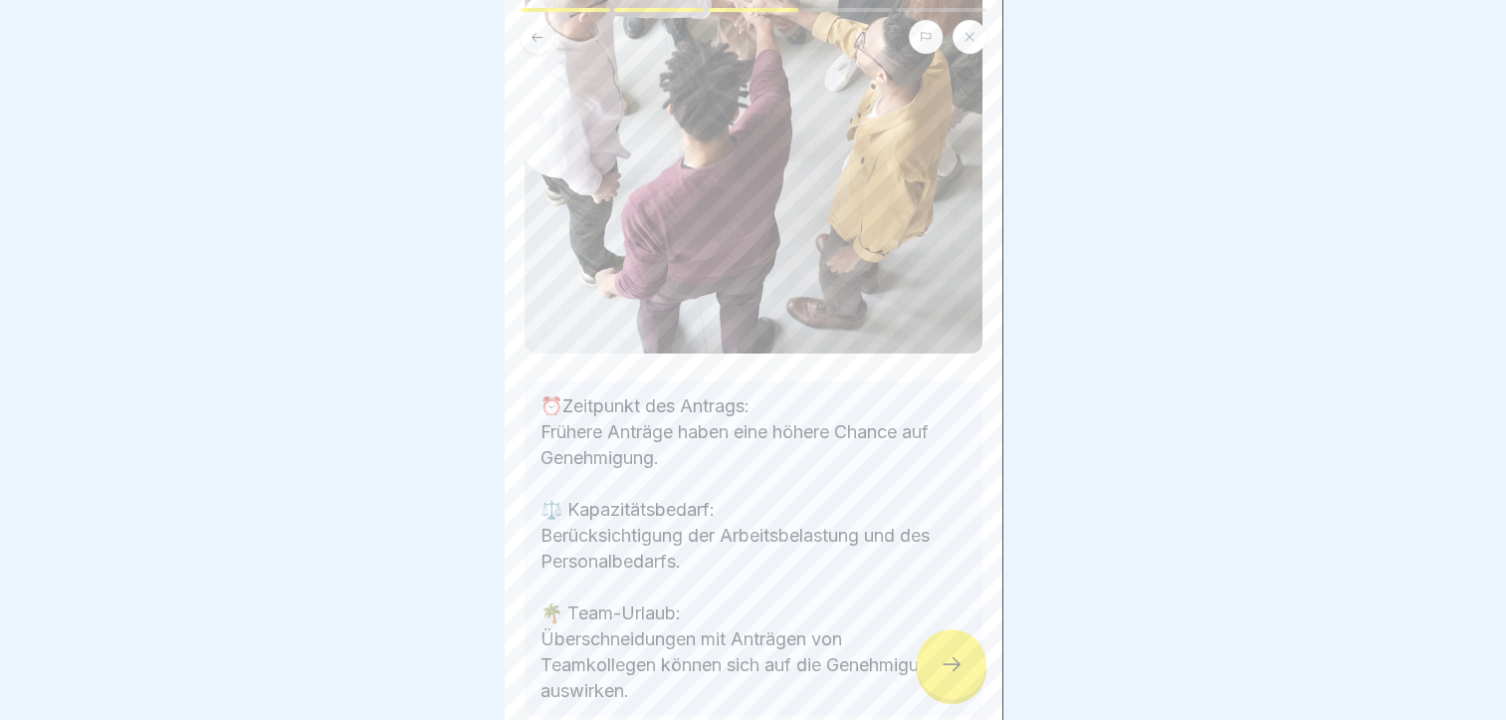
scroll to position [564, 0]
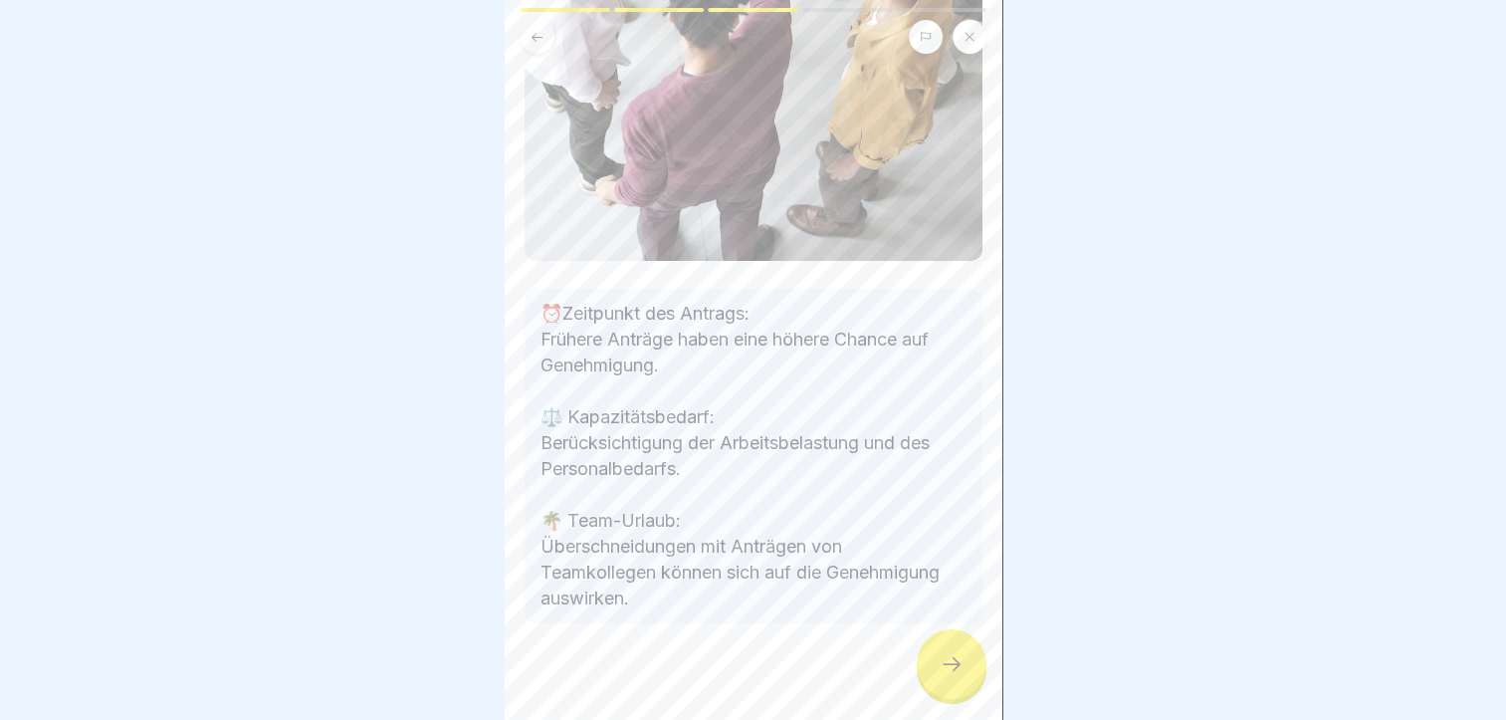
click at [956, 673] on icon at bounding box center [951, 664] width 24 height 24
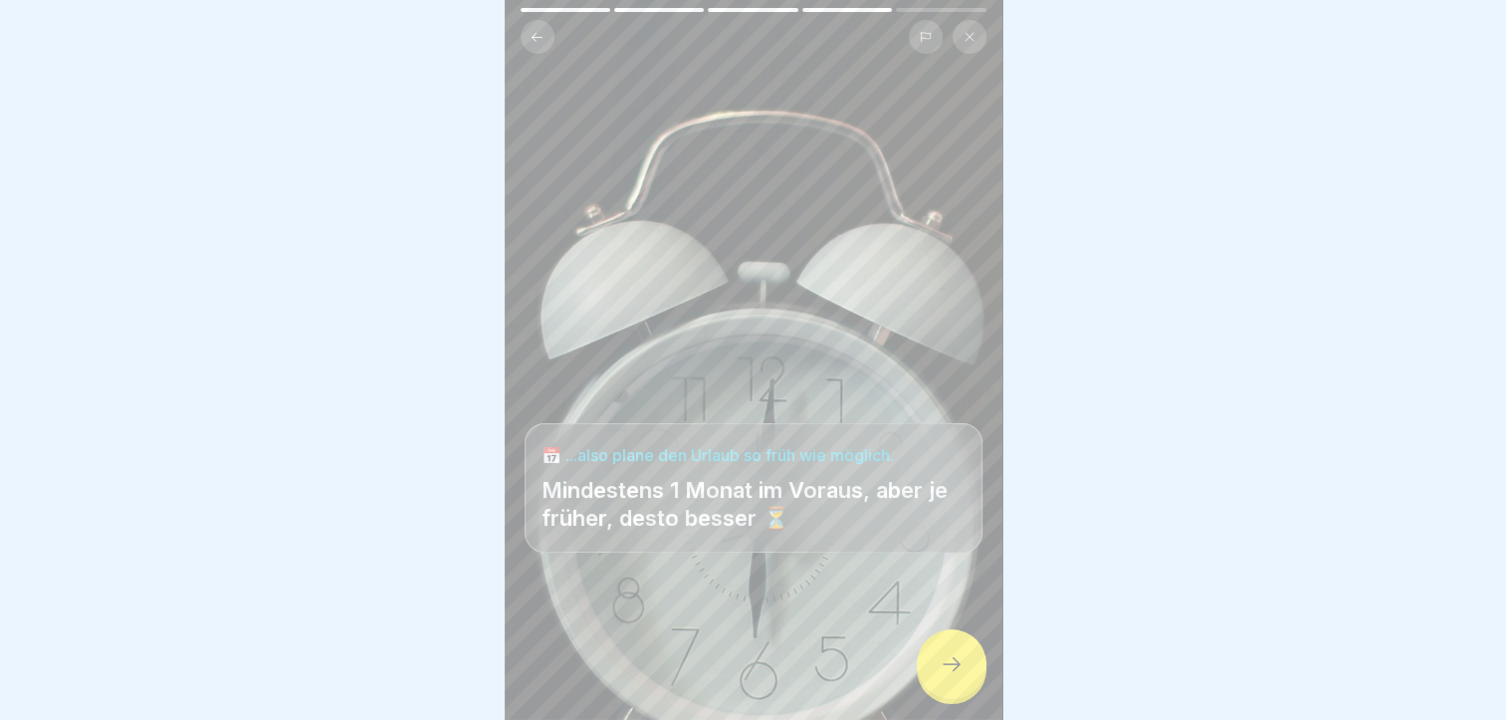
click at [967, 671] on div at bounding box center [952, 664] width 70 height 70
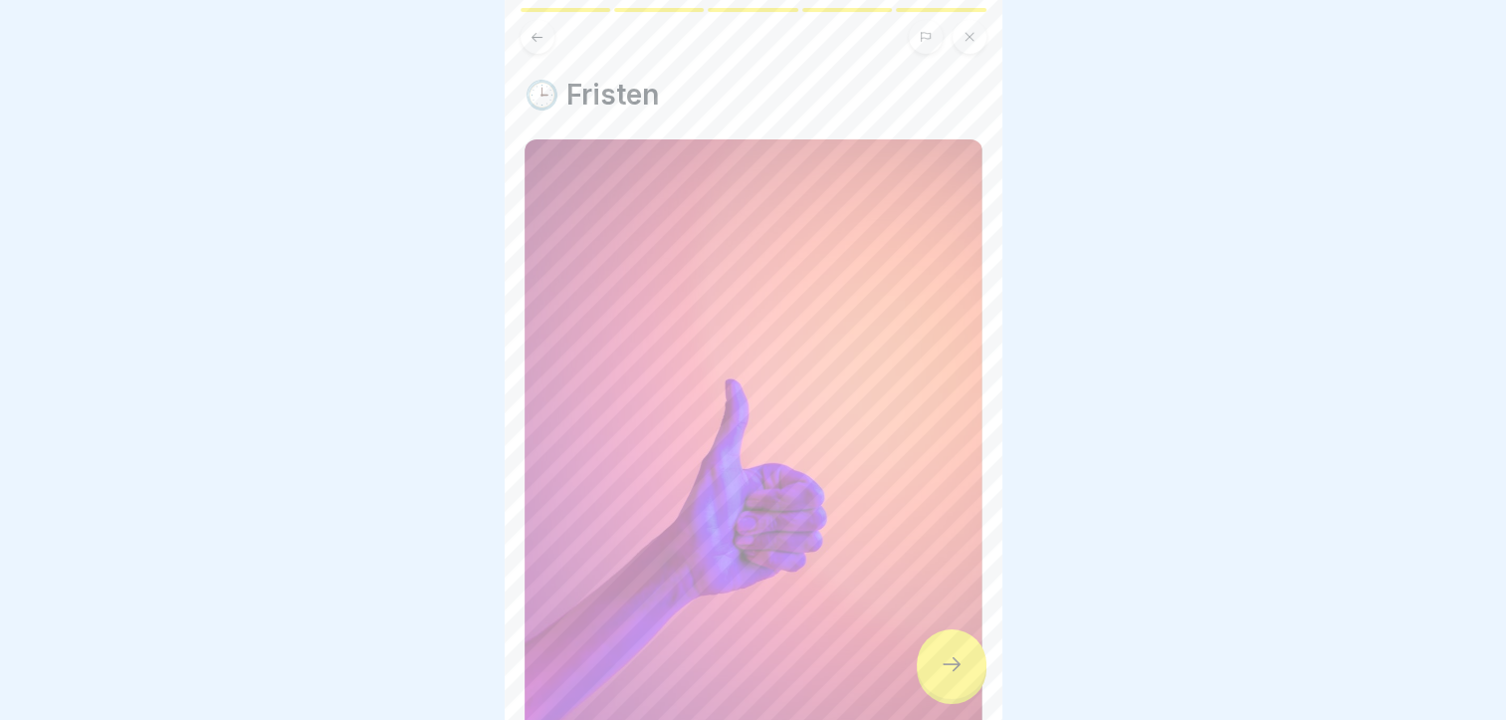
scroll to position [514, 0]
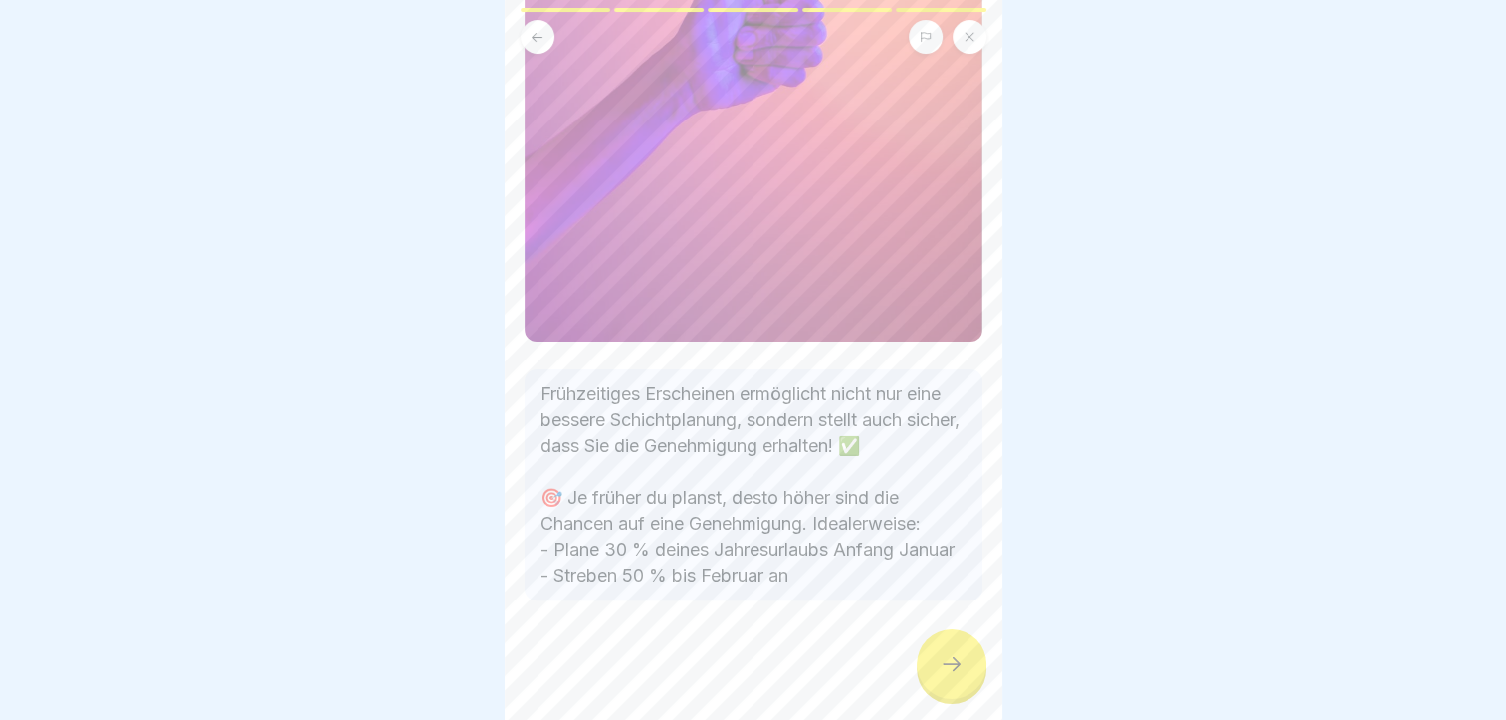
click at [956, 656] on icon at bounding box center [951, 664] width 24 height 24
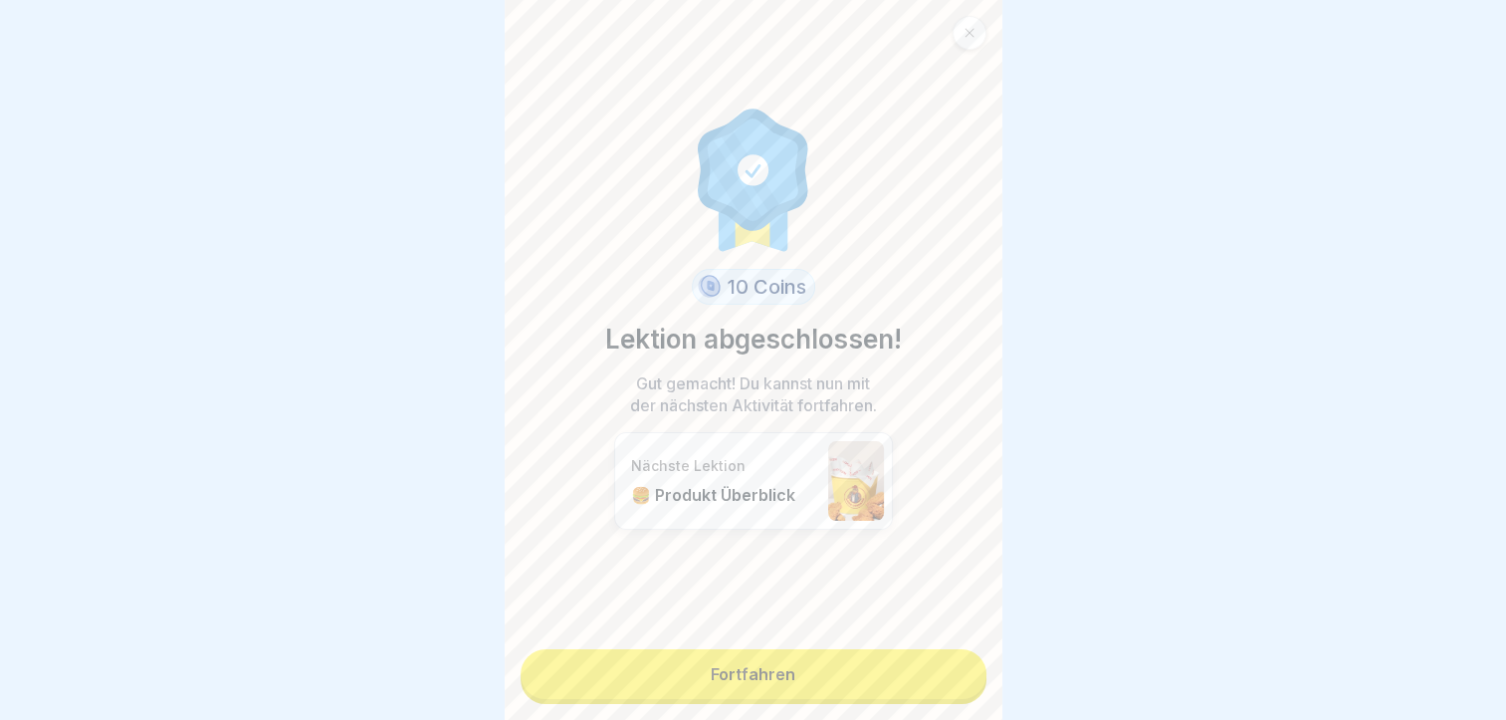
click at [701, 651] on link "Fortfahren" at bounding box center [753, 674] width 466 height 50
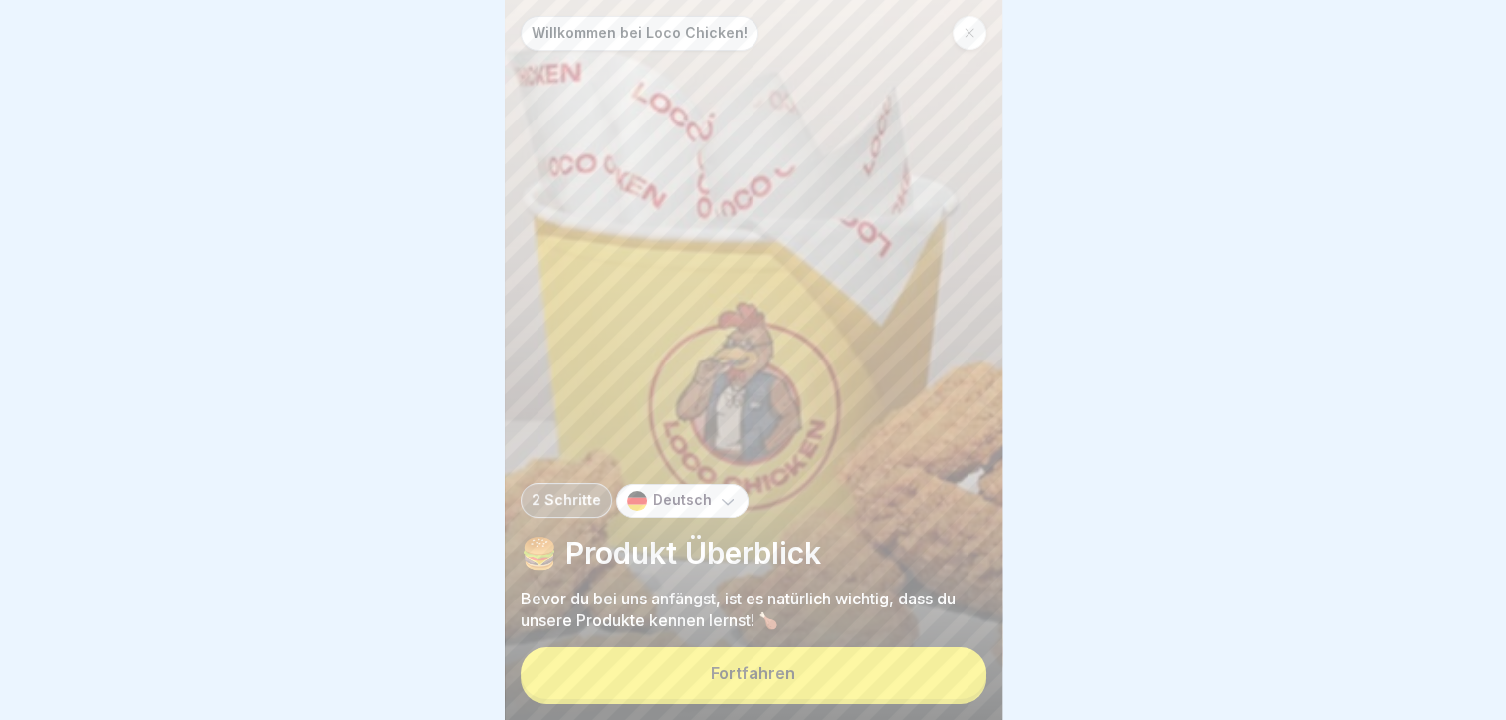
click at [715, 675] on div "Fortfahren" at bounding box center [753, 673] width 85 height 18
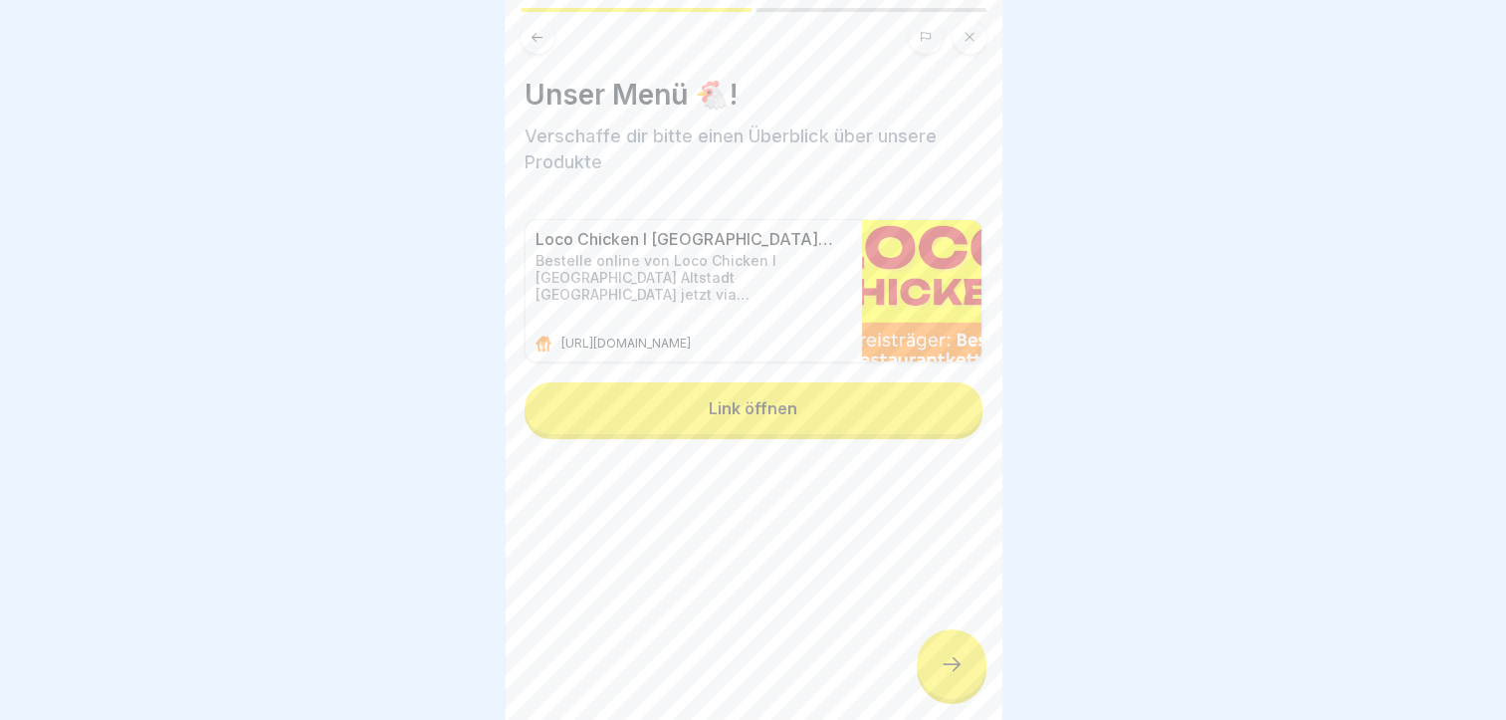
click at [760, 382] on button "Link öffnen" at bounding box center [753, 408] width 458 height 52
click at [970, 646] on div at bounding box center [952, 664] width 70 height 70
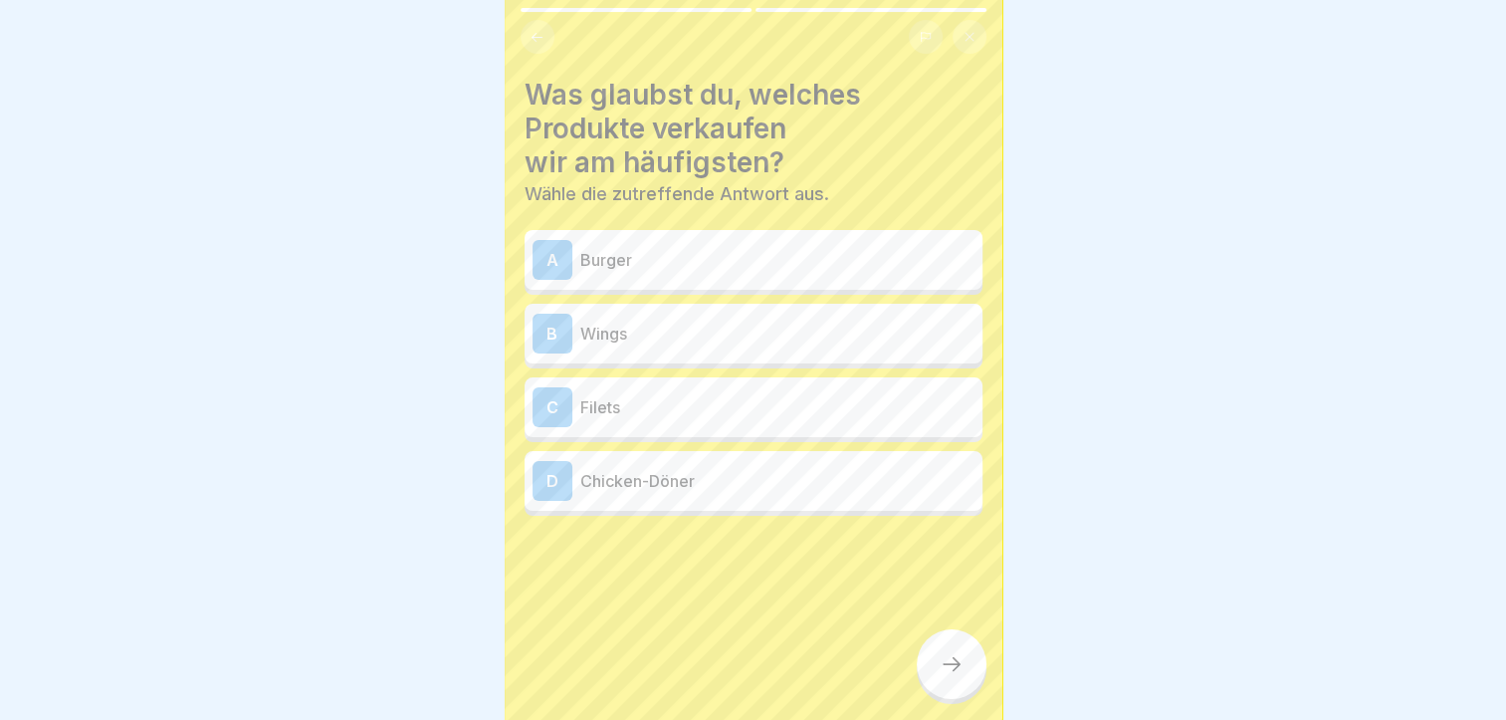
click at [601, 395] on p "Filets" at bounding box center [777, 407] width 394 height 24
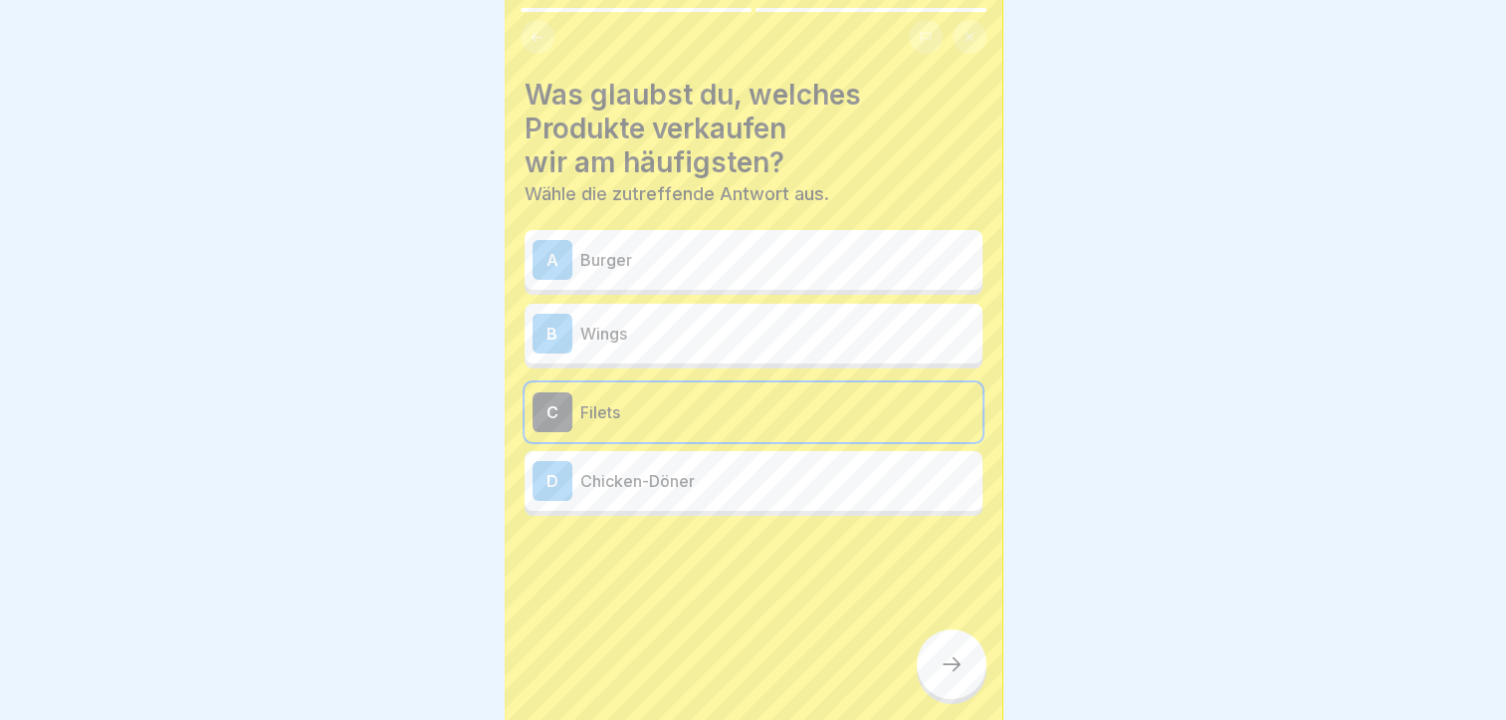
click at [940, 667] on icon at bounding box center [951, 664] width 24 height 24
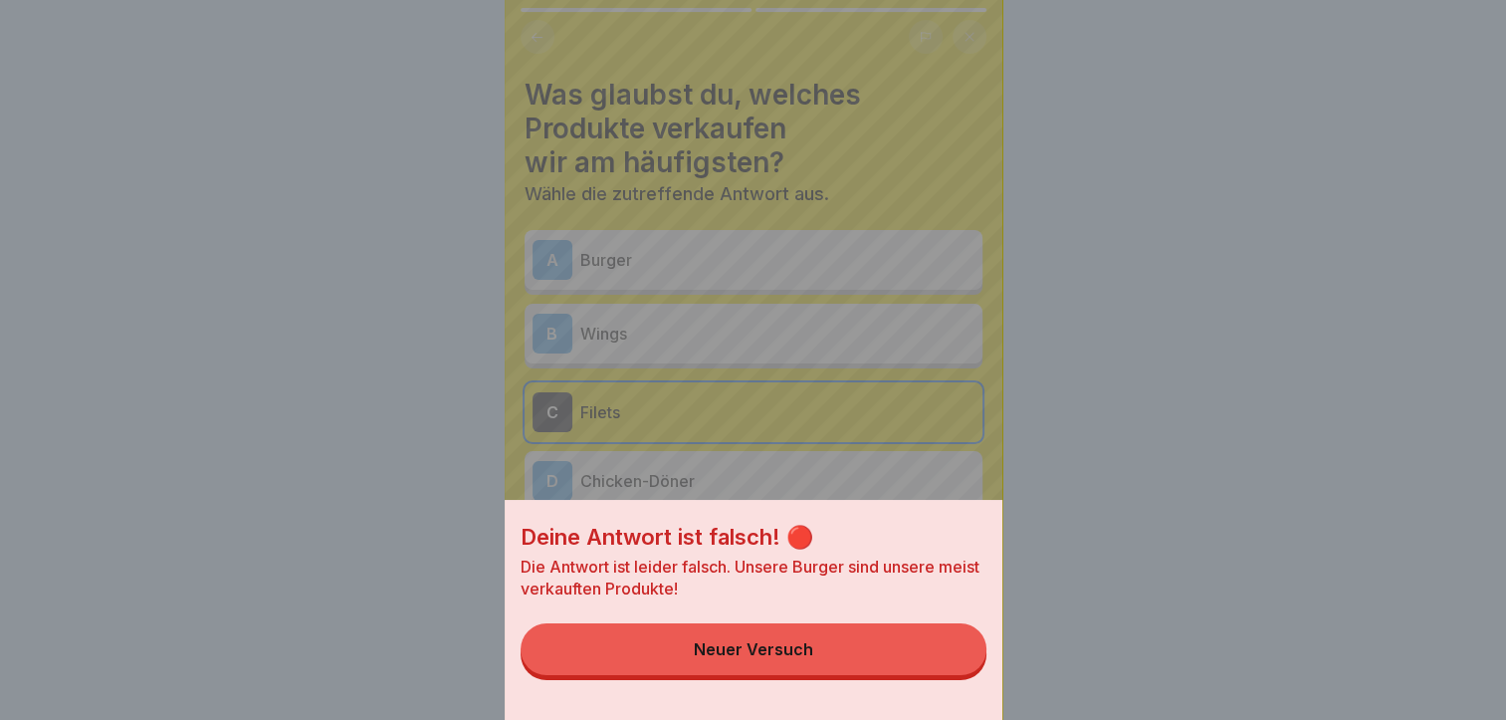
click at [867, 675] on button "Neuer Versuch" at bounding box center [753, 649] width 466 height 52
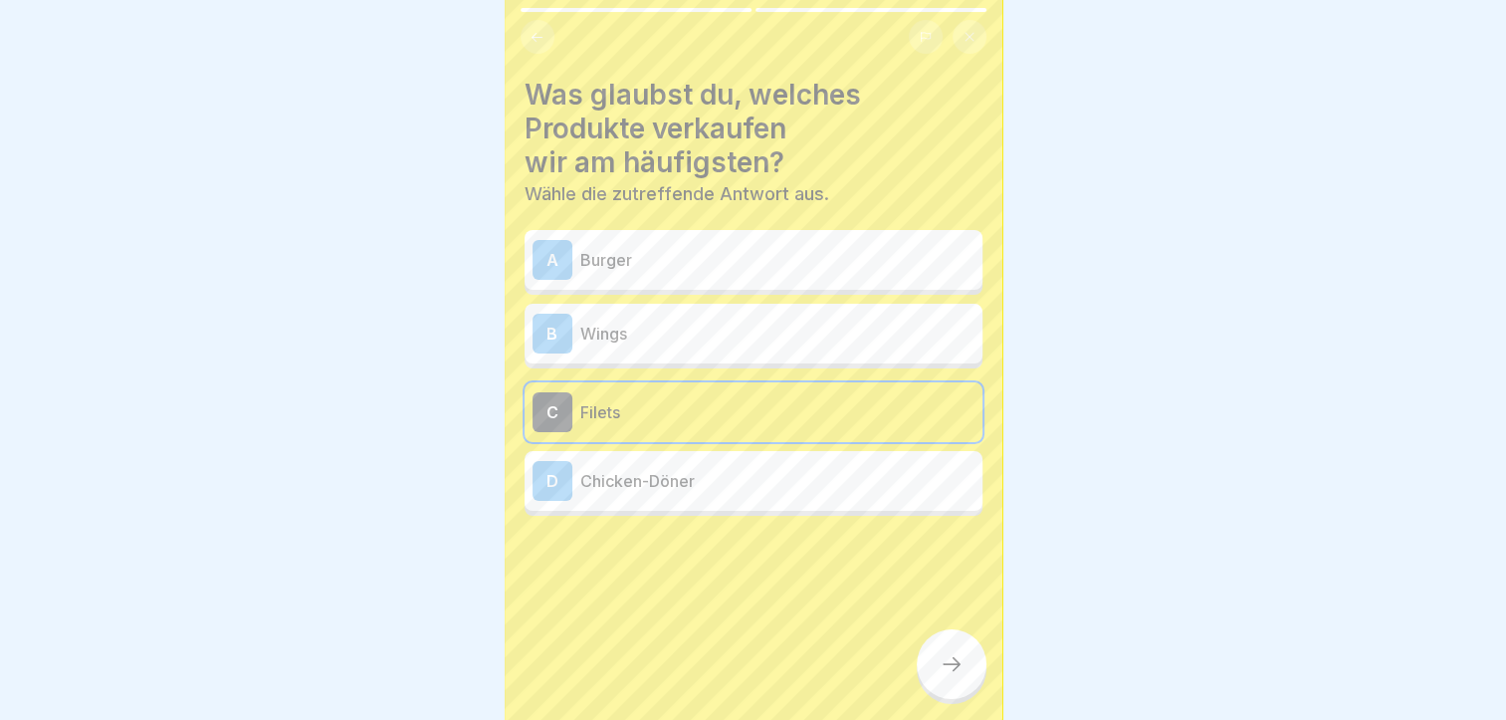
click at [975, 663] on div at bounding box center [952, 664] width 70 height 70
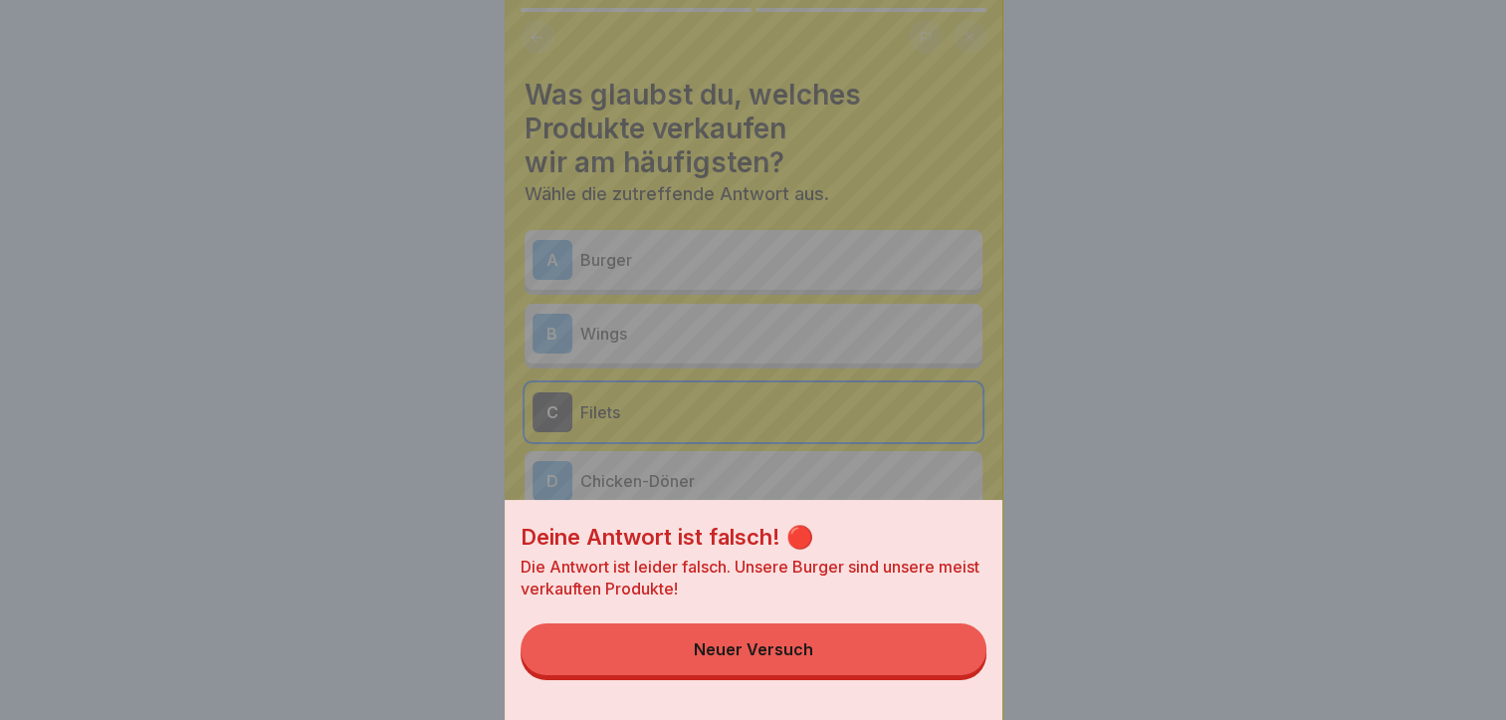
click at [648, 643] on button "Neuer Versuch" at bounding box center [753, 649] width 466 height 52
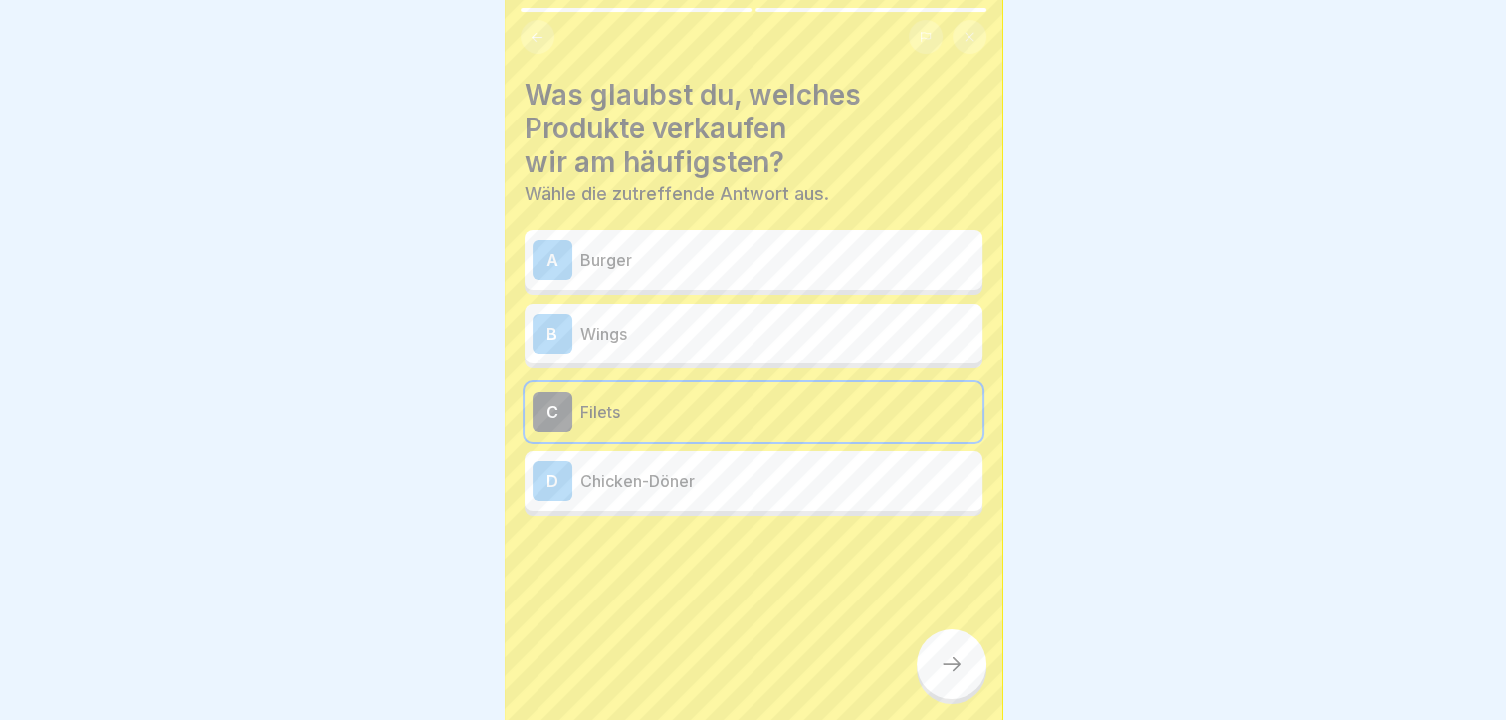
click at [674, 275] on div "A Burger B Wings C Filets D Chicken-Döner" at bounding box center [753, 375] width 458 height 281
click at [669, 248] on p "Burger" at bounding box center [777, 260] width 394 height 24
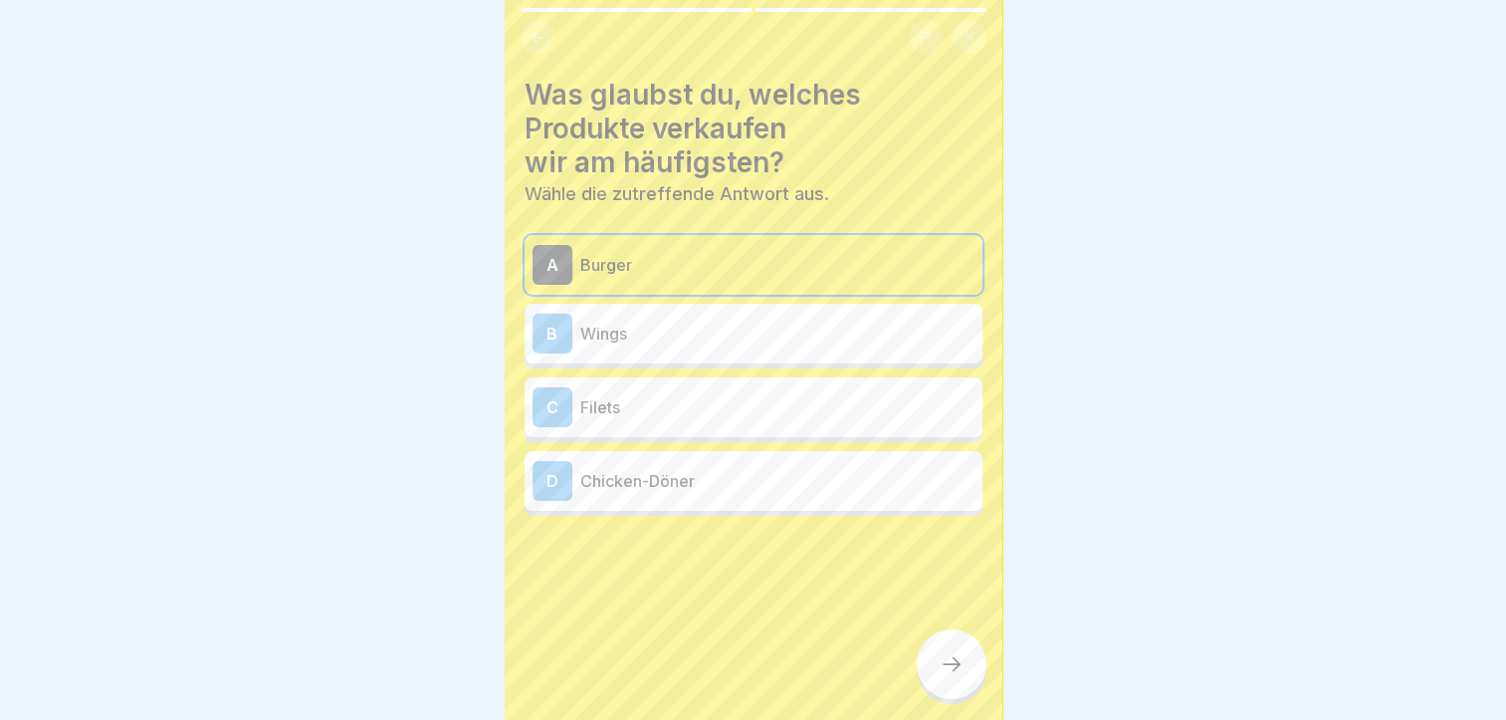
click at [959, 665] on icon at bounding box center [951, 664] width 24 height 24
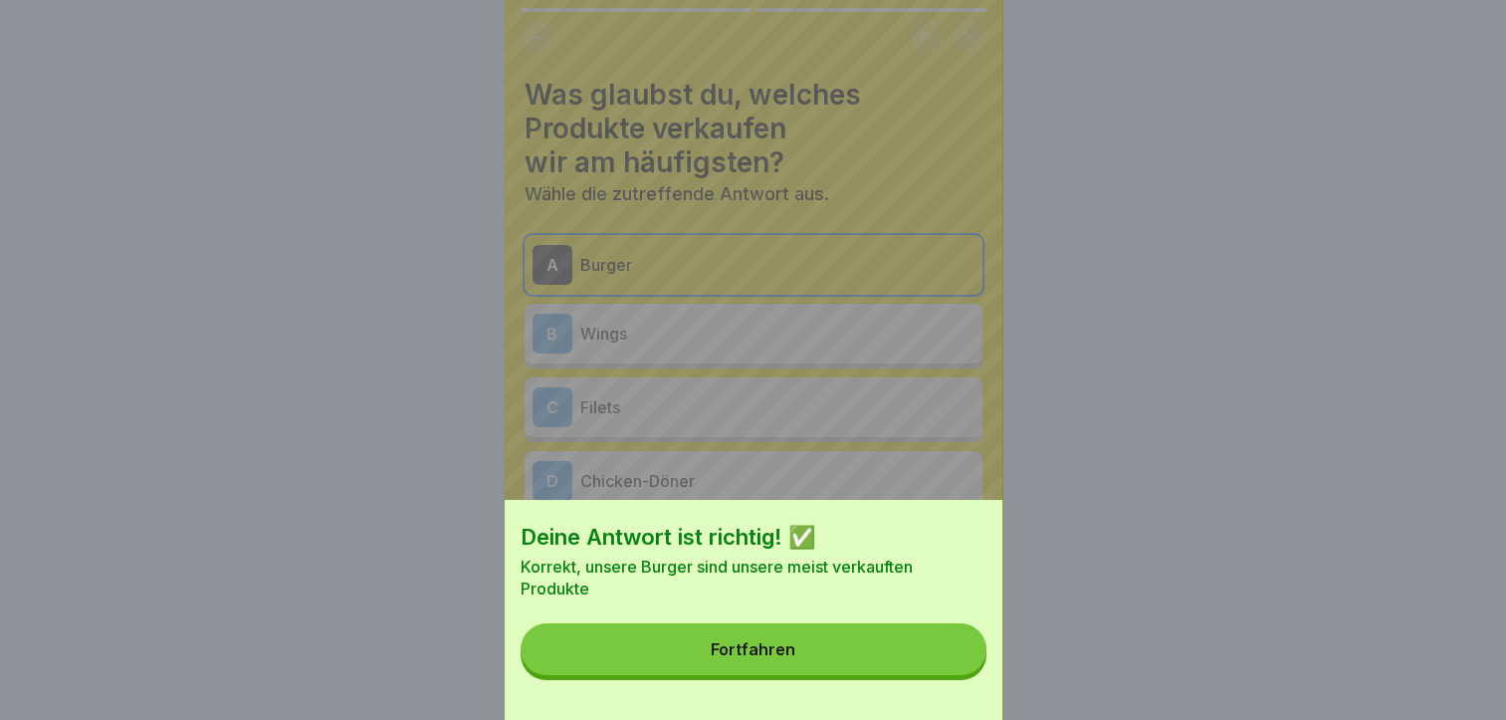
click at [686, 673] on button "Fortfahren" at bounding box center [753, 649] width 466 height 52
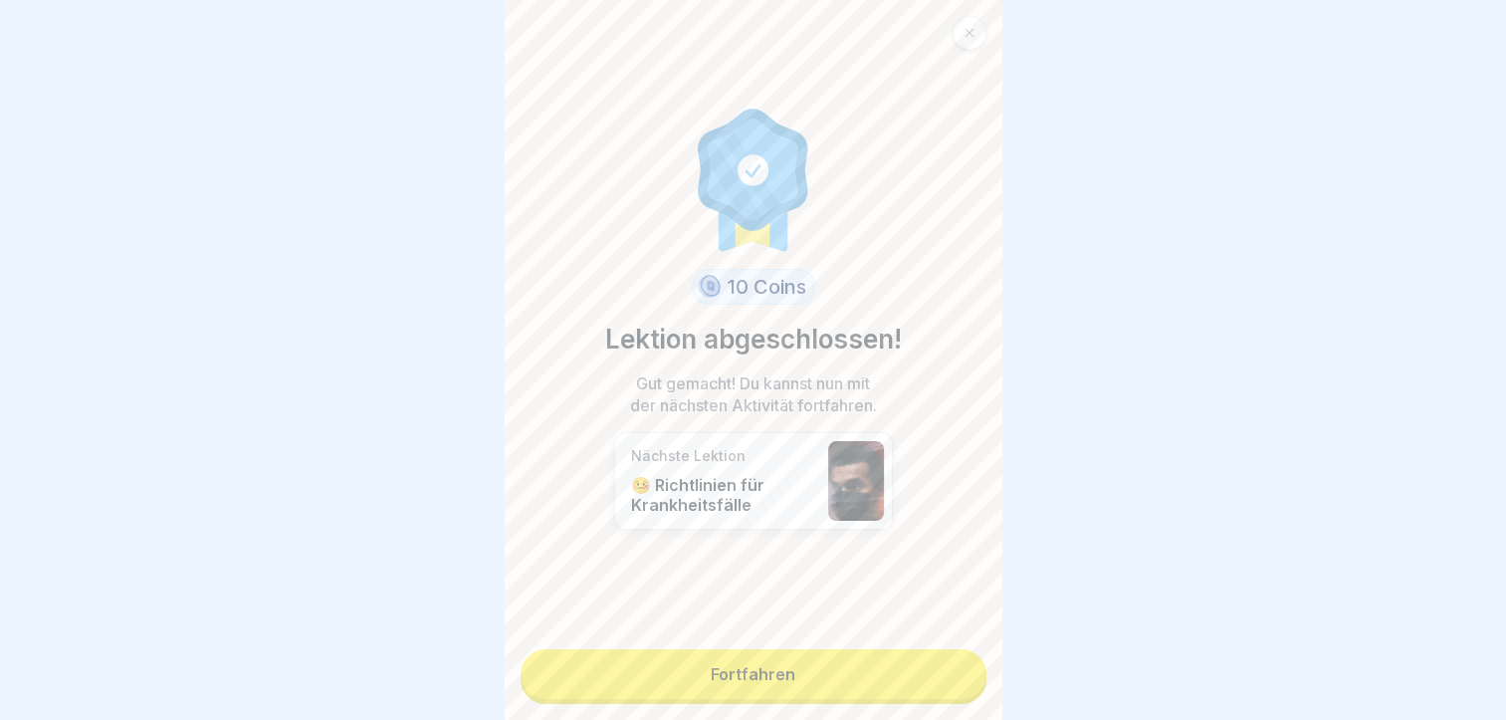
click at [689, 675] on link "Fortfahren" at bounding box center [753, 674] width 466 height 50
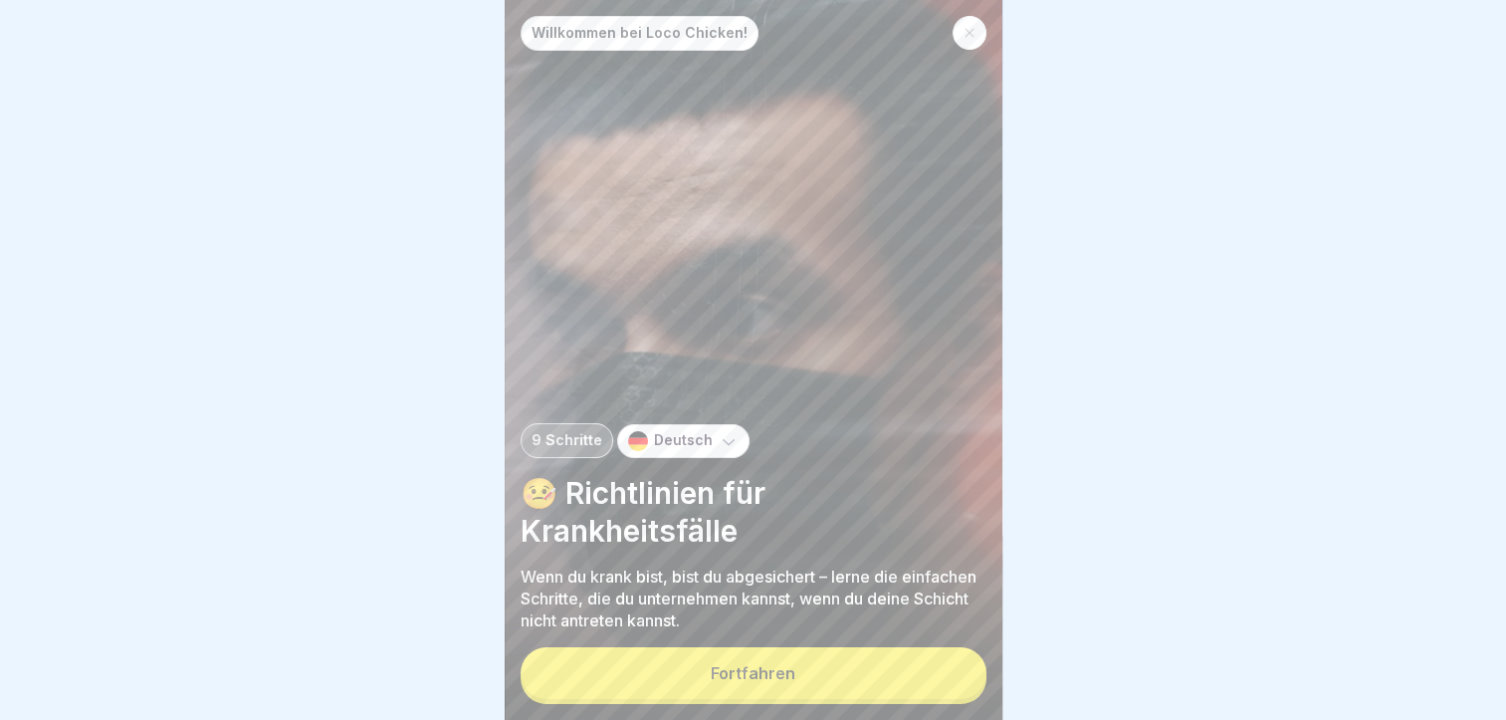
click at [693, 678] on button "Fortfahren" at bounding box center [753, 673] width 466 height 52
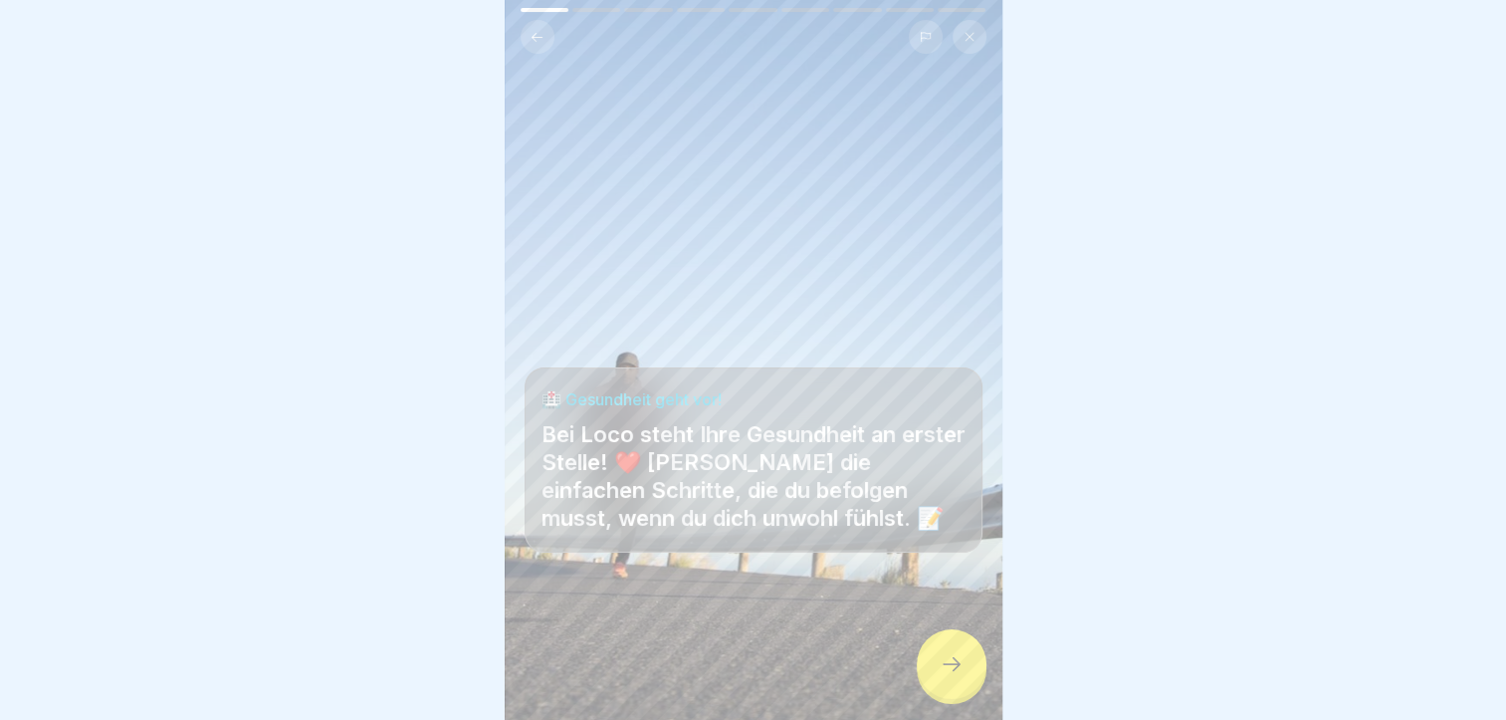
click at [932, 671] on div at bounding box center [952, 664] width 70 height 70
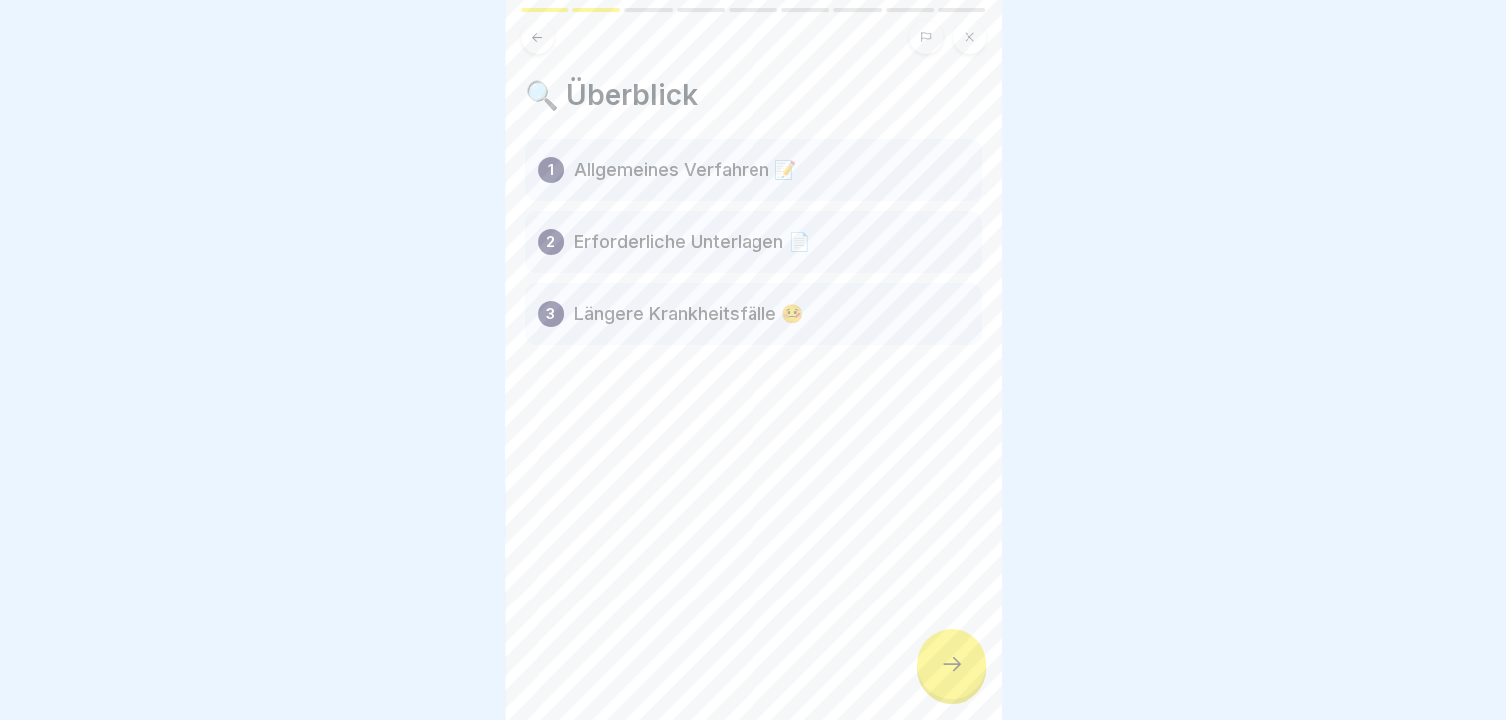
click at [1063, 475] on div at bounding box center [753, 360] width 1506 height 720
click at [946, 672] on icon at bounding box center [951, 664] width 24 height 24
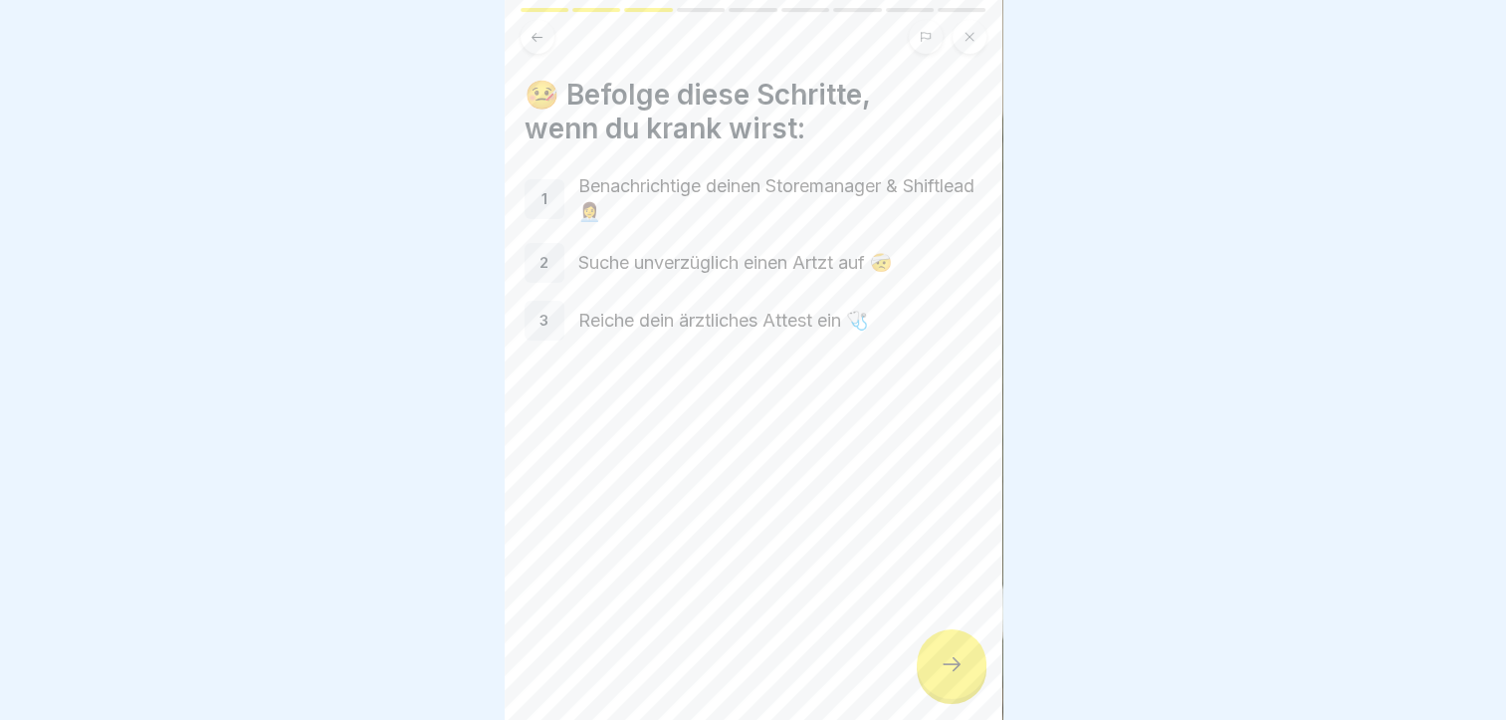
click at [958, 679] on div at bounding box center [952, 664] width 70 height 70
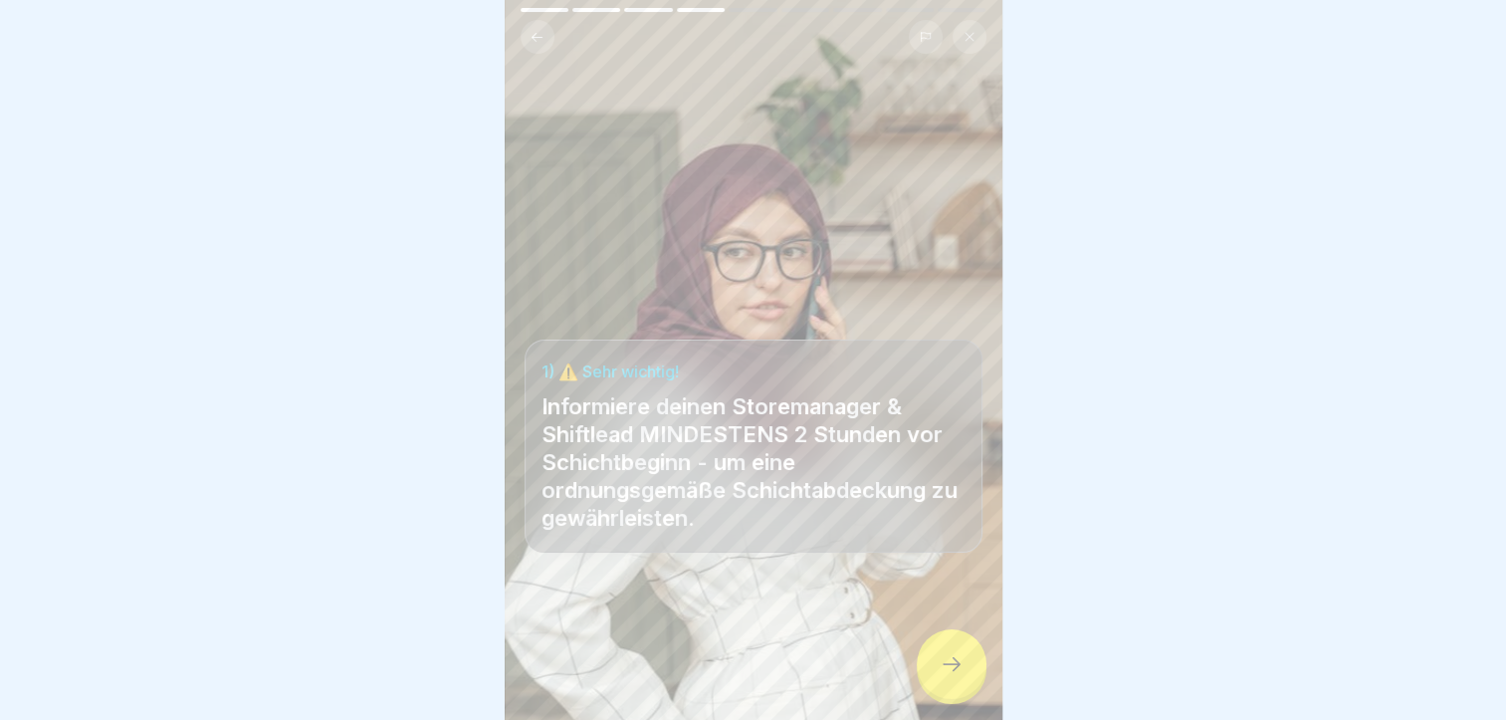
scroll to position [15, 0]
click at [947, 663] on icon at bounding box center [951, 664] width 24 height 24
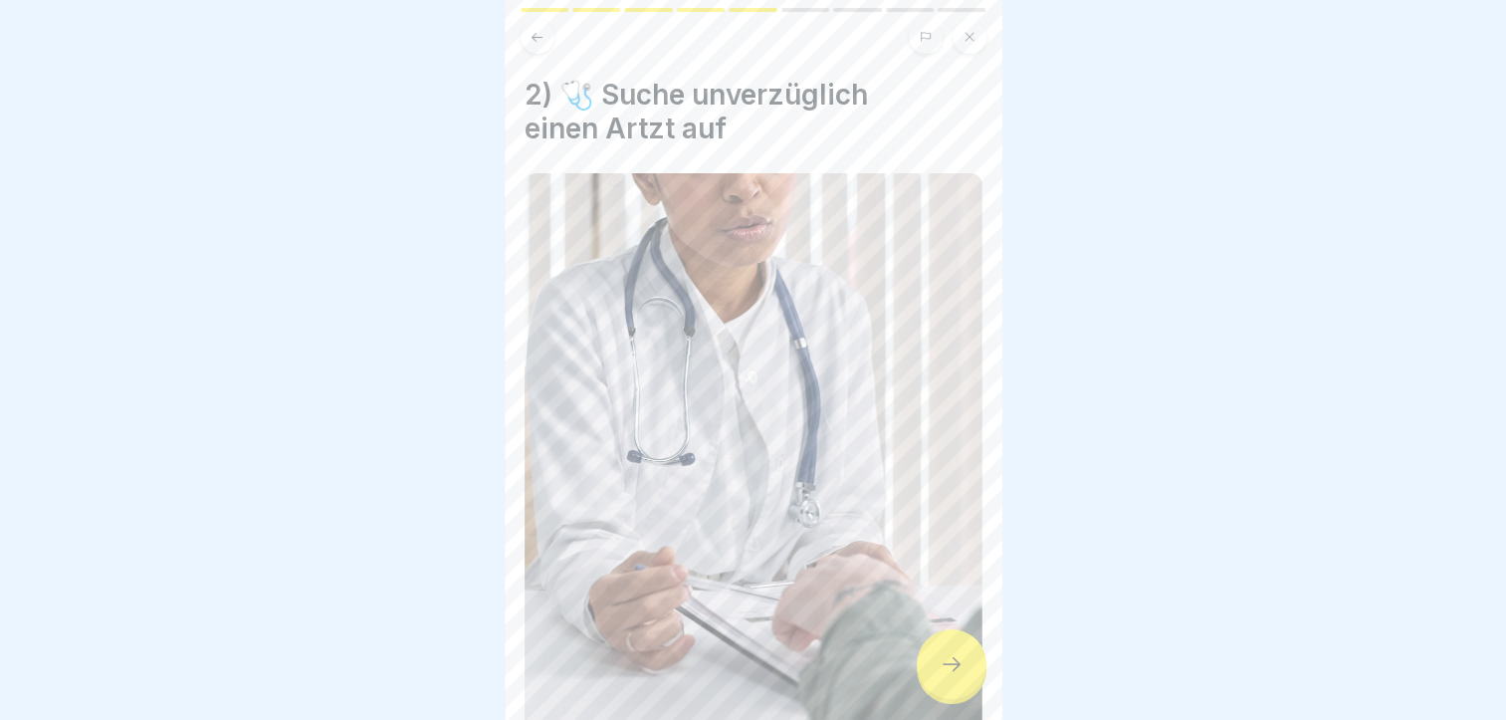
scroll to position [391, 0]
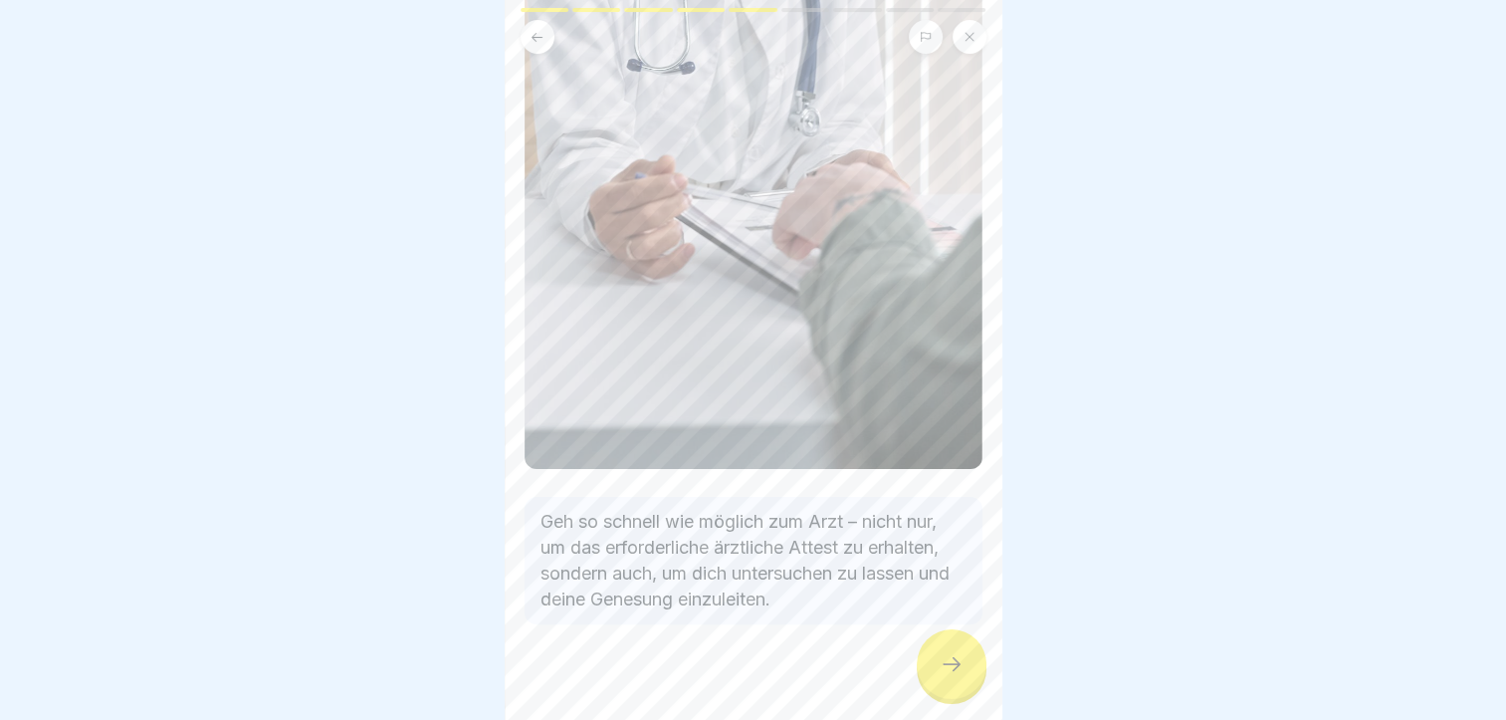
click at [952, 666] on icon at bounding box center [951, 664] width 24 height 24
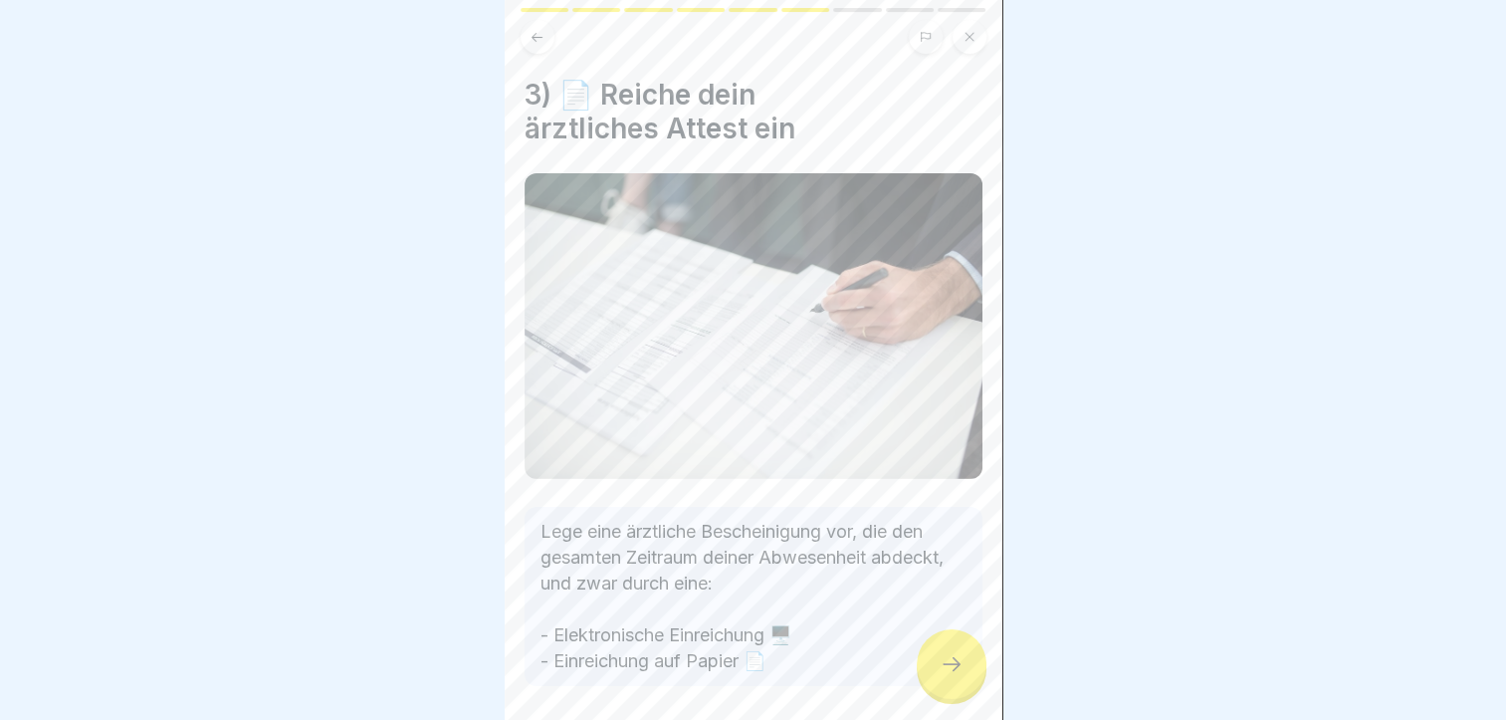
scroll to position [75, 0]
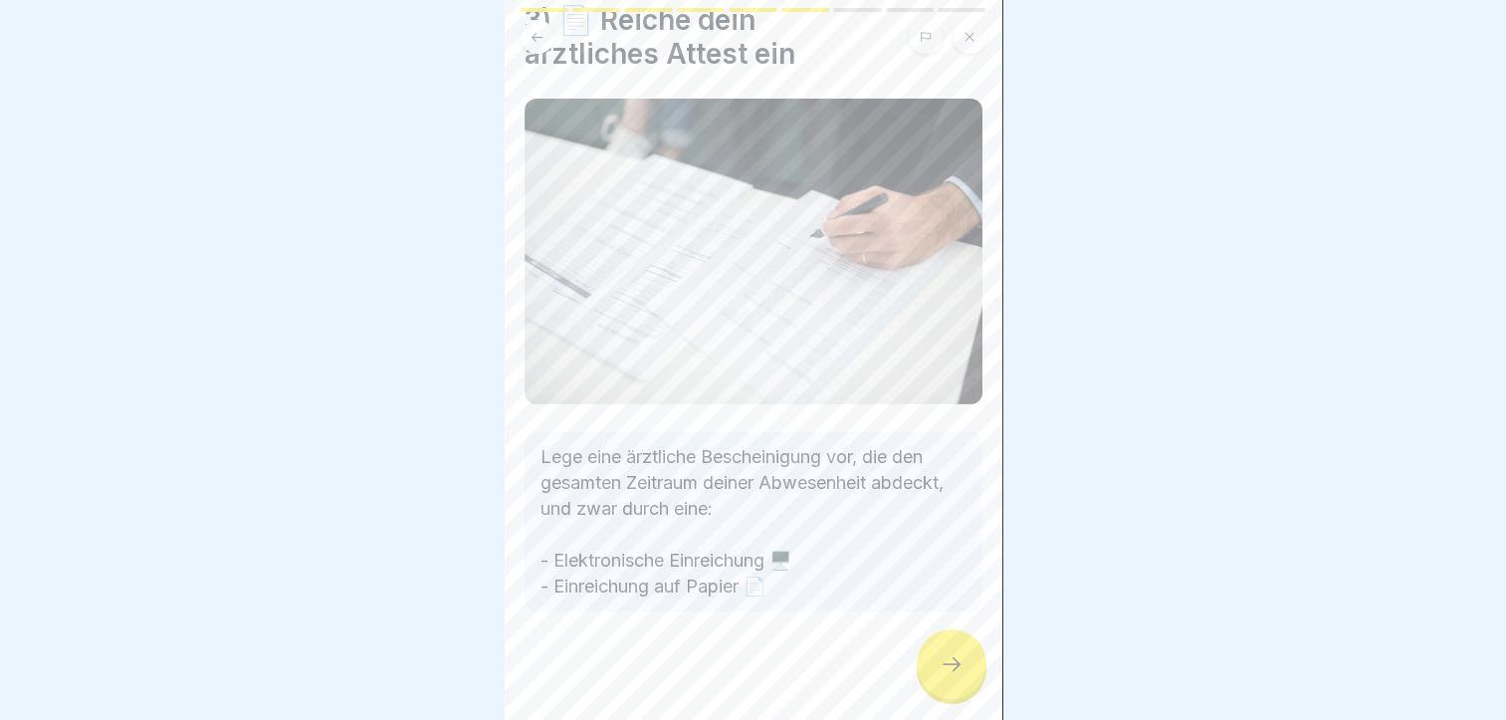
click at [961, 662] on icon at bounding box center [951, 664] width 24 height 24
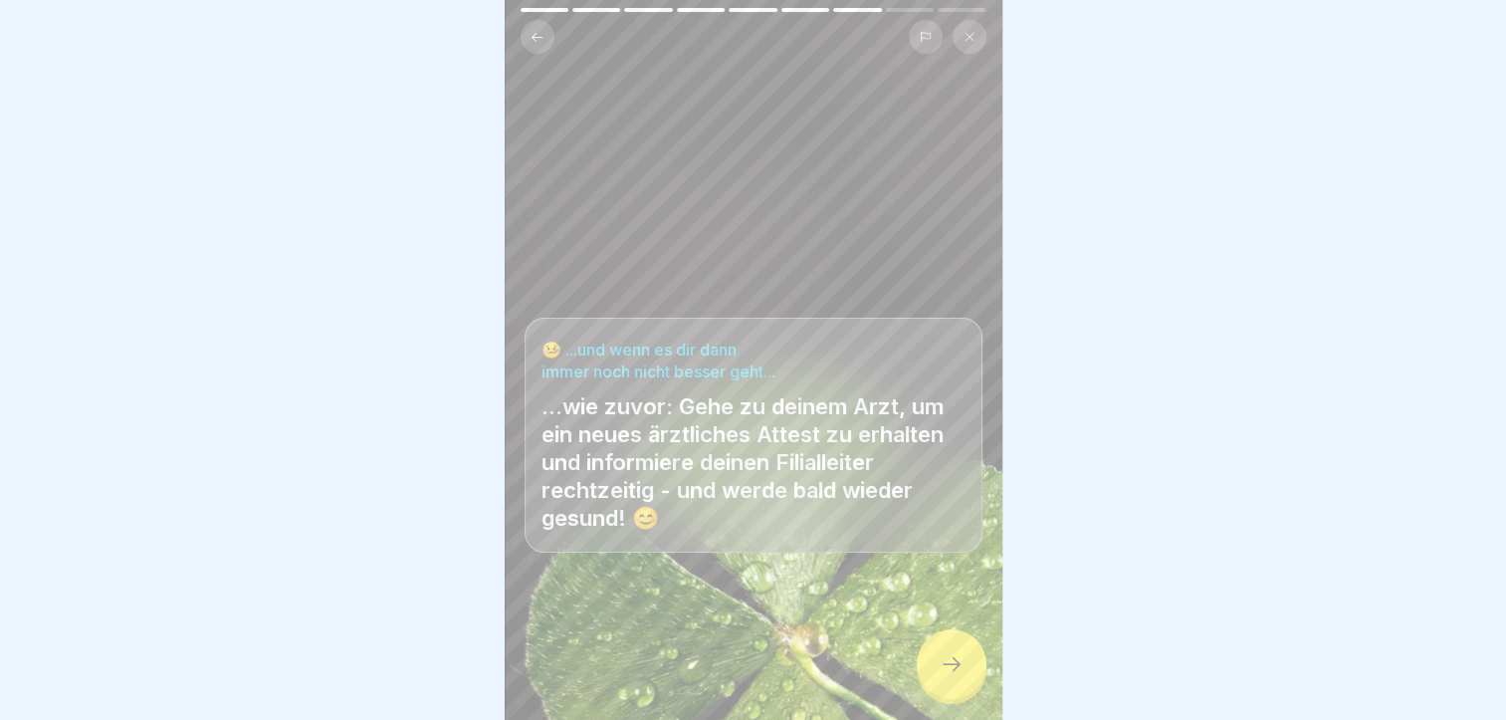
click at [961, 675] on icon at bounding box center [951, 664] width 24 height 24
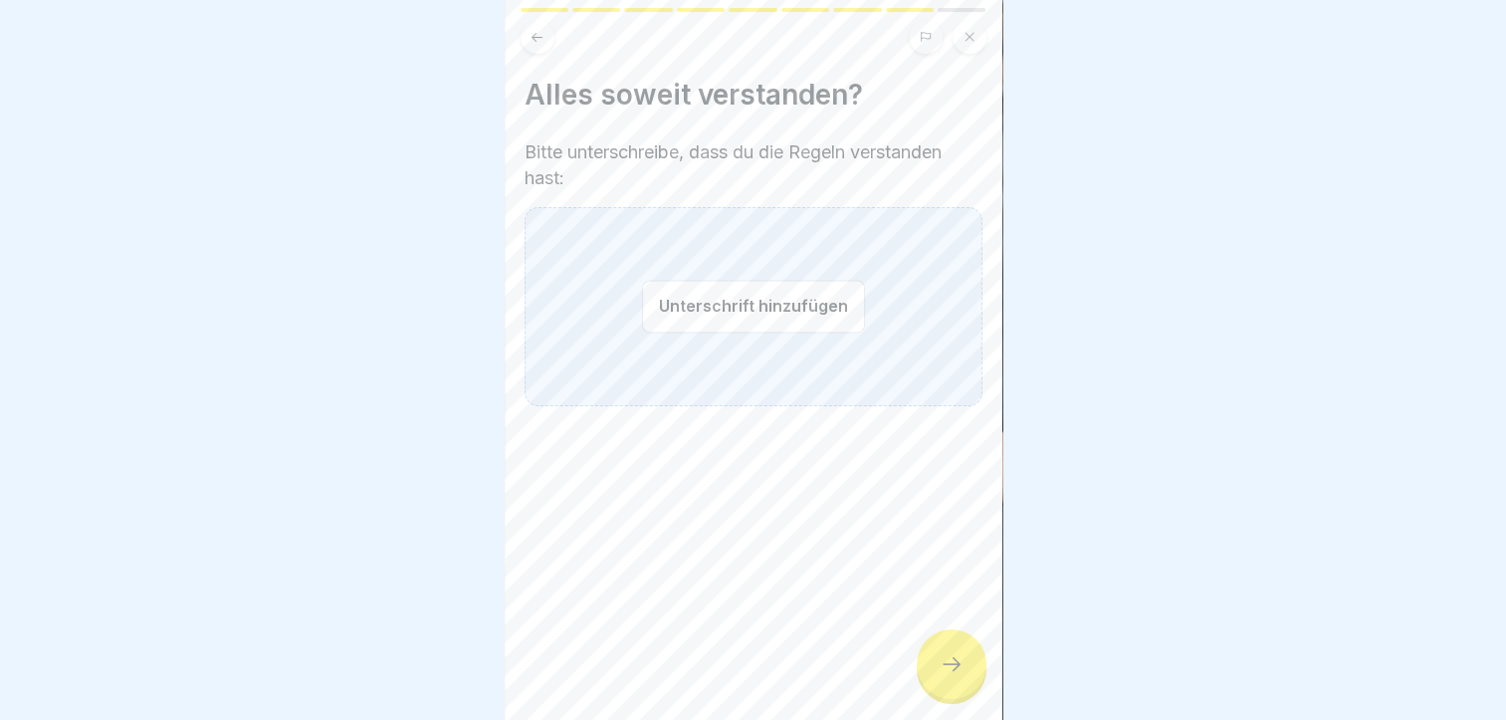
click at [678, 293] on button "Unterschrift hinzufügen" at bounding box center [753, 306] width 223 height 53
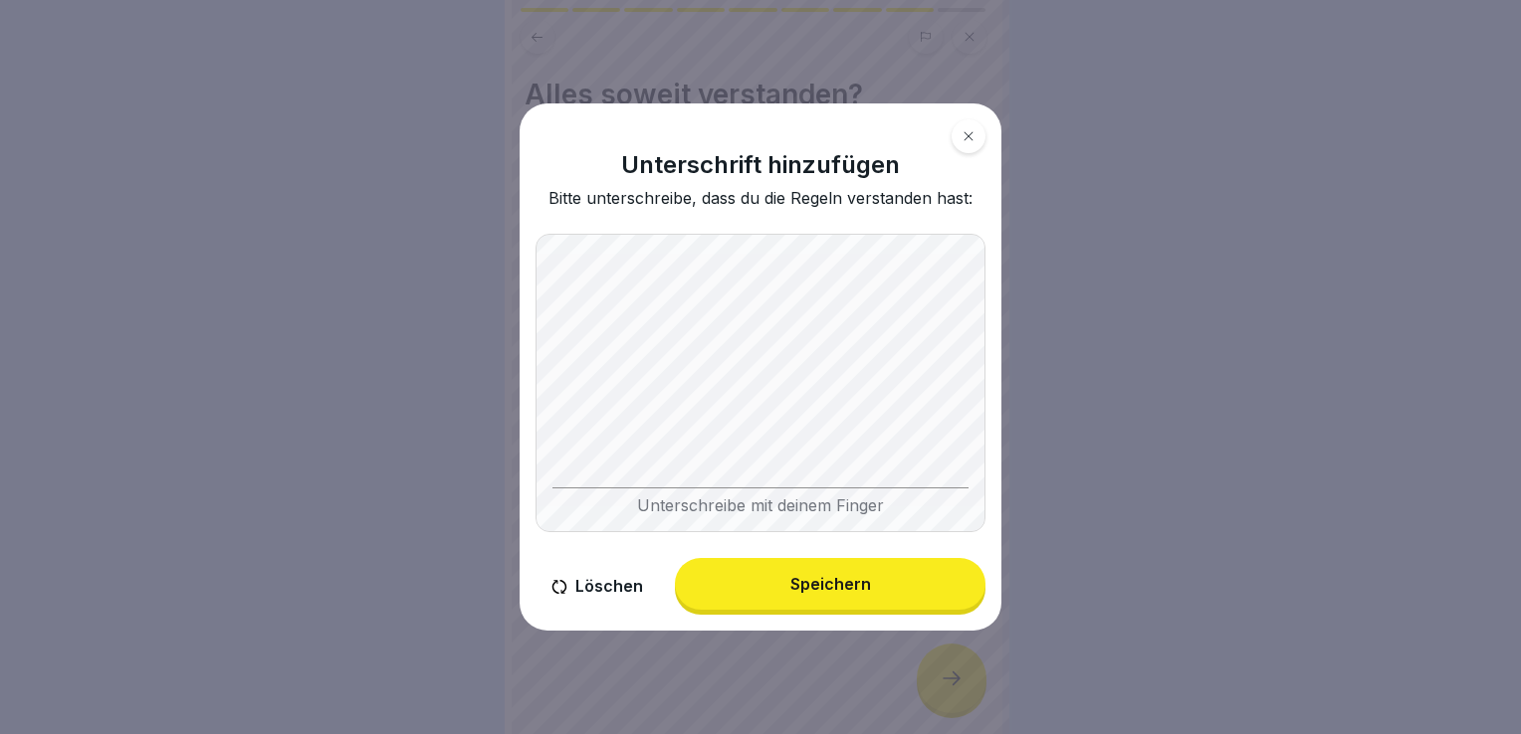
click at [804, 581] on div "Speichern" at bounding box center [830, 584] width 81 height 18
